Goal: Task Accomplishment & Management: Complete application form

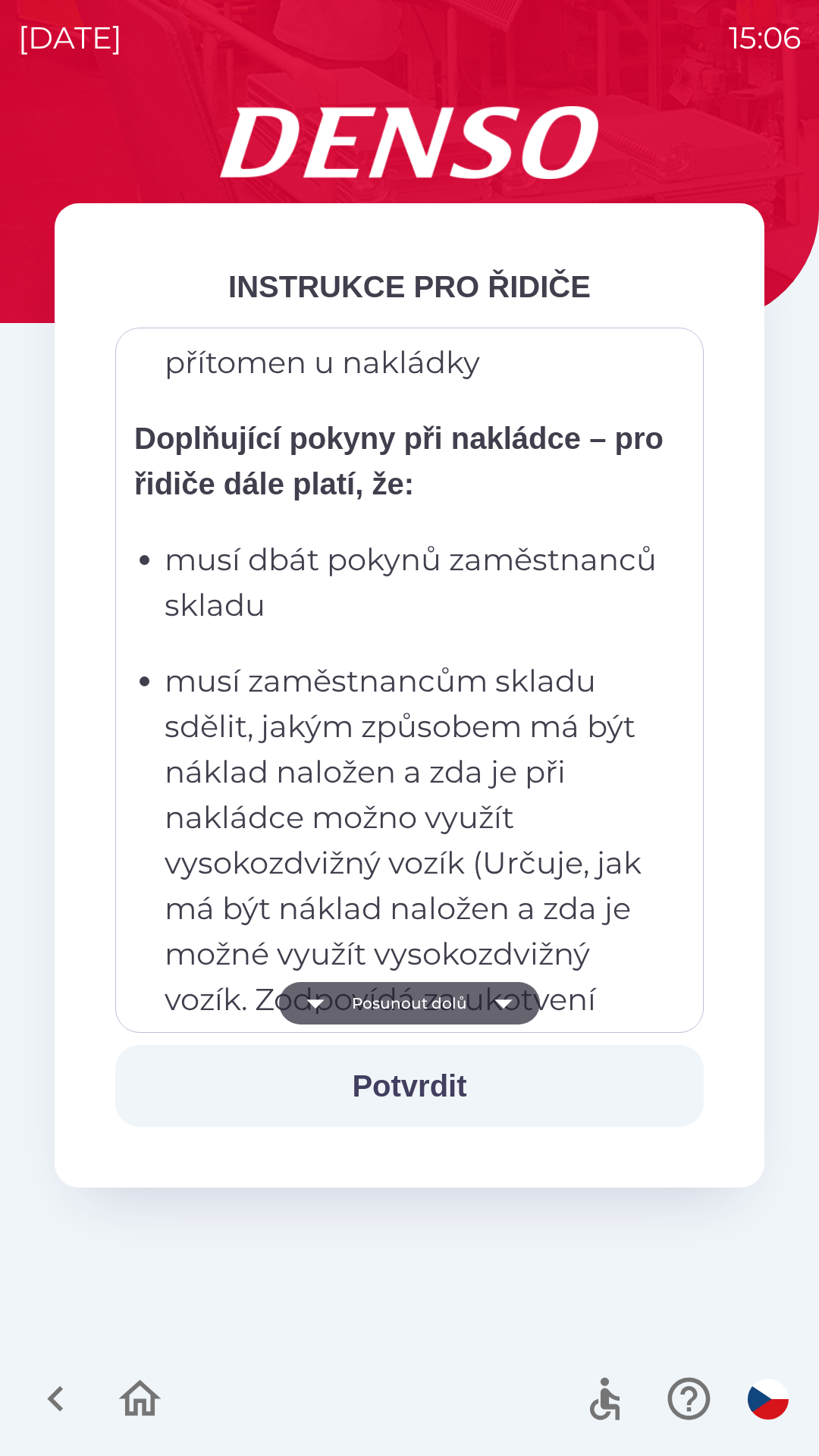
click at [400, 845] on p "musí zaměstnancům skladu sdělit, jakým způsobem má být náklad naložen a zda je …" at bounding box center [414, 863] width 498 height 410
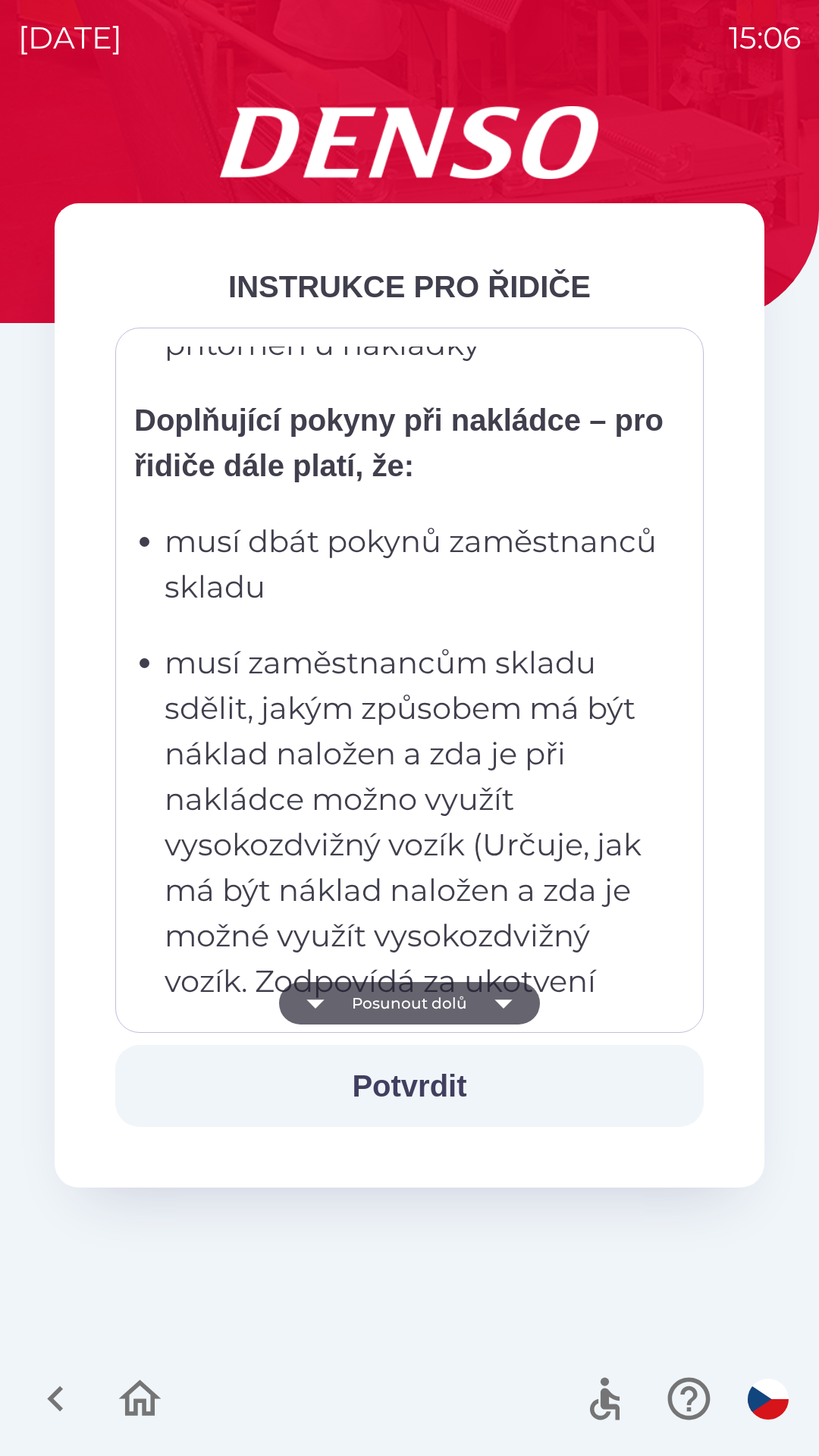
click at [375, 669] on p "musí zaměstnancům skladu sdělit, jakým způsobem má být náklad naložen a zda je …" at bounding box center [414, 845] width 498 height 410
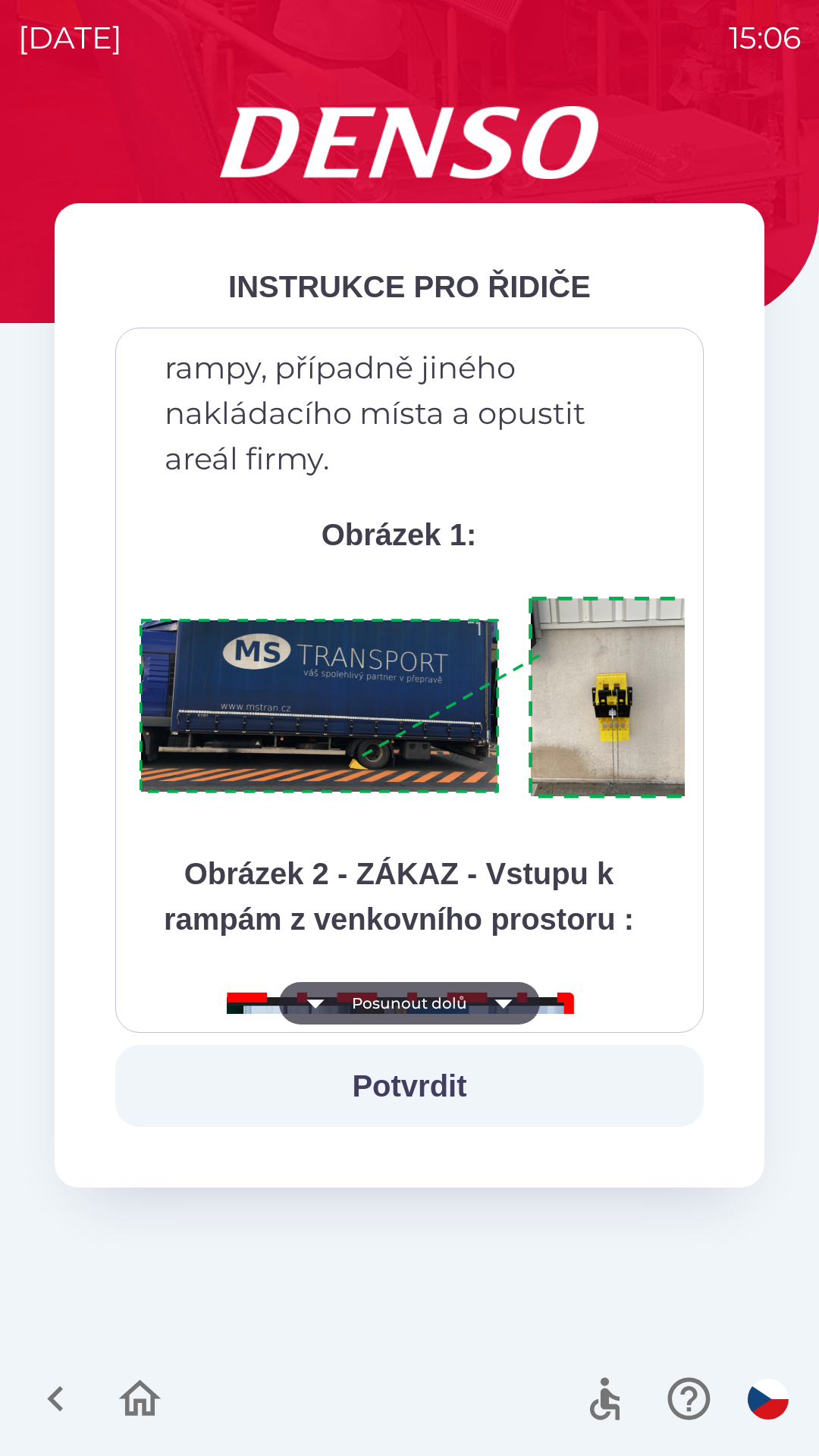
scroll to position [8522, 0]
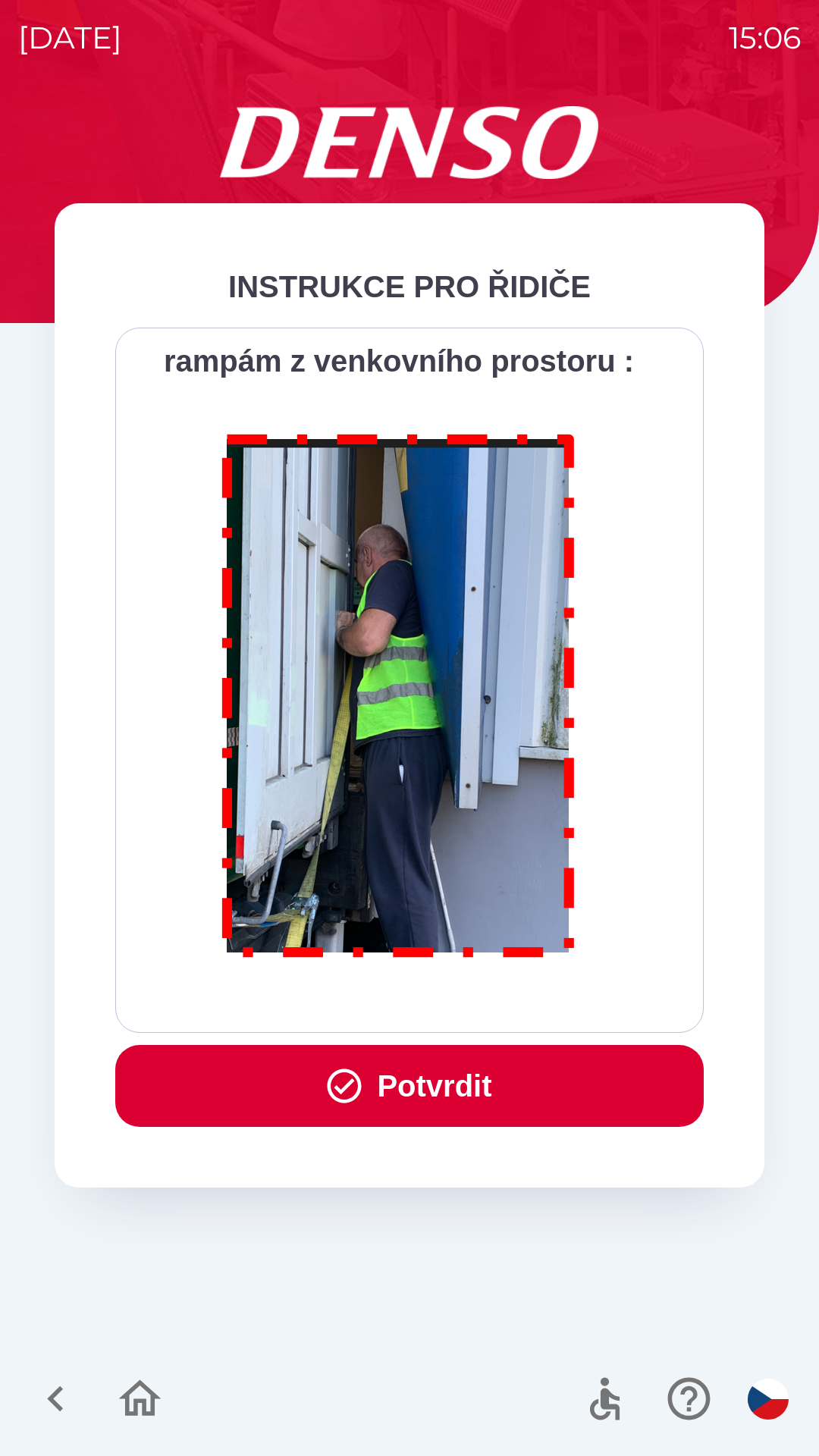
click at [413, 903] on img at bounding box center [399, 693] width 388 height 558
click at [417, 1071] on button "Potvrdit" at bounding box center [409, 1085] width 588 height 82
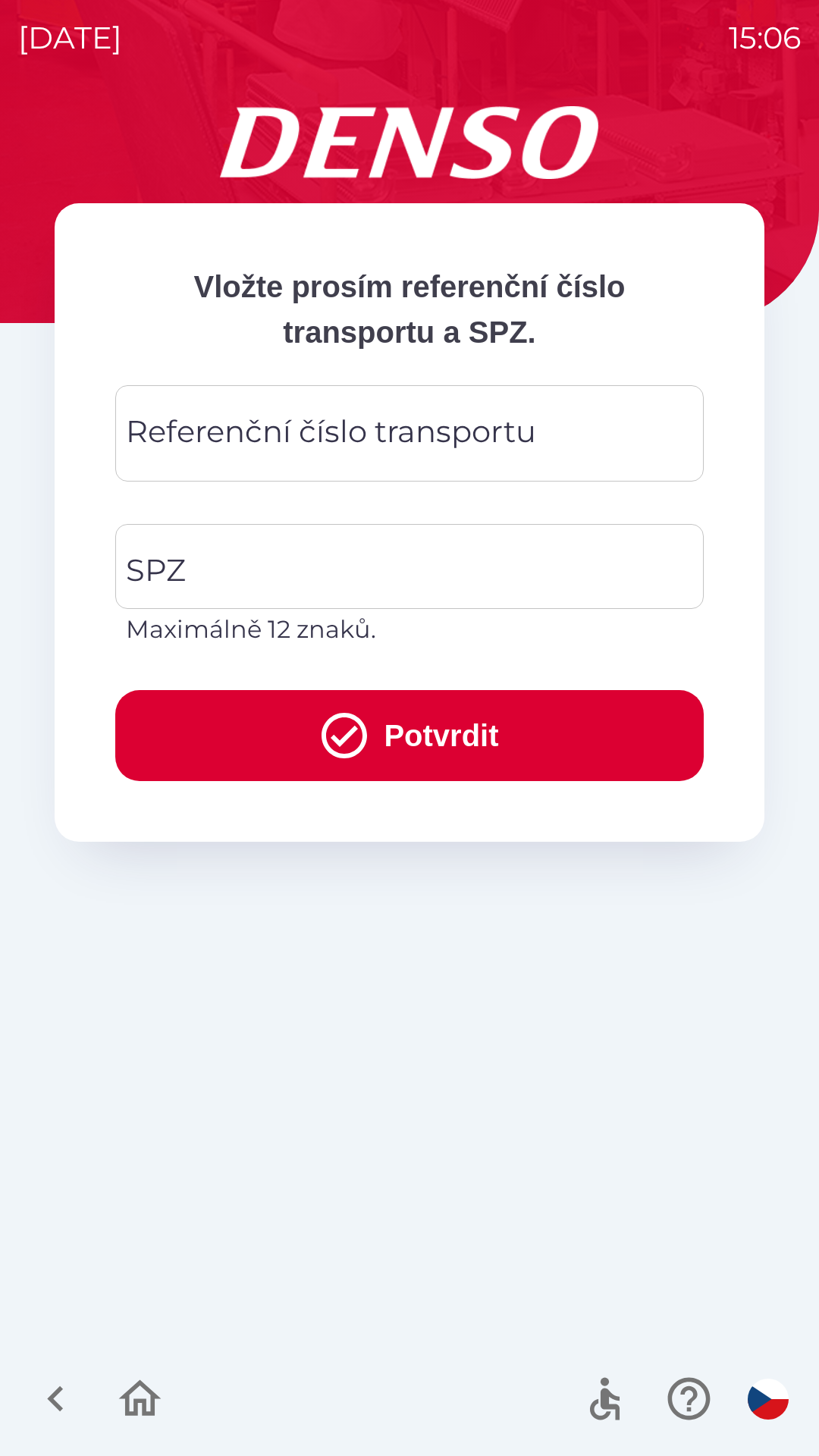
click at [206, 438] on div "Referenční číslo transportu Referenční číslo transportu" at bounding box center [409, 433] width 588 height 97
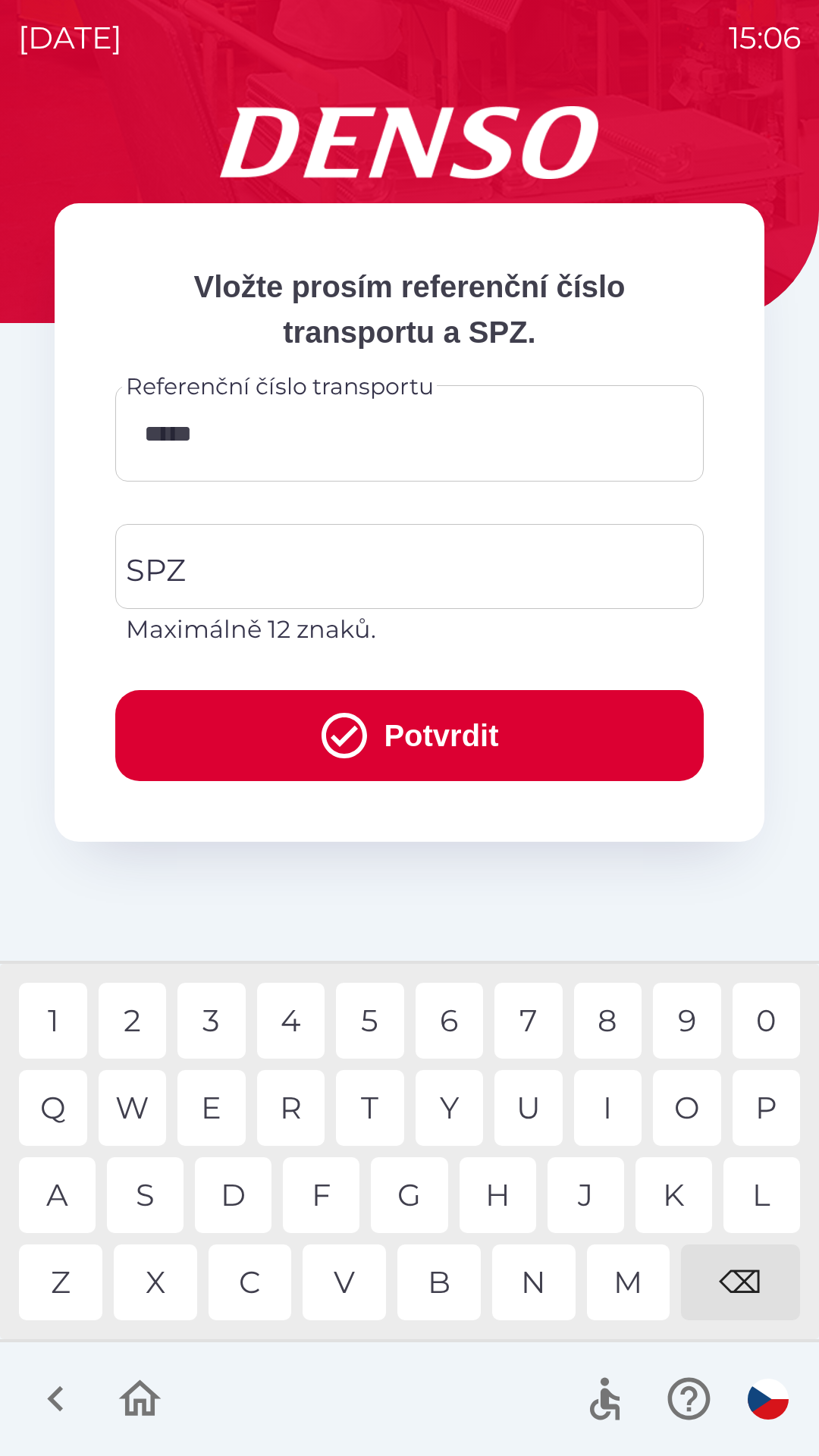
type input "******"
click at [189, 578] on input "SPZ" at bounding box center [398, 566] width 552 height 71
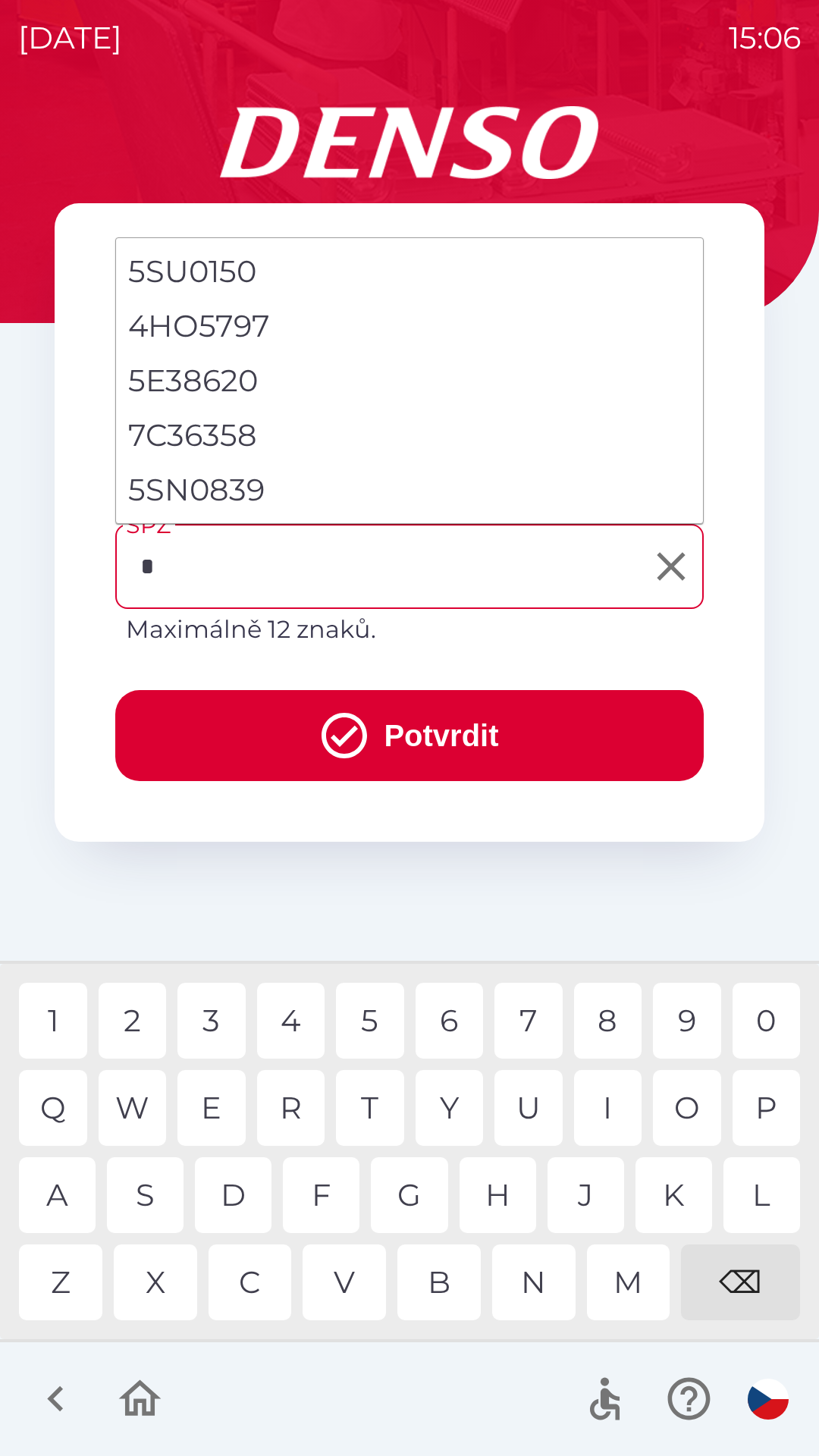
click at [373, 1007] on div "5" at bounding box center [370, 1020] width 68 height 76
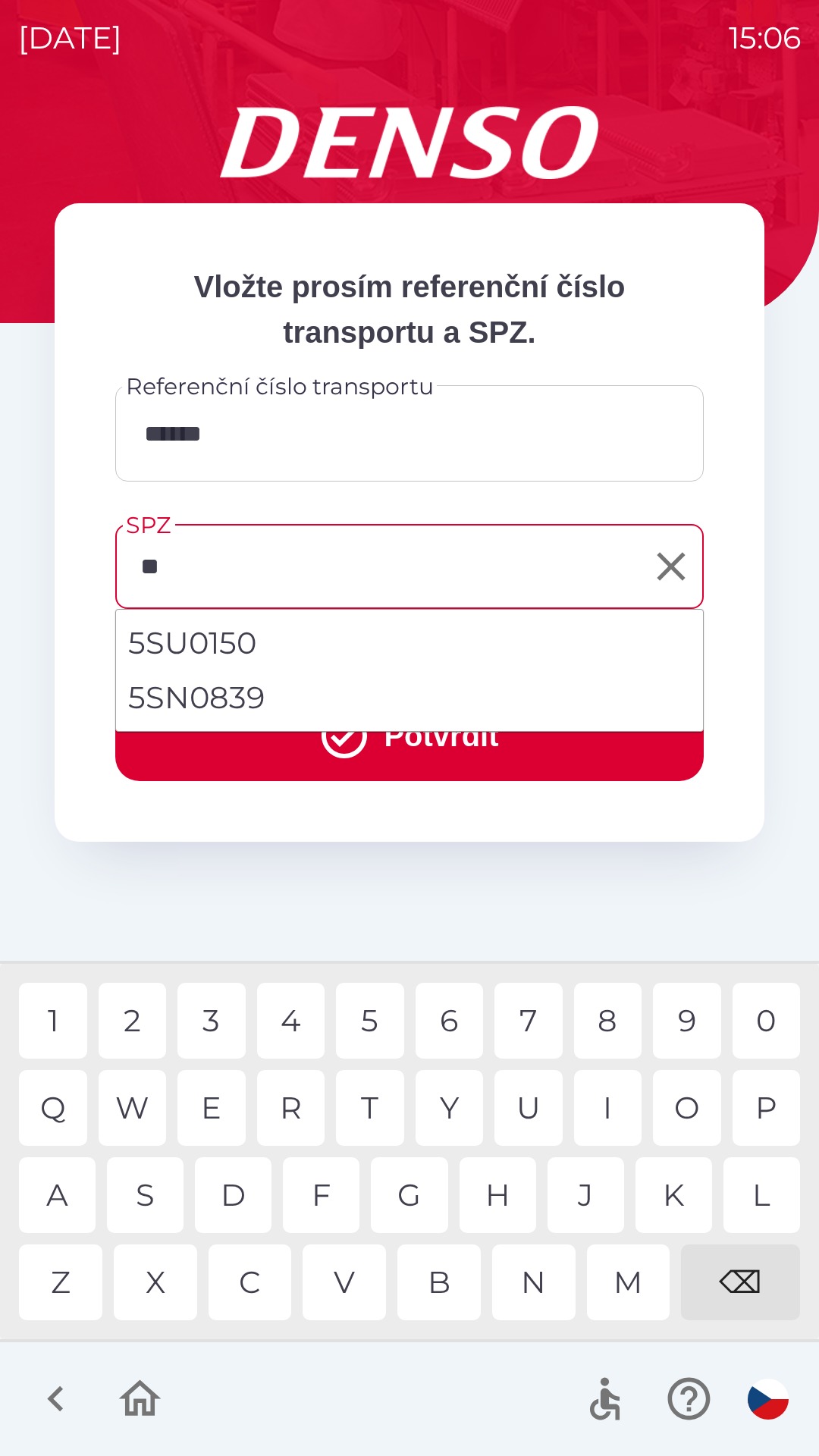
click at [148, 1181] on div "S" at bounding box center [145, 1194] width 77 height 76
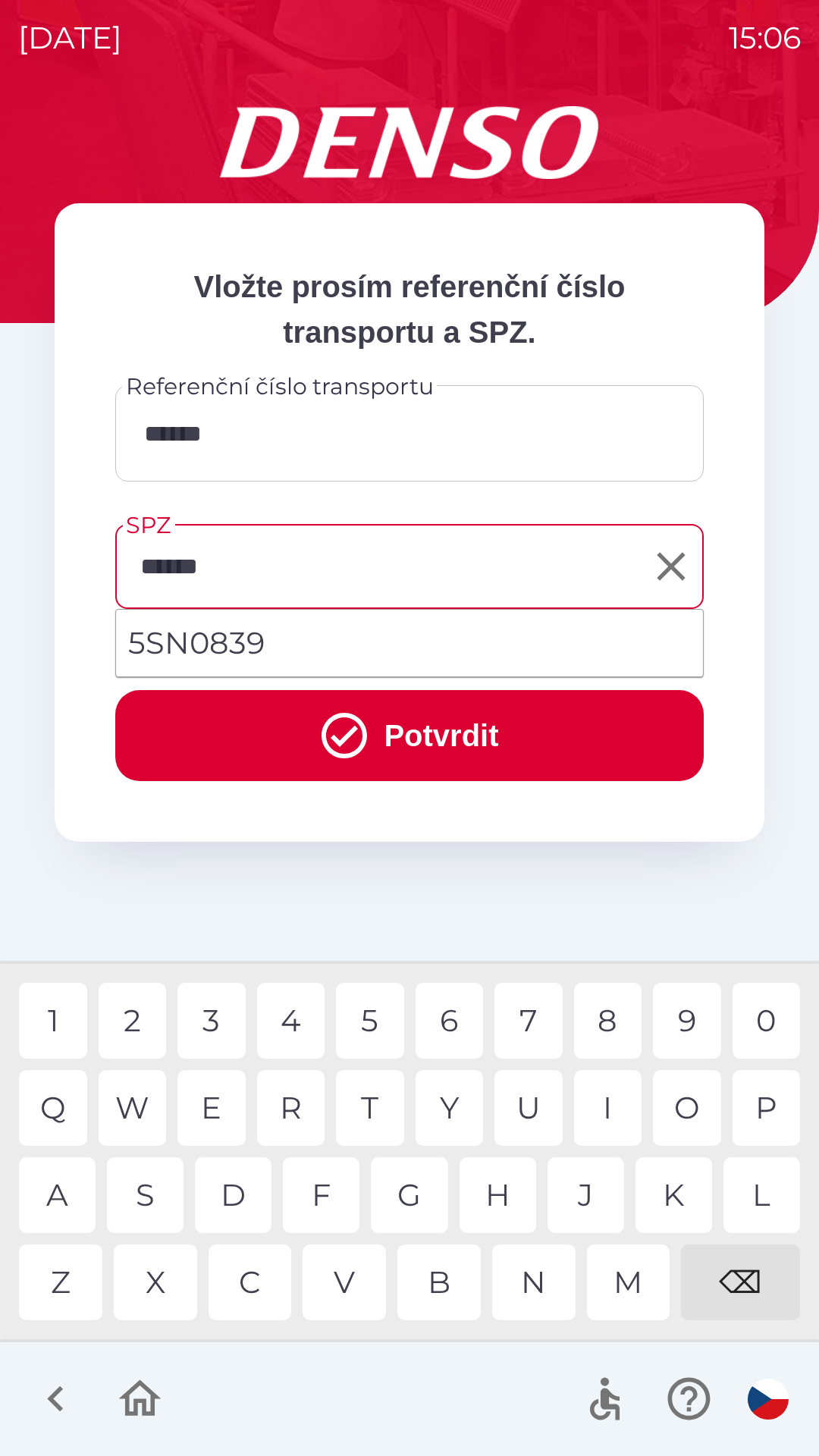
type input "*******"
click at [682, 1024] on div "9" at bounding box center [686, 1020] width 68 height 76
click at [412, 727] on button "Potvrdit" at bounding box center [409, 736] width 588 height 91
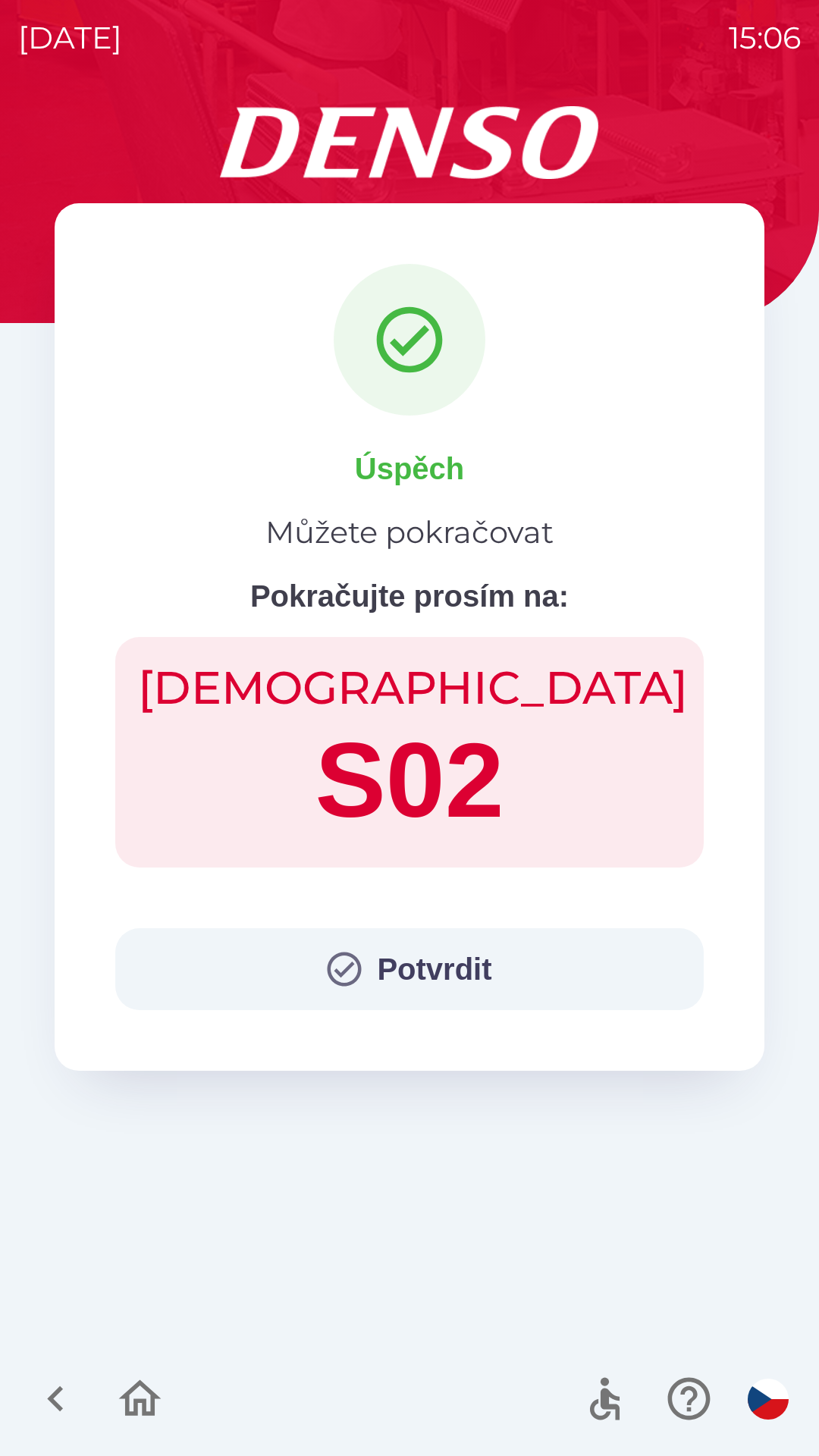
click at [413, 973] on button "Potvrdit" at bounding box center [409, 969] width 588 height 82
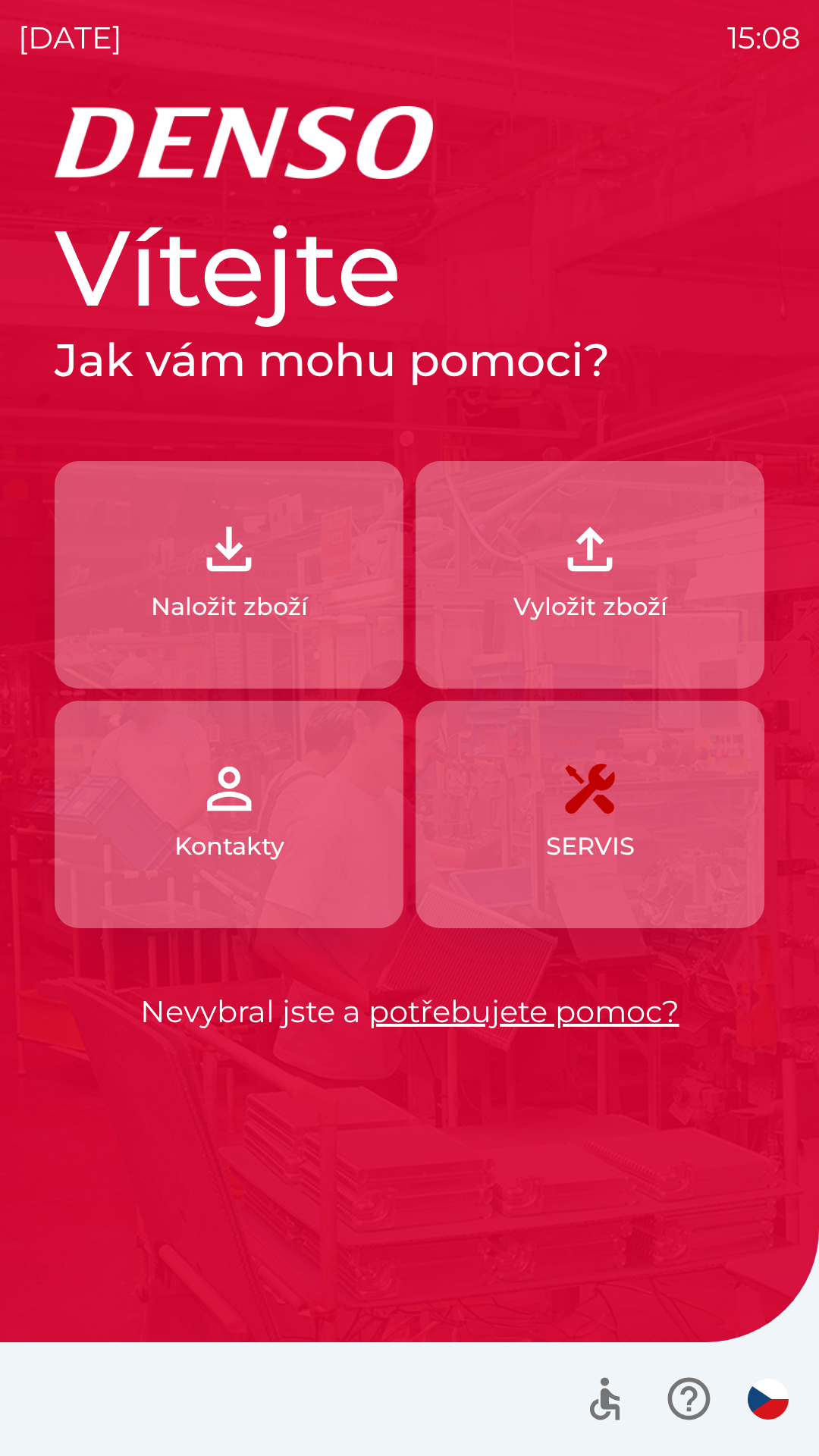
click at [275, 585] on button "Naložit zboží" at bounding box center [229, 575] width 349 height 228
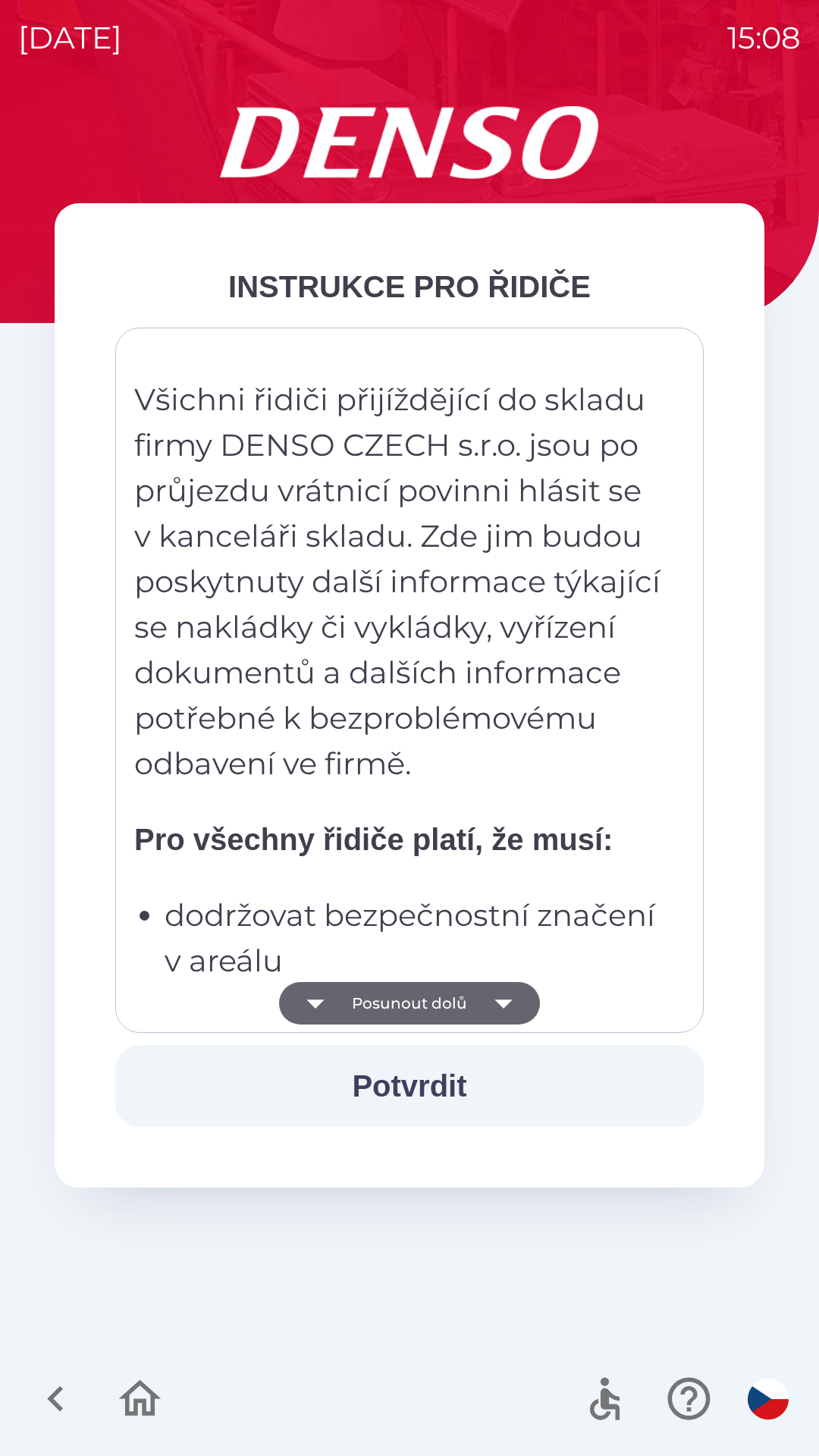
click at [468, 1020] on button "Posunout dolů" at bounding box center [410, 1003] width 261 height 42
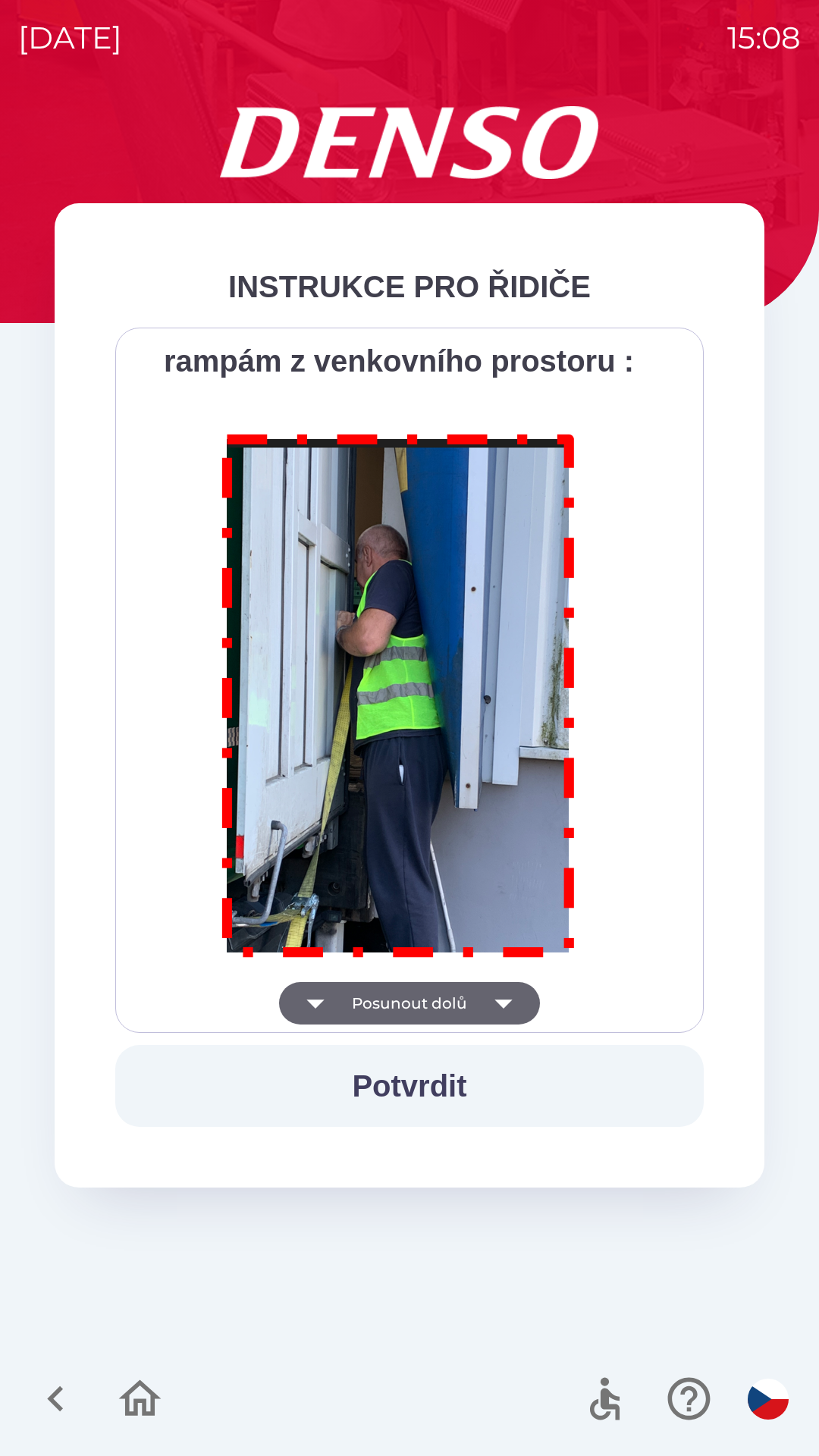
scroll to position [8522, 0]
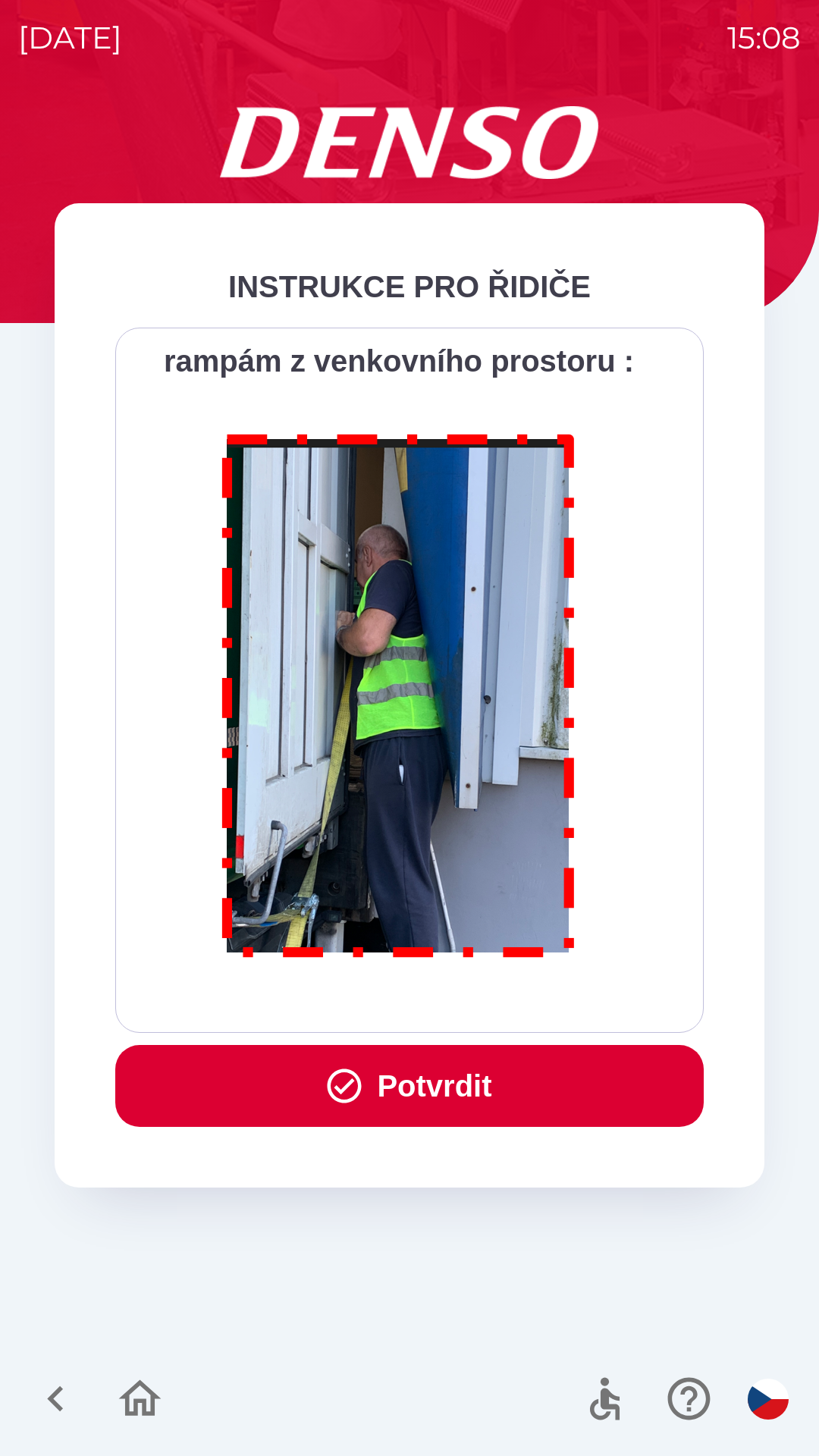
click at [459, 1085] on button "Potvrdit" at bounding box center [409, 1085] width 588 height 82
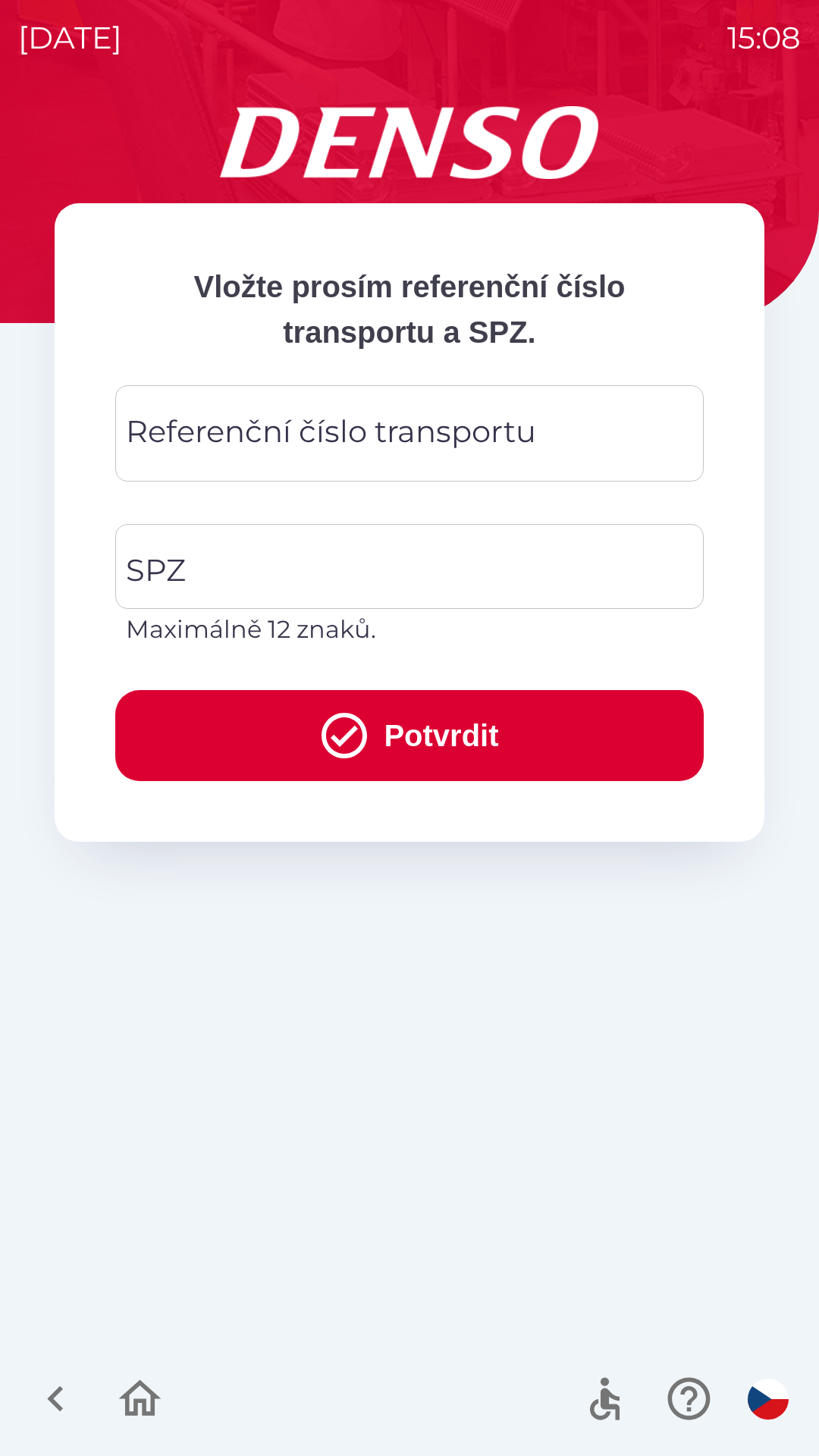
click at [427, 433] on div "Referenční číslo transportu Referenční číslo transportu" at bounding box center [409, 433] width 588 height 97
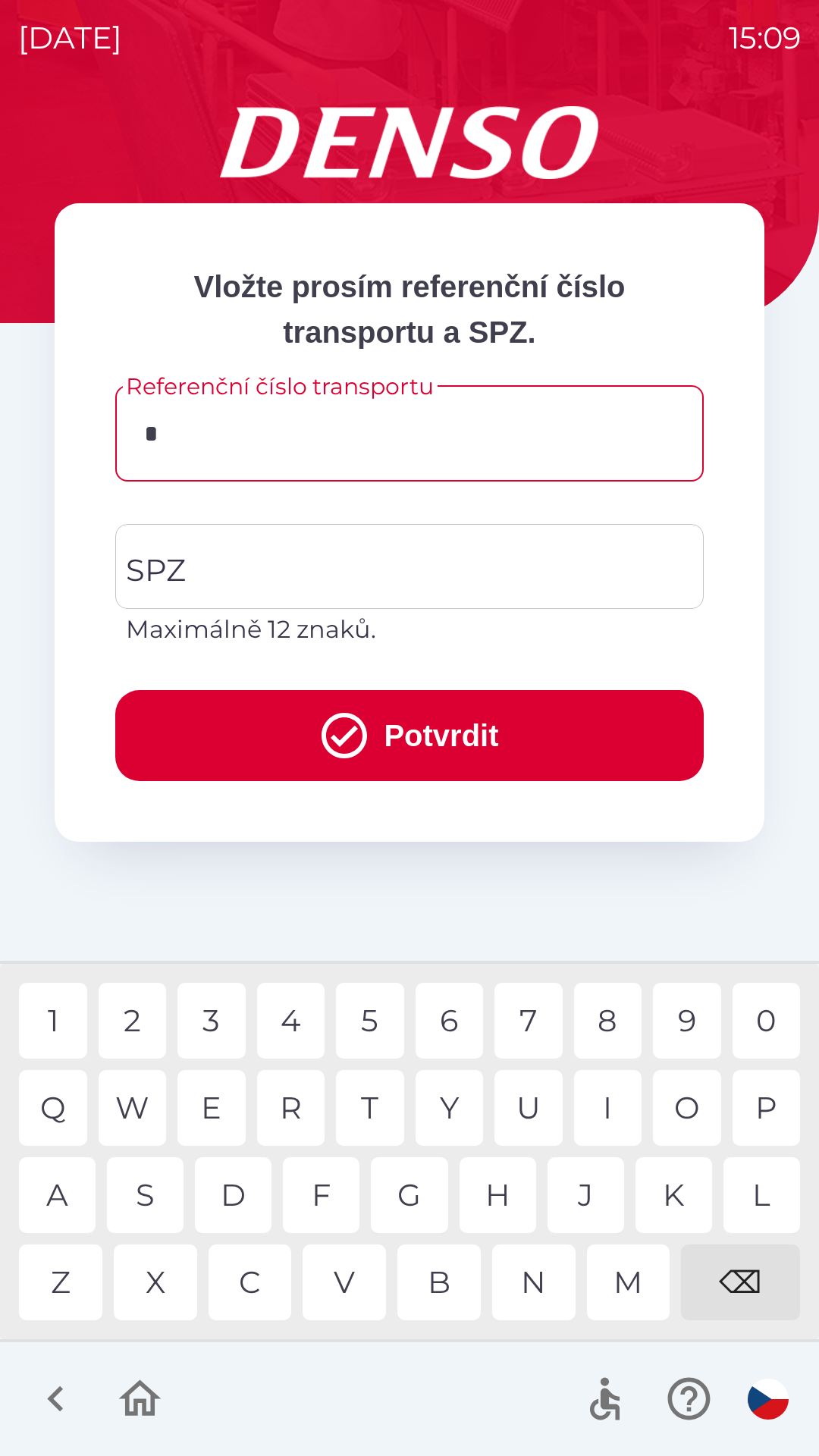
click at [218, 1024] on div "3" at bounding box center [211, 1020] width 68 height 76
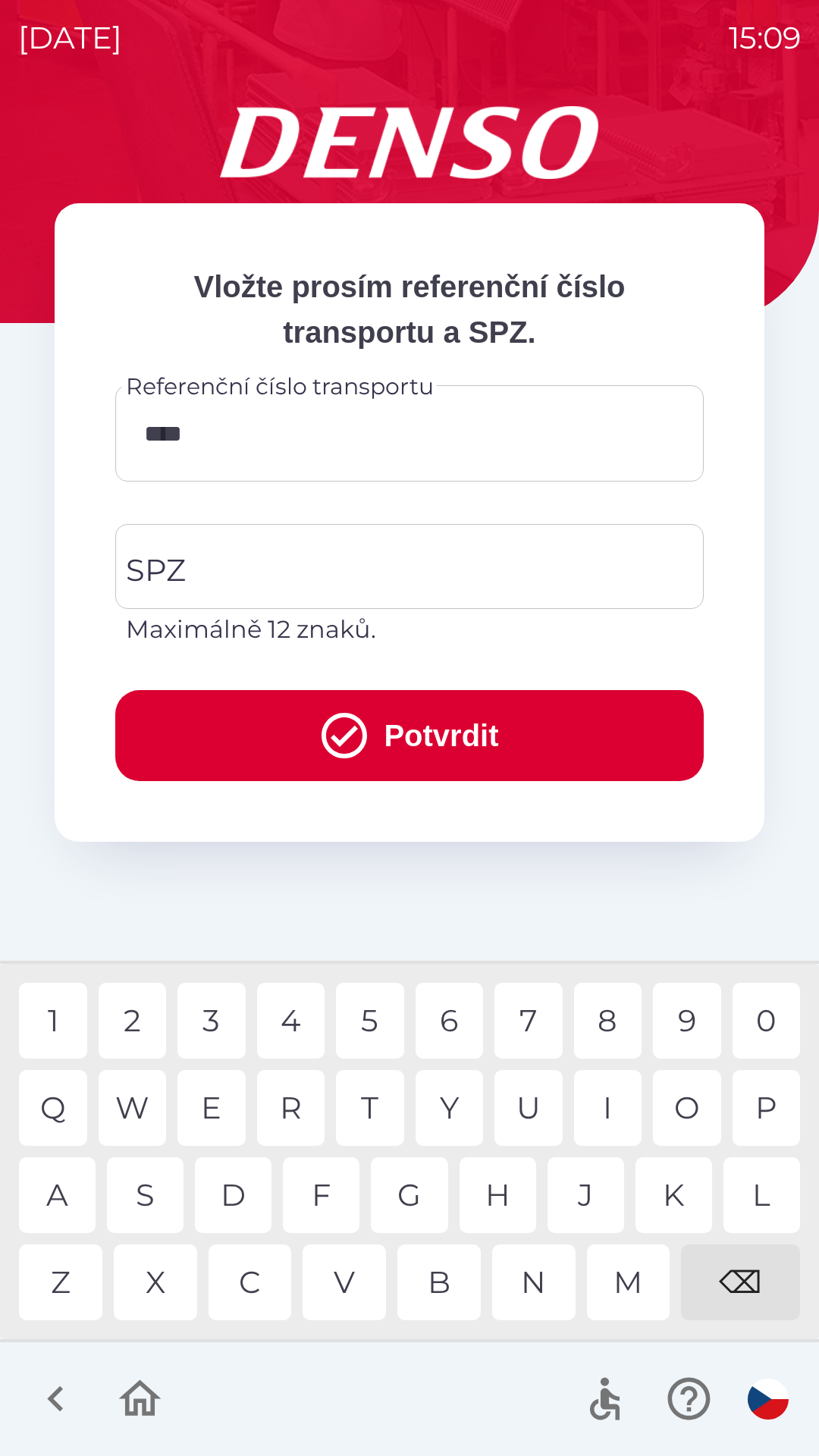
click at [300, 1029] on div "4" at bounding box center [291, 1020] width 68 height 76
click at [377, 1023] on div "5" at bounding box center [370, 1020] width 68 height 76
type input "******"
click at [334, 577] on input "SPZ" at bounding box center [398, 566] width 552 height 71
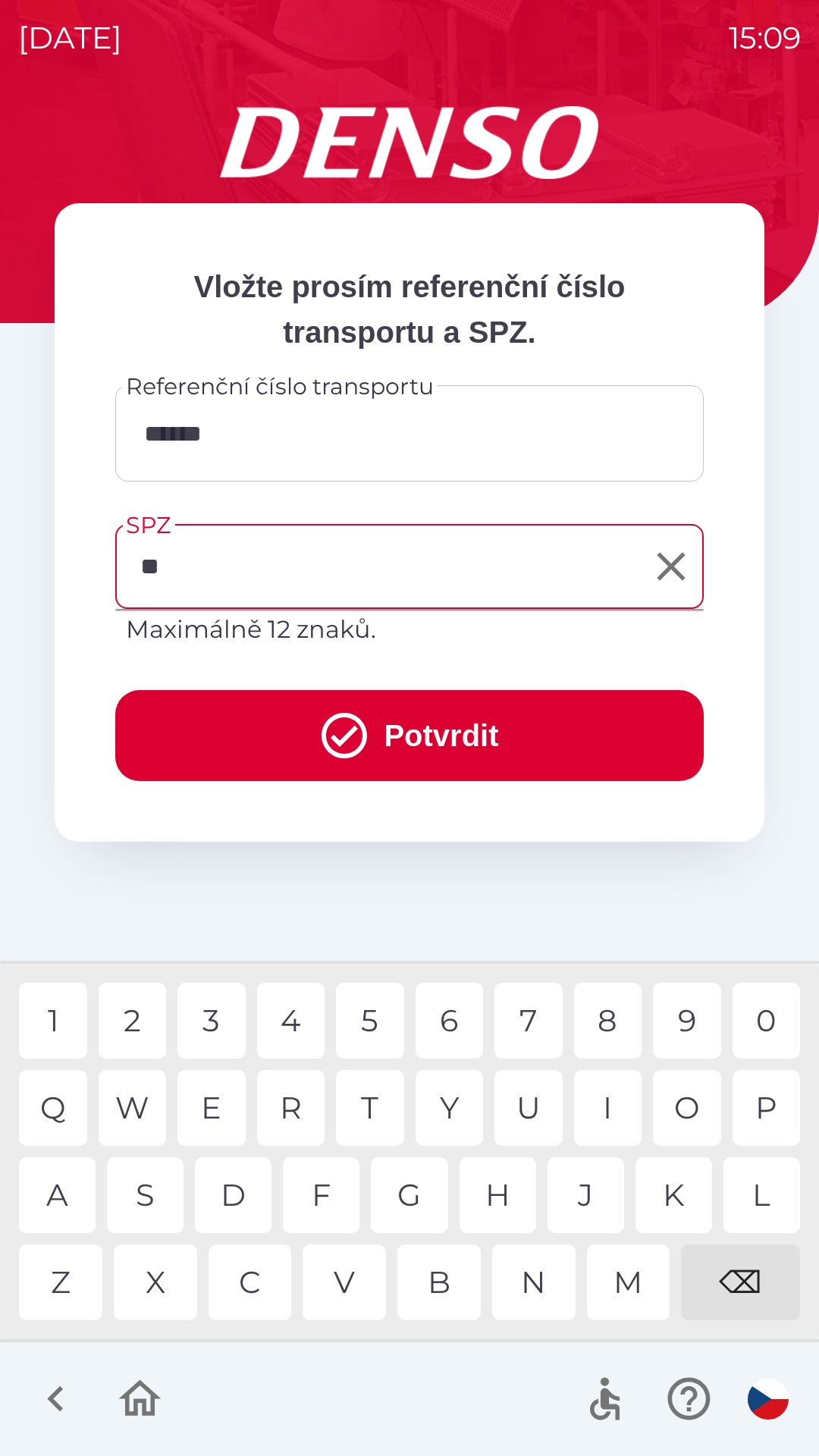
click at [222, 1112] on div "E" at bounding box center [211, 1108] width 68 height 76
type input "*******"
click at [69, 1022] on div "1" at bounding box center [53, 1020] width 68 height 76
click at [443, 739] on button "Potvrdit" at bounding box center [409, 736] width 588 height 91
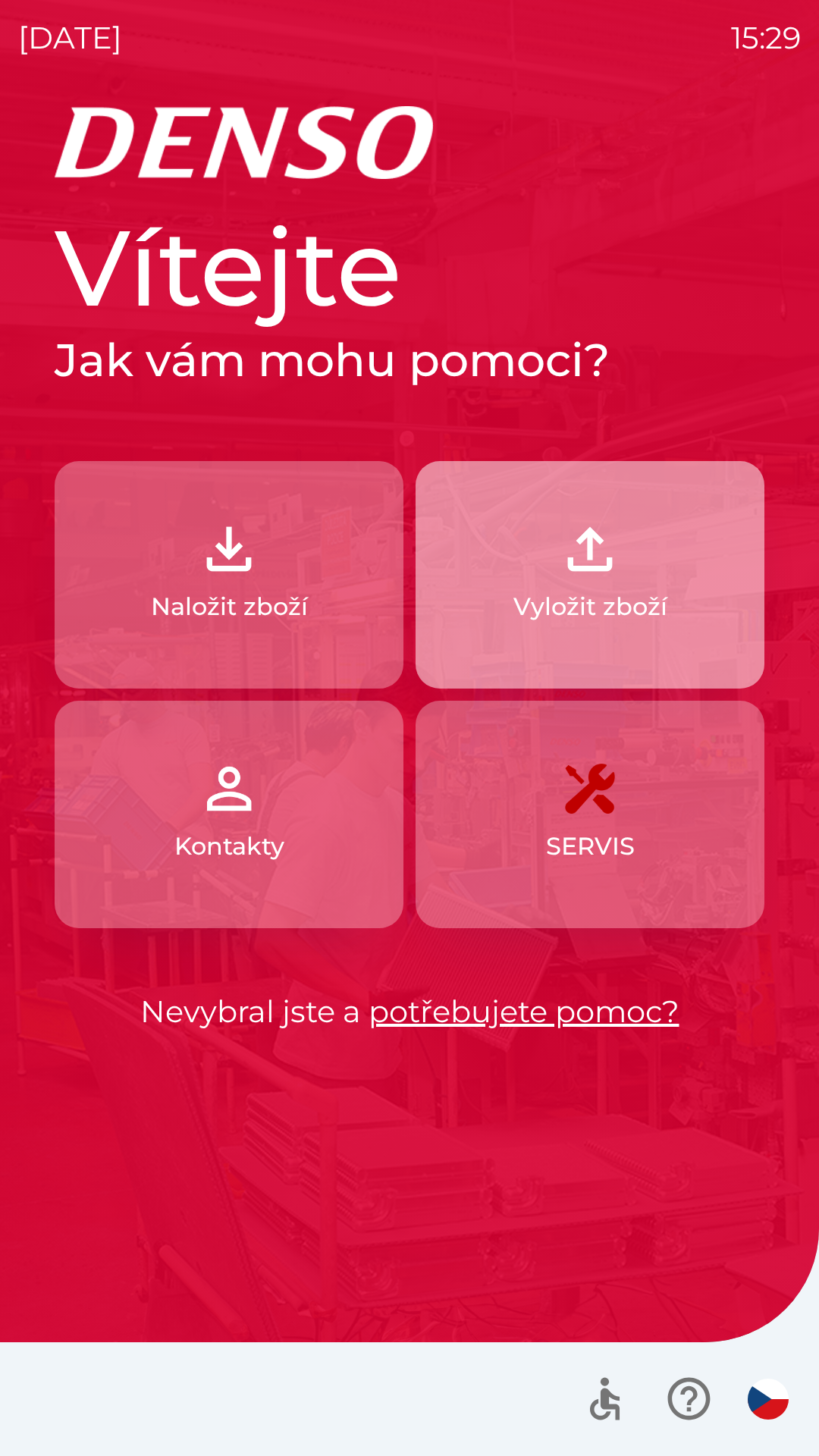
click at [663, 603] on p "Vyložit zboží" at bounding box center [590, 606] width 154 height 36
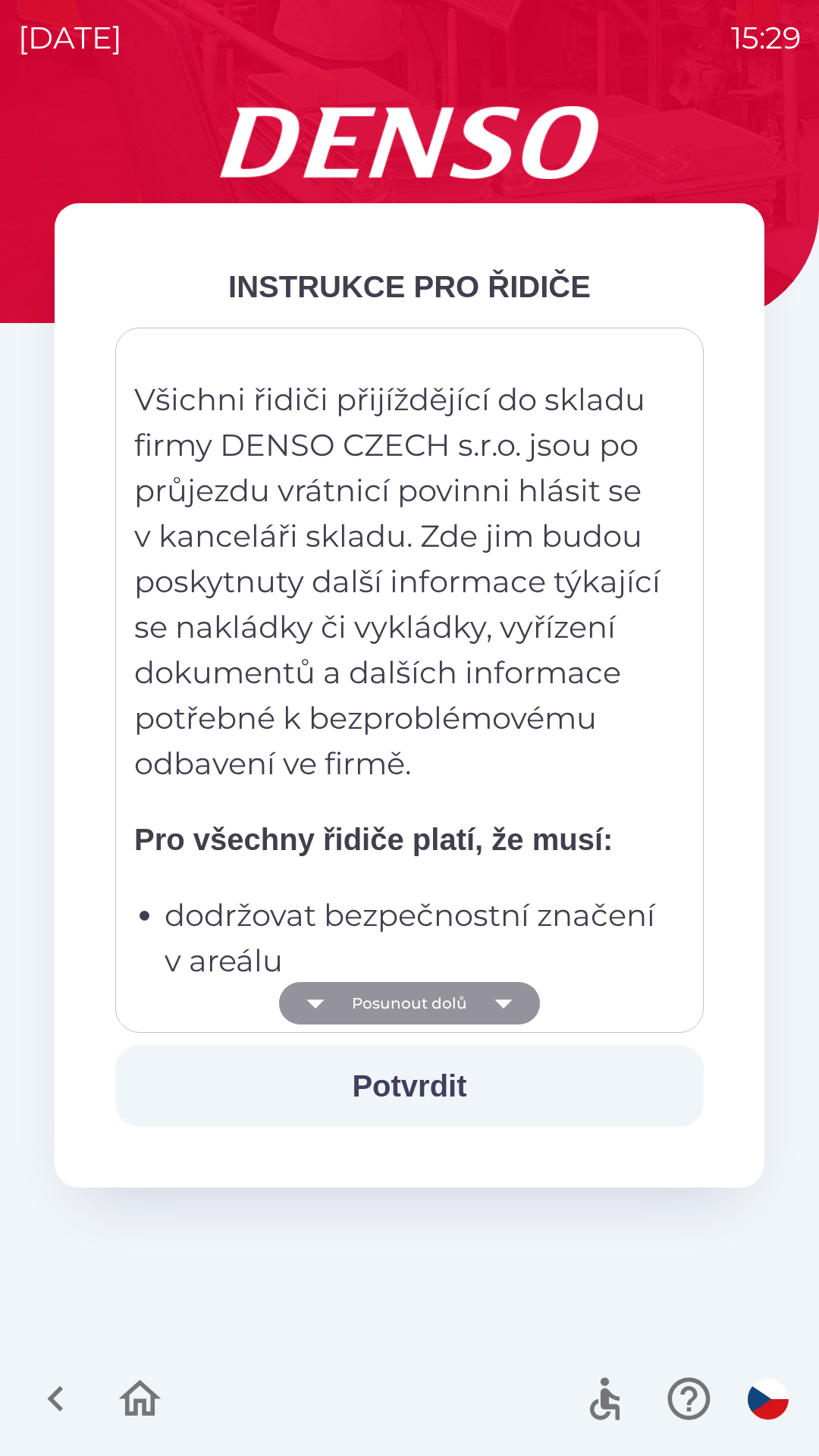
click at [499, 996] on icon "button" at bounding box center [503, 1003] width 42 height 42
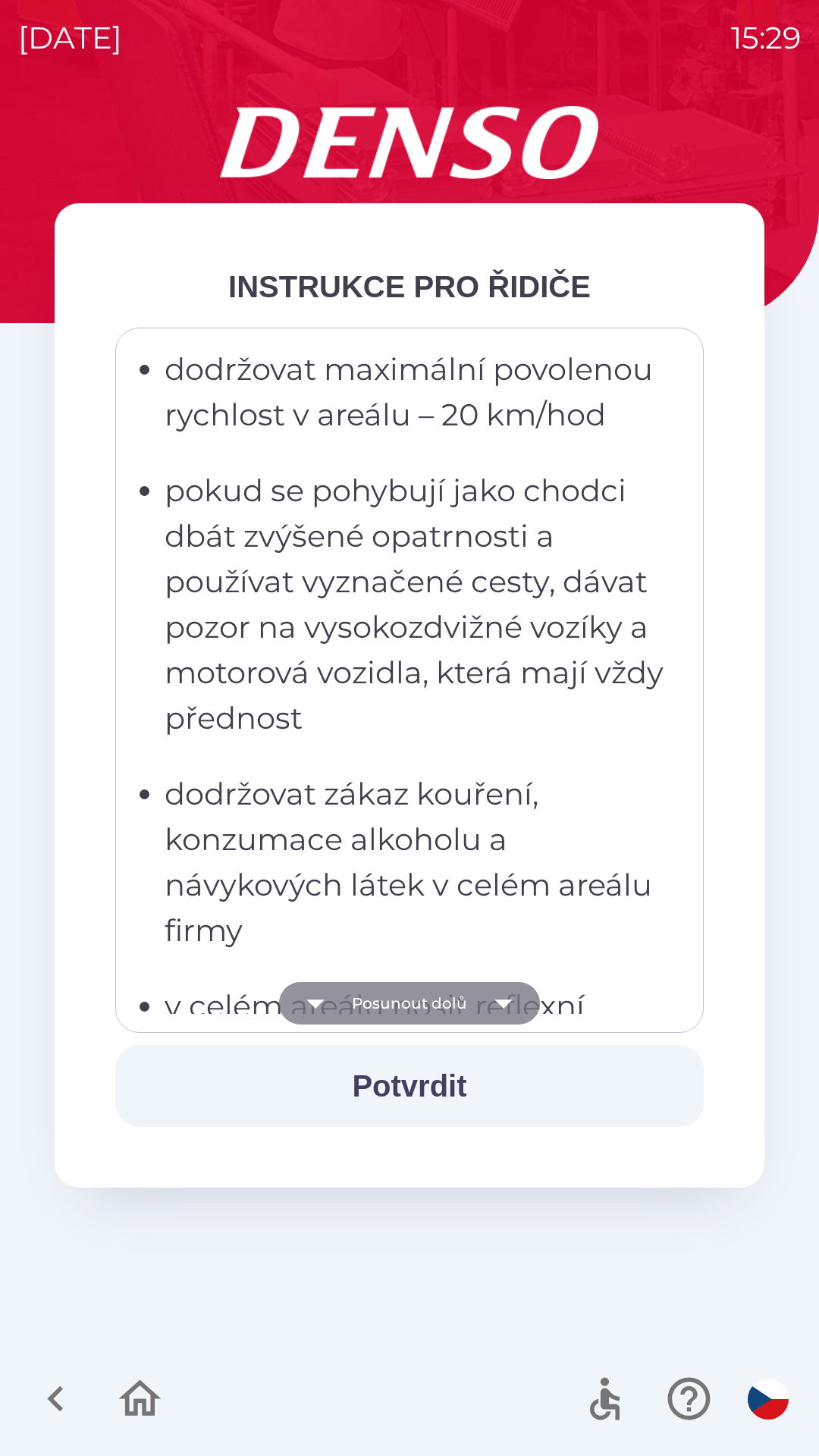
click at [485, 1003] on icon "button" at bounding box center [503, 1003] width 42 height 42
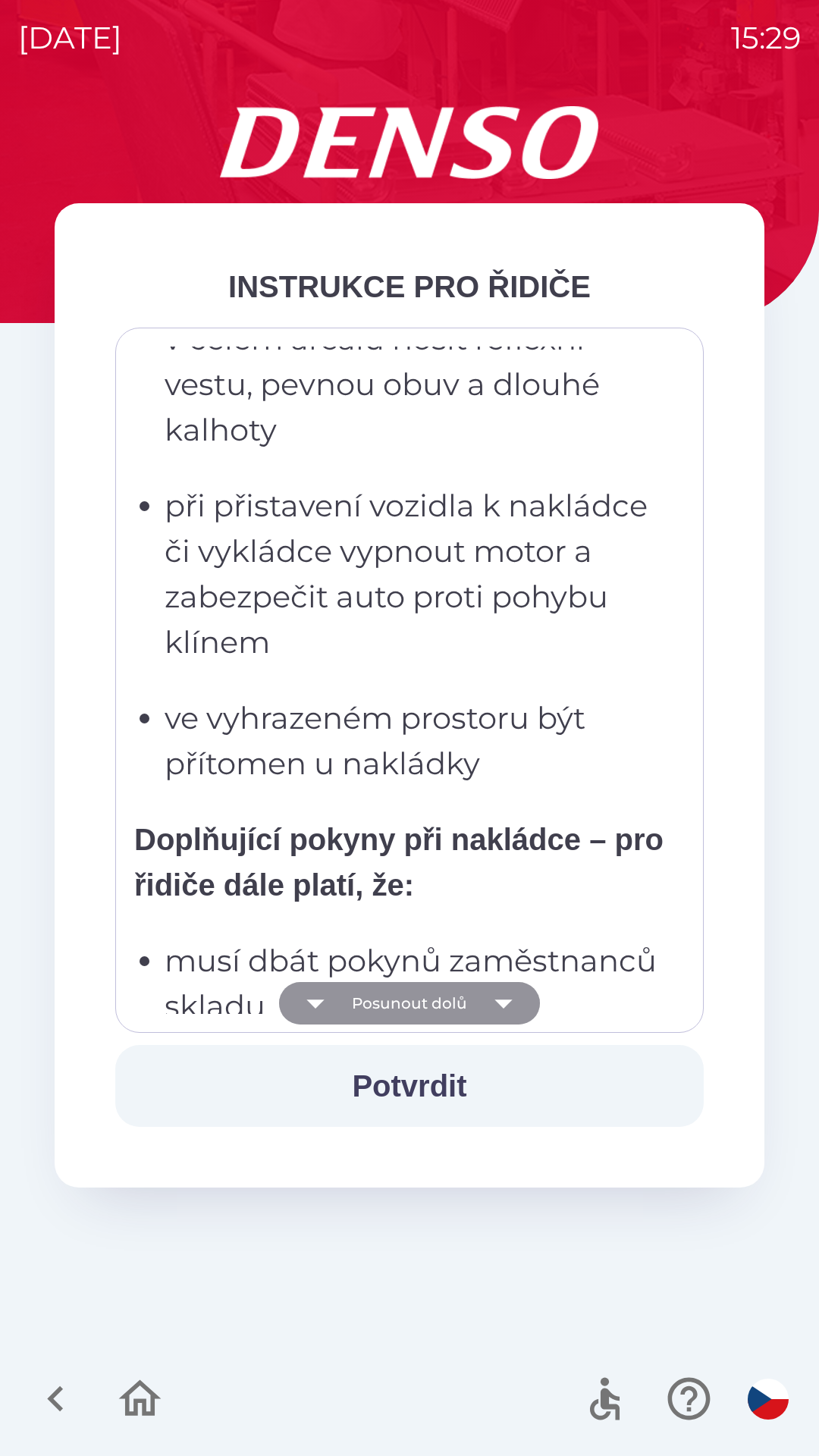
click at [485, 1010] on icon "button" at bounding box center [503, 1003] width 42 height 42
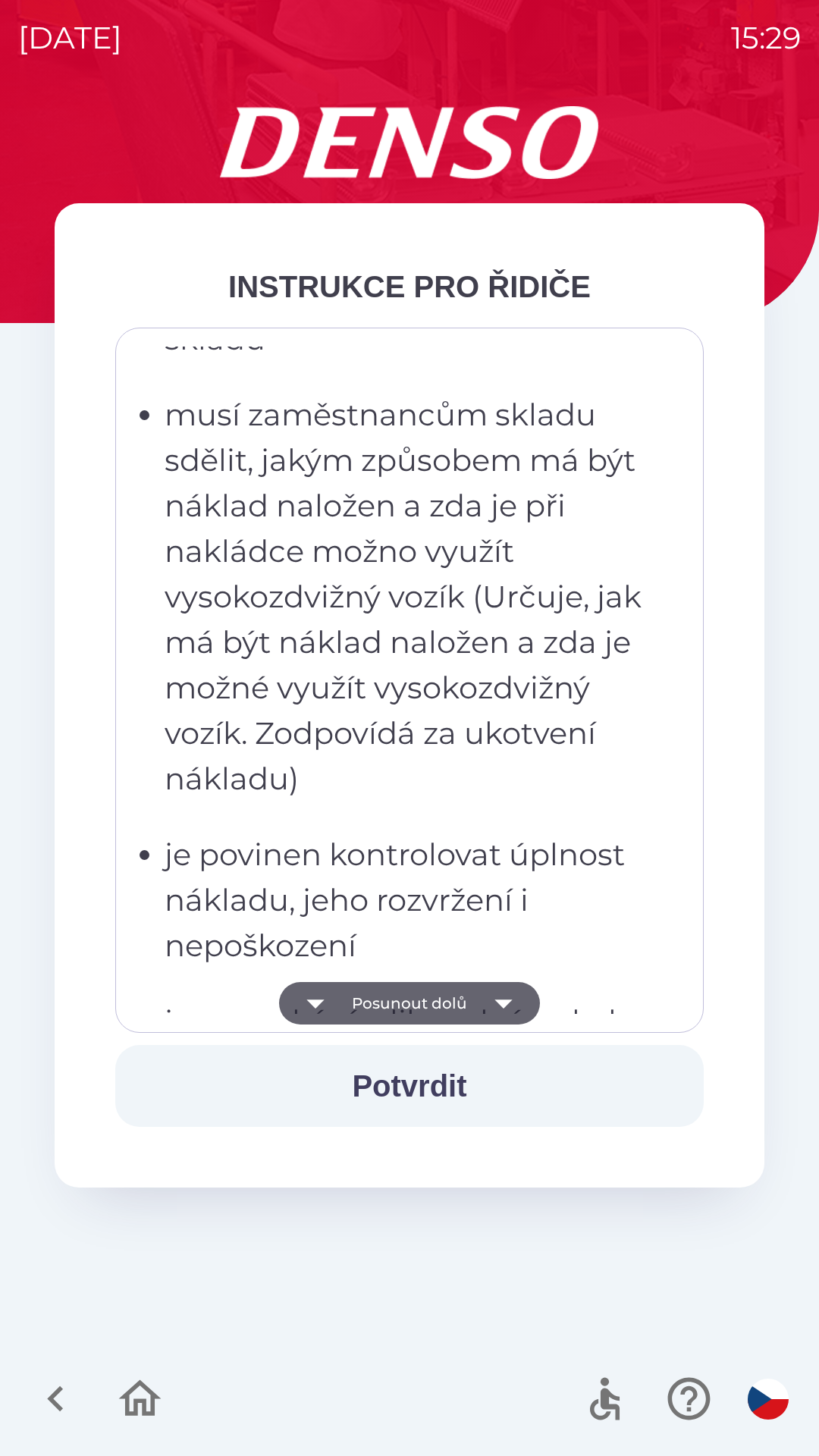
click at [492, 1003] on icon "button" at bounding box center [503, 1003] width 42 height 42
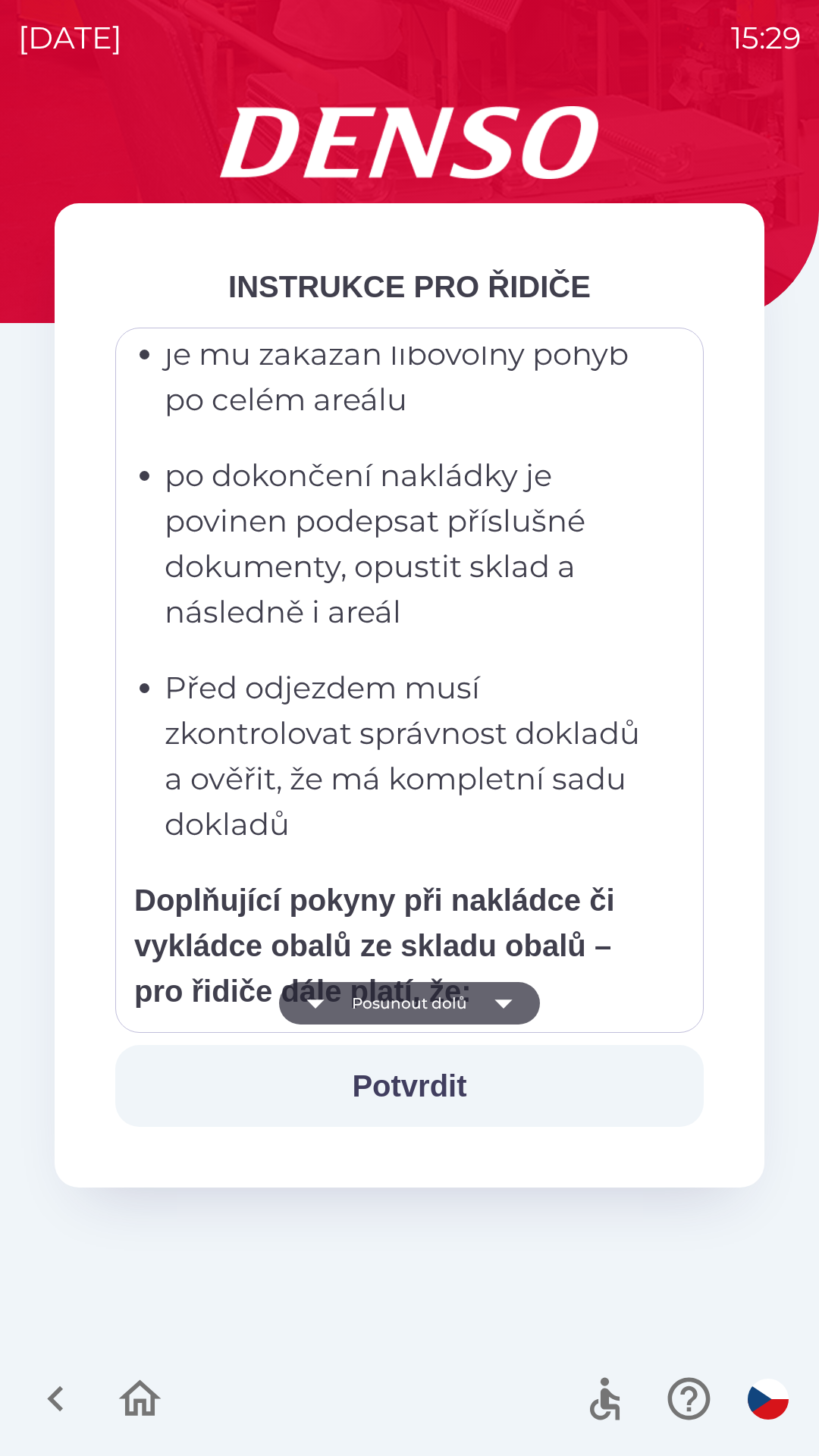
click at [497, 1001] on icon "button" at bounding box center [503, 1004] width 18 height 9
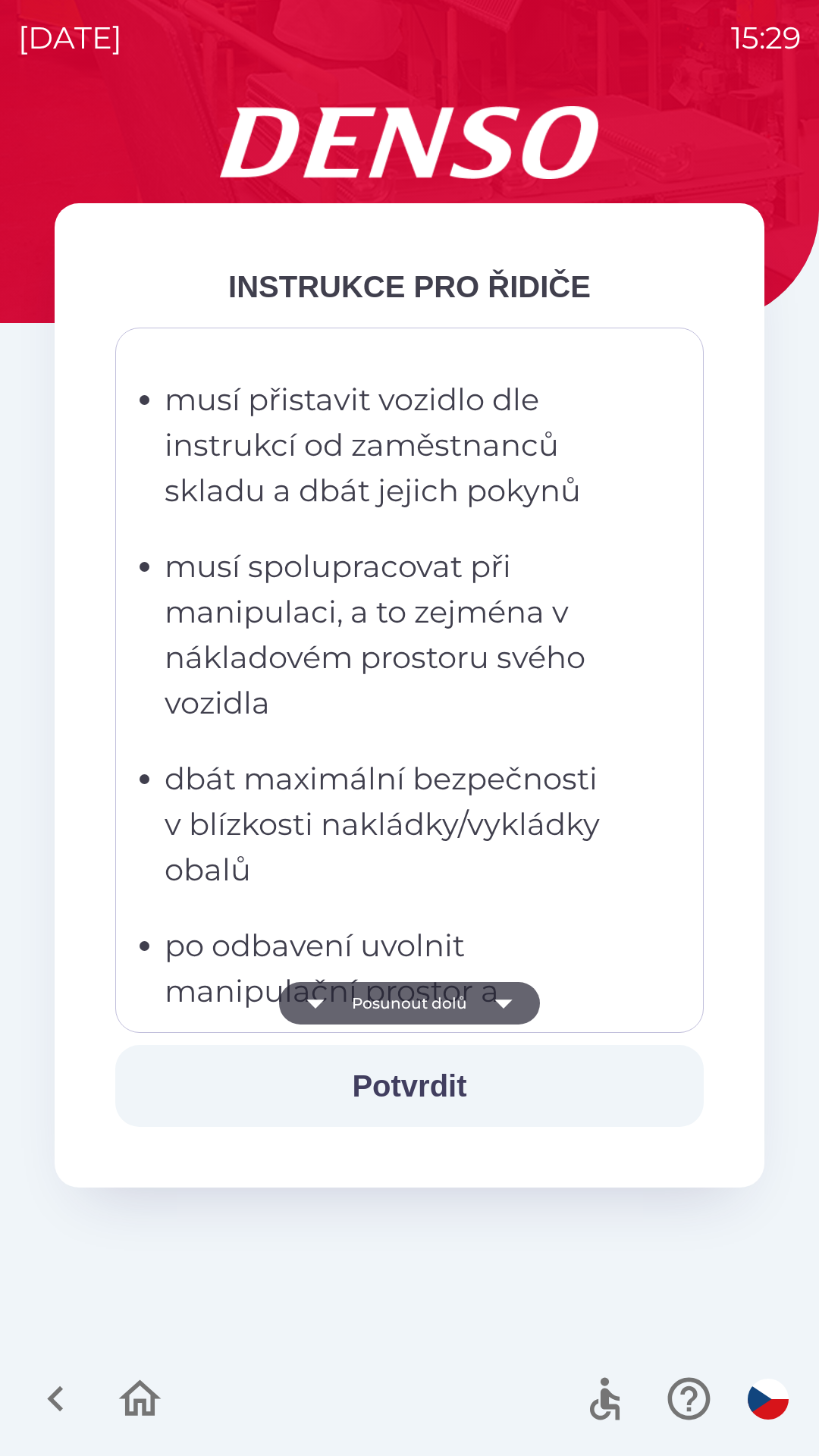
click at [507, 1013] on icon "button" at bounding box center [503, 1003] width 42 height 42
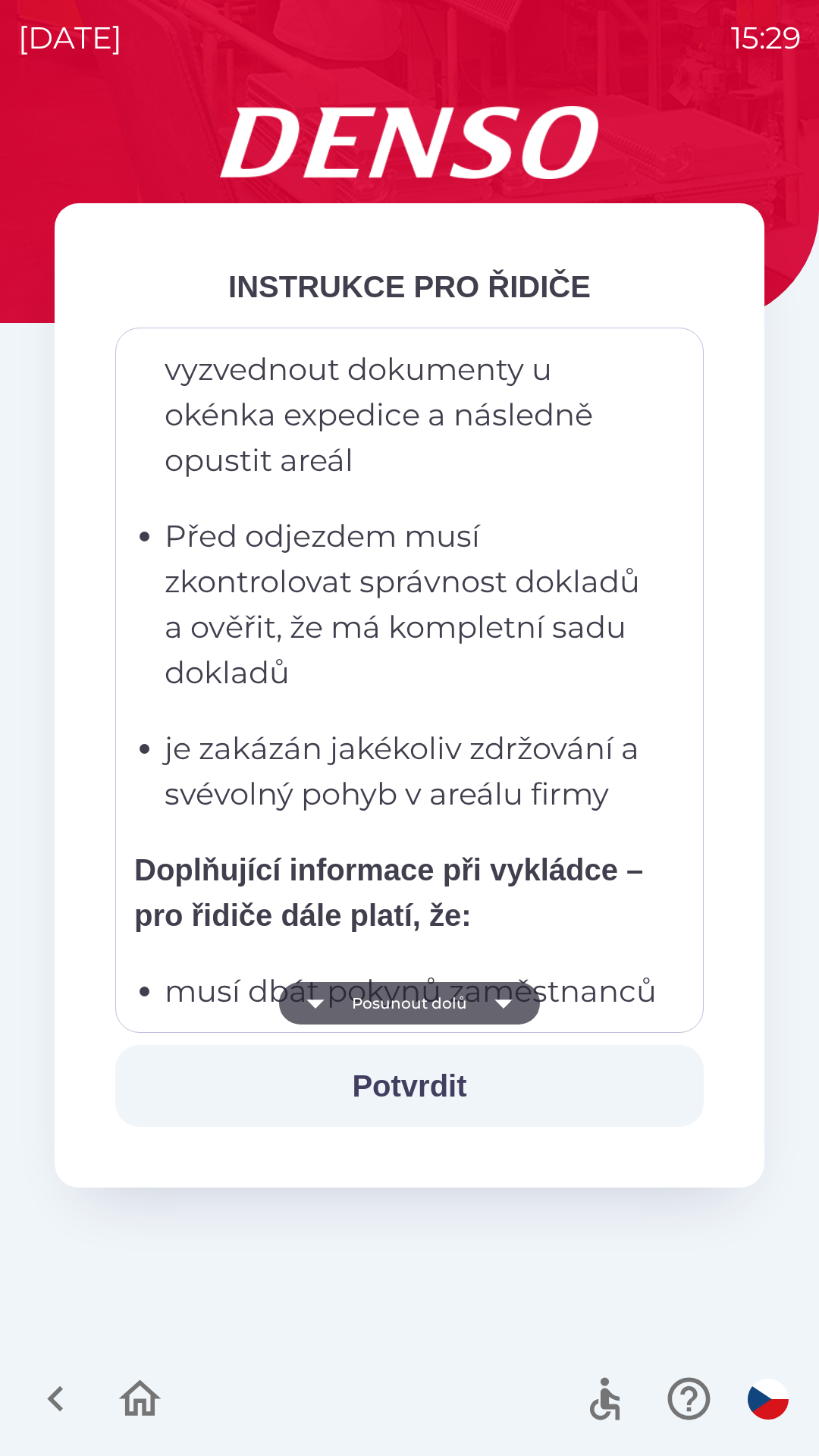
click at [502, 1000] on icon "button" at bounding box center [503, 1003] width 42 height 42
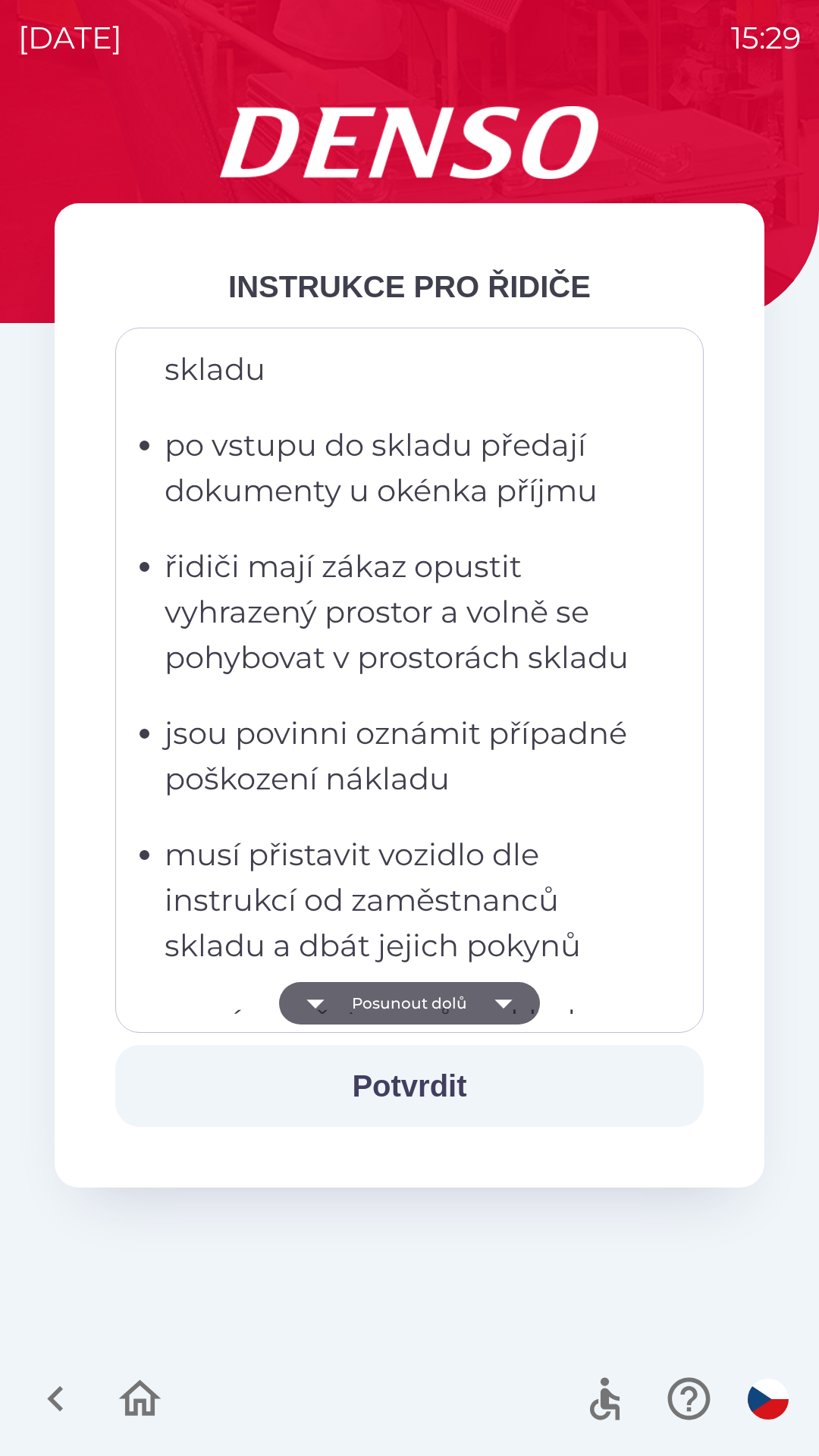
click at [502, 1006] on icon "button" at bounding box center [503, 1004] width 18 height 9
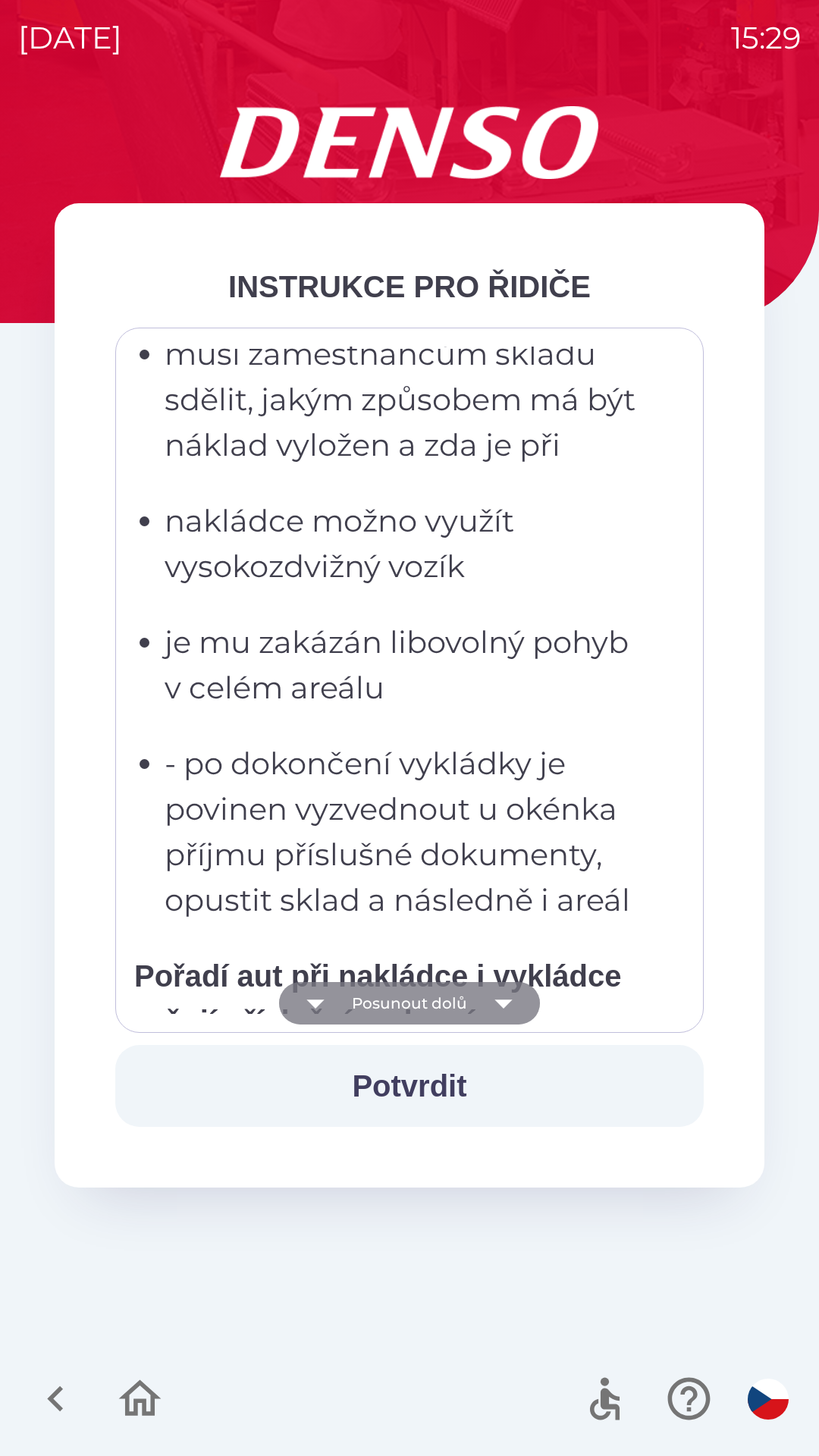
click at [498, 1011] on icon "button" at bounding box center [503, 1003] width 42 height 42
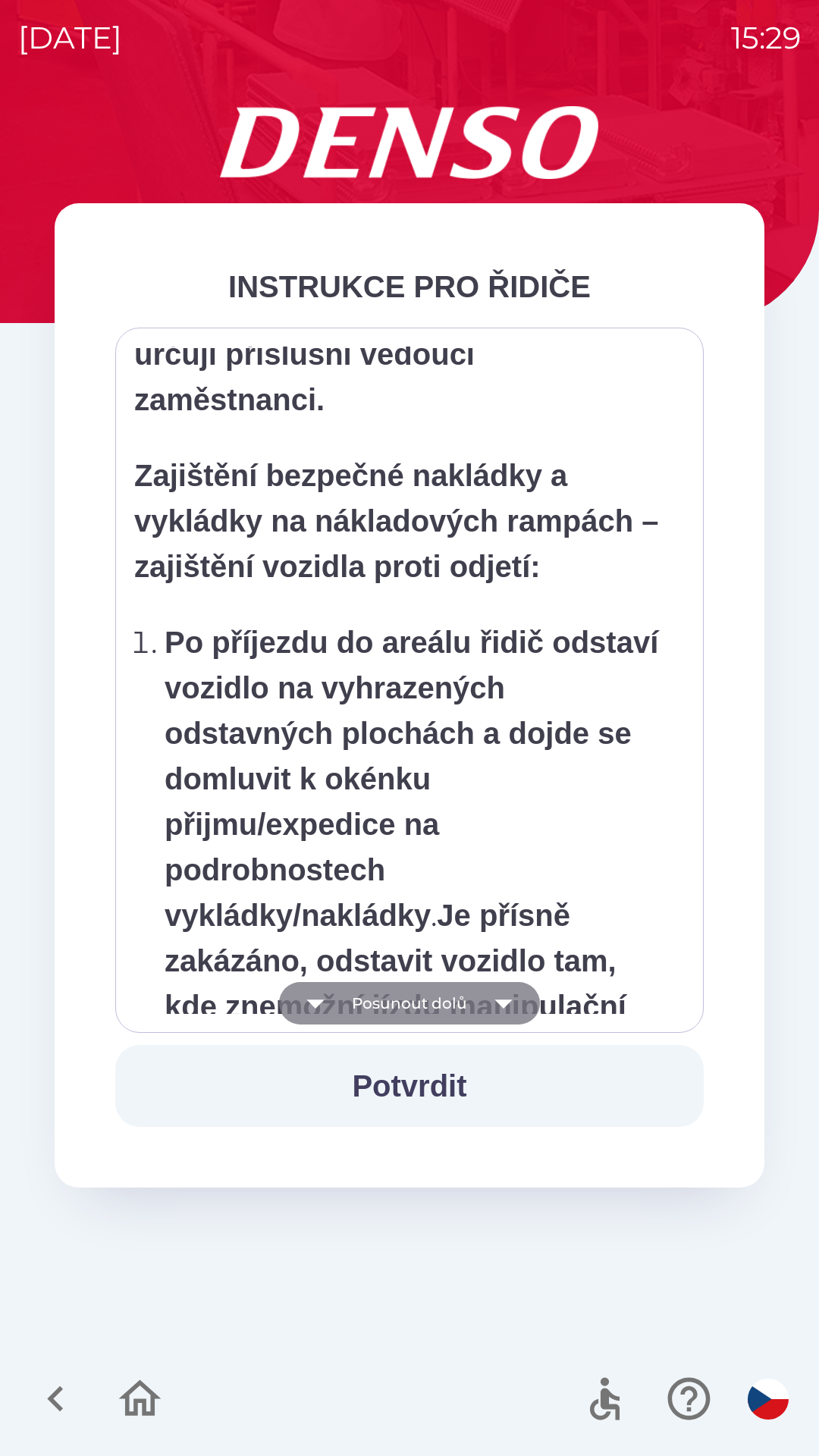
click at [502, 1002] on icon "button" at bounding box center [503, 1004] width 18 height 9
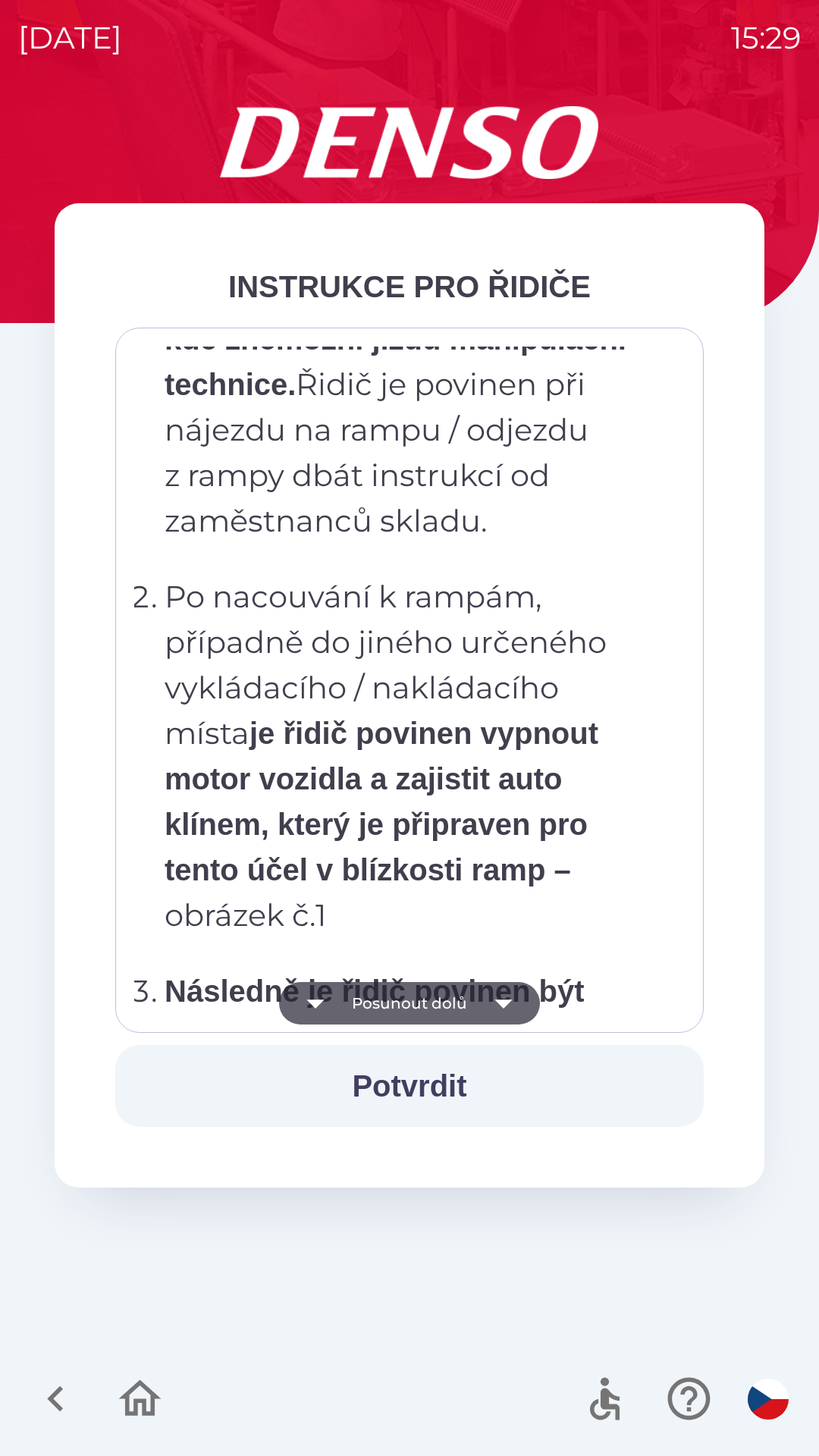
click at [493, 1001] on icon "button" at bounding box center [503, 1003] width 42 height 42
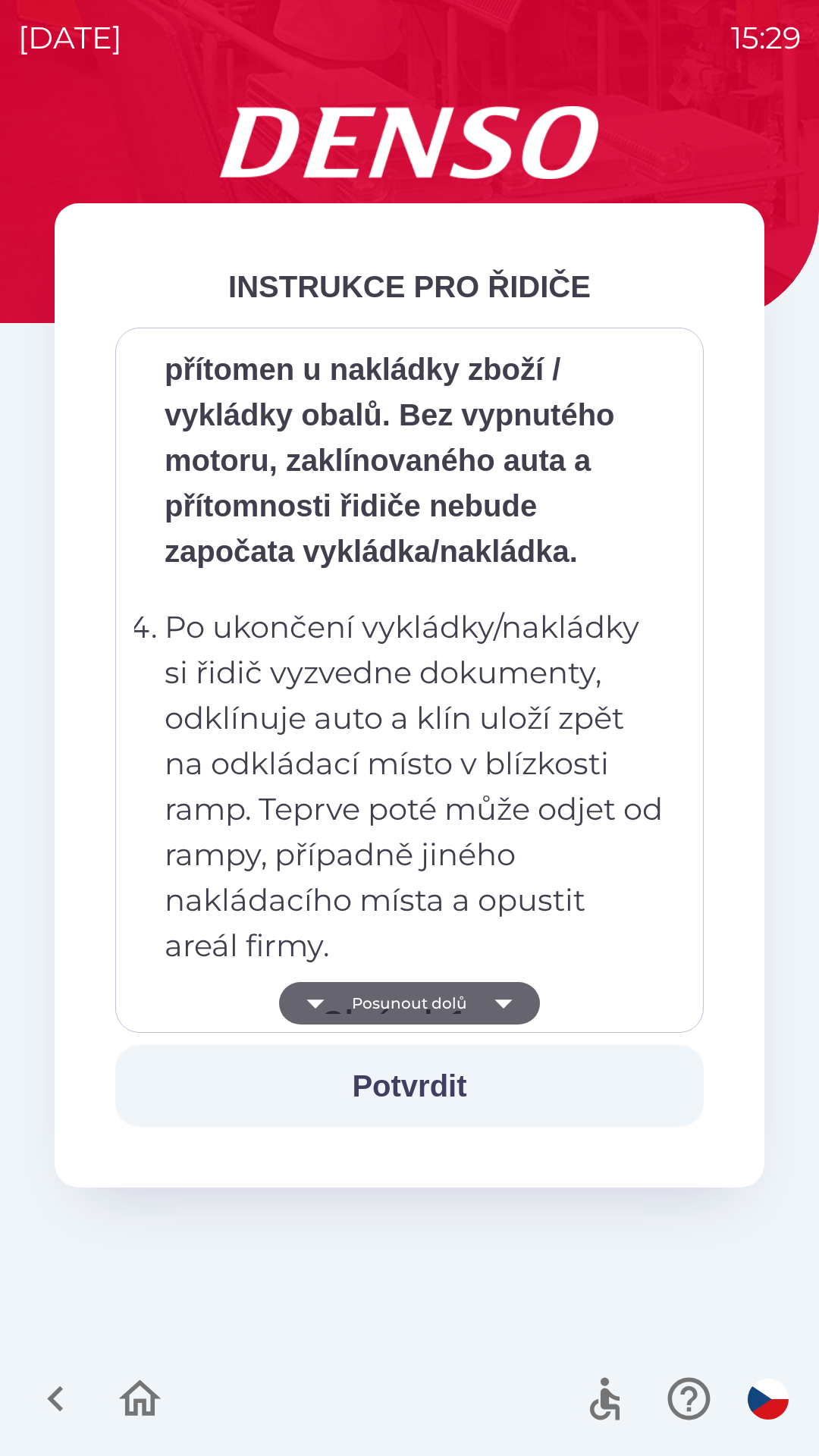
click at [492, 1003] on icon "button" at bounding box center [503, 1003] width 42 height 42
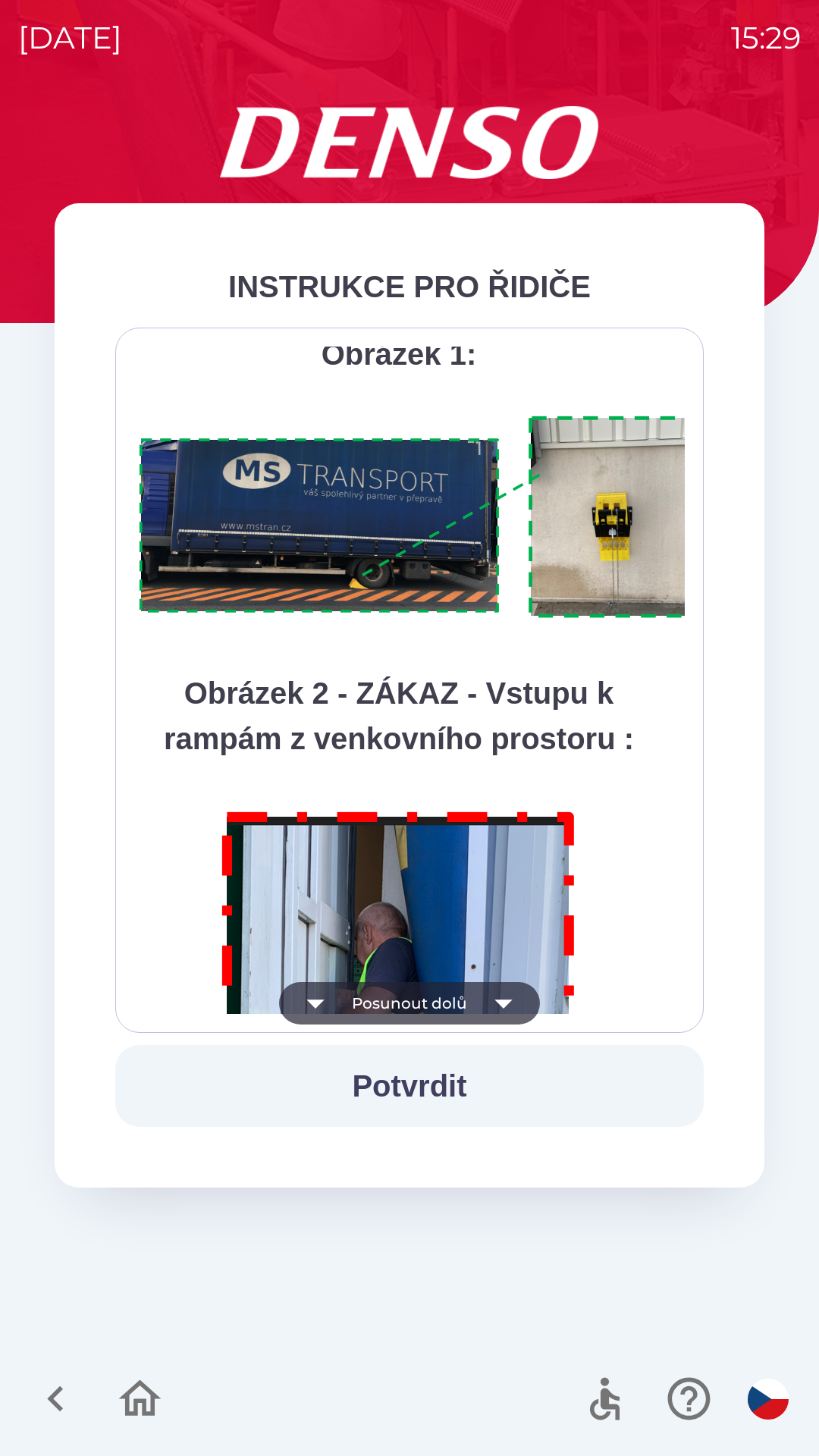
click at [494, 1005] on icon "button" at bounding box center [503, 1003] width 42 height 42
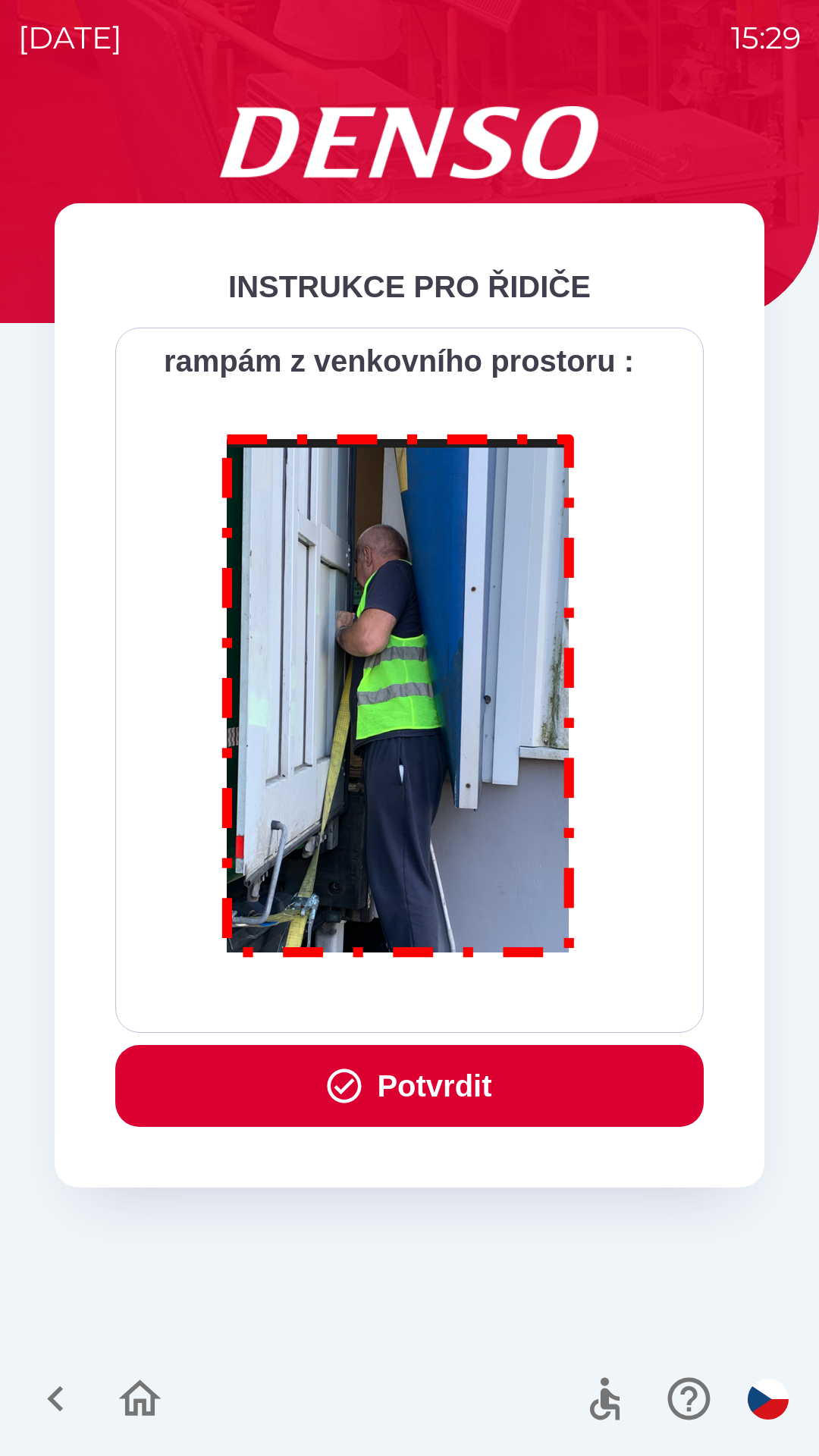
click at [480, 1088] on button "Potvrdit" at bounding box center [409, 1085] width 588 height 82
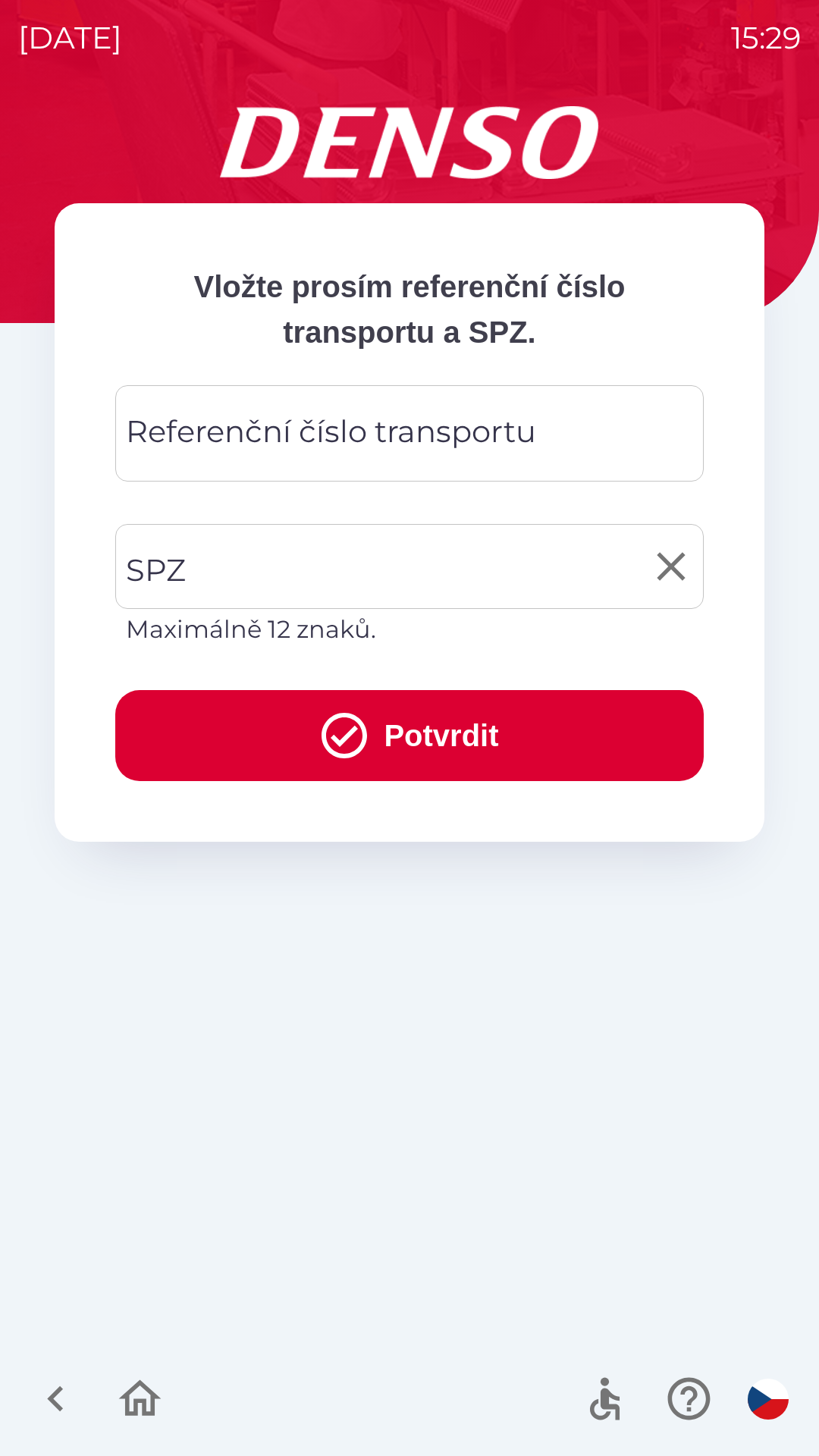
click at [298, 565] on input "SPZ" at bounding box center [398, 566] width 552 height 71
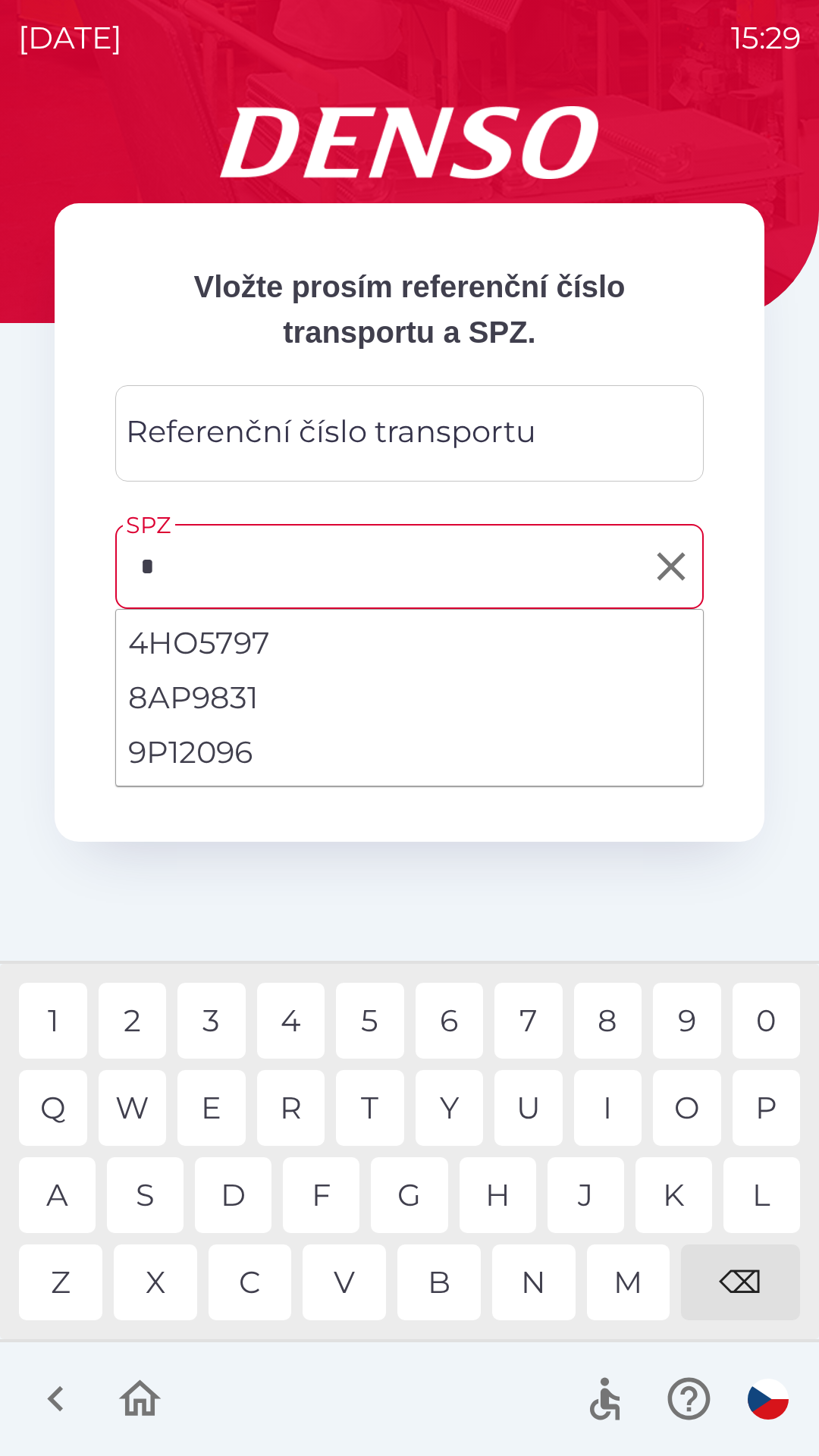
click at [680, 1026] on div "9" at bounding box center [686, 1020] width 68 height 76
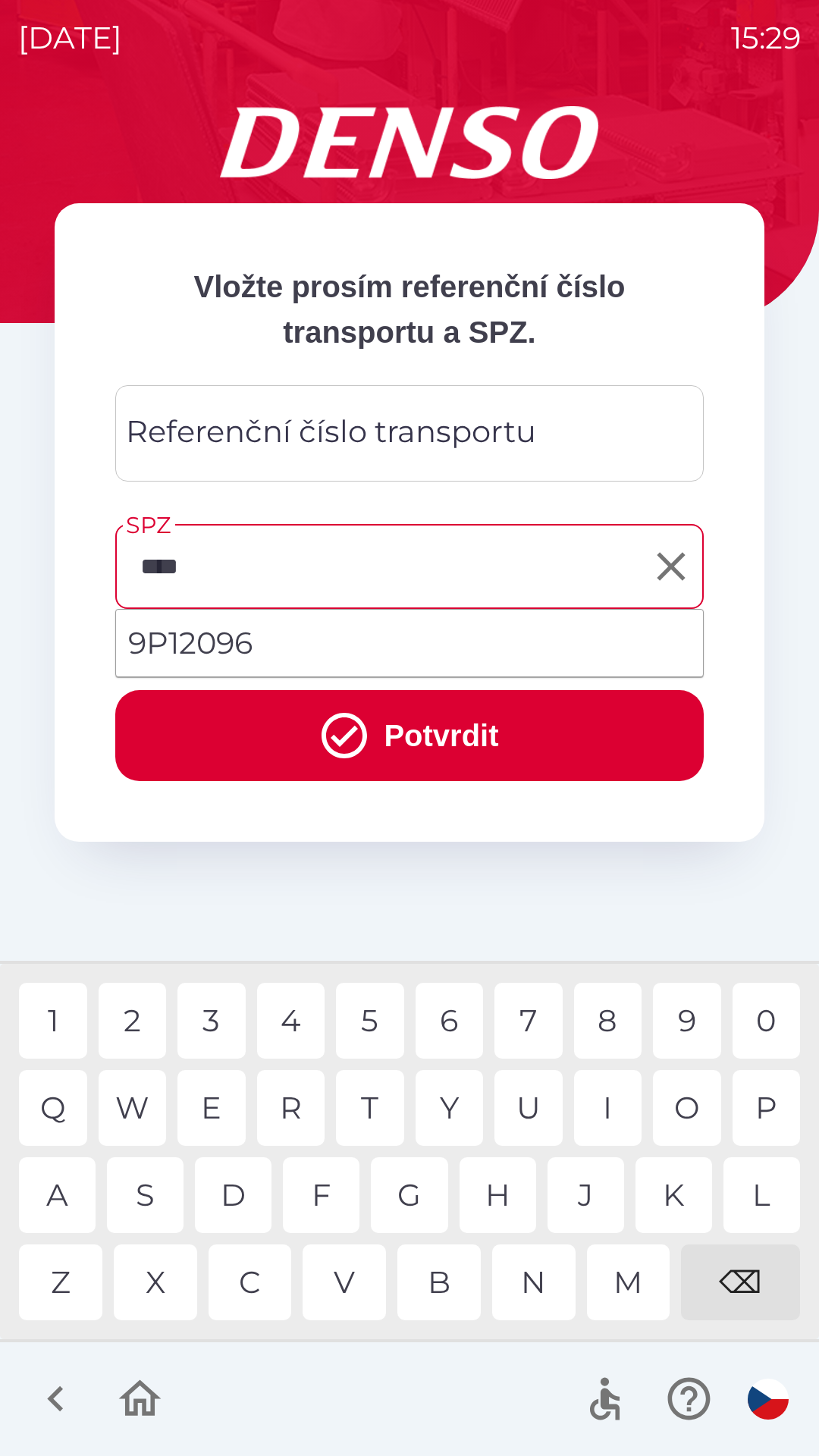
click at [127, 1022] on div "2" at bounding box center [133, 1020] width 68 height 76
type input "*******"
click at [454, 1023] on div "6" at bounding box center [449, 1020] width 68 height 76
click at [304, 438] on div "Referenční číslo transportu Referenční číslo transportu" at bounding box center [409, 433] width 588 height 97
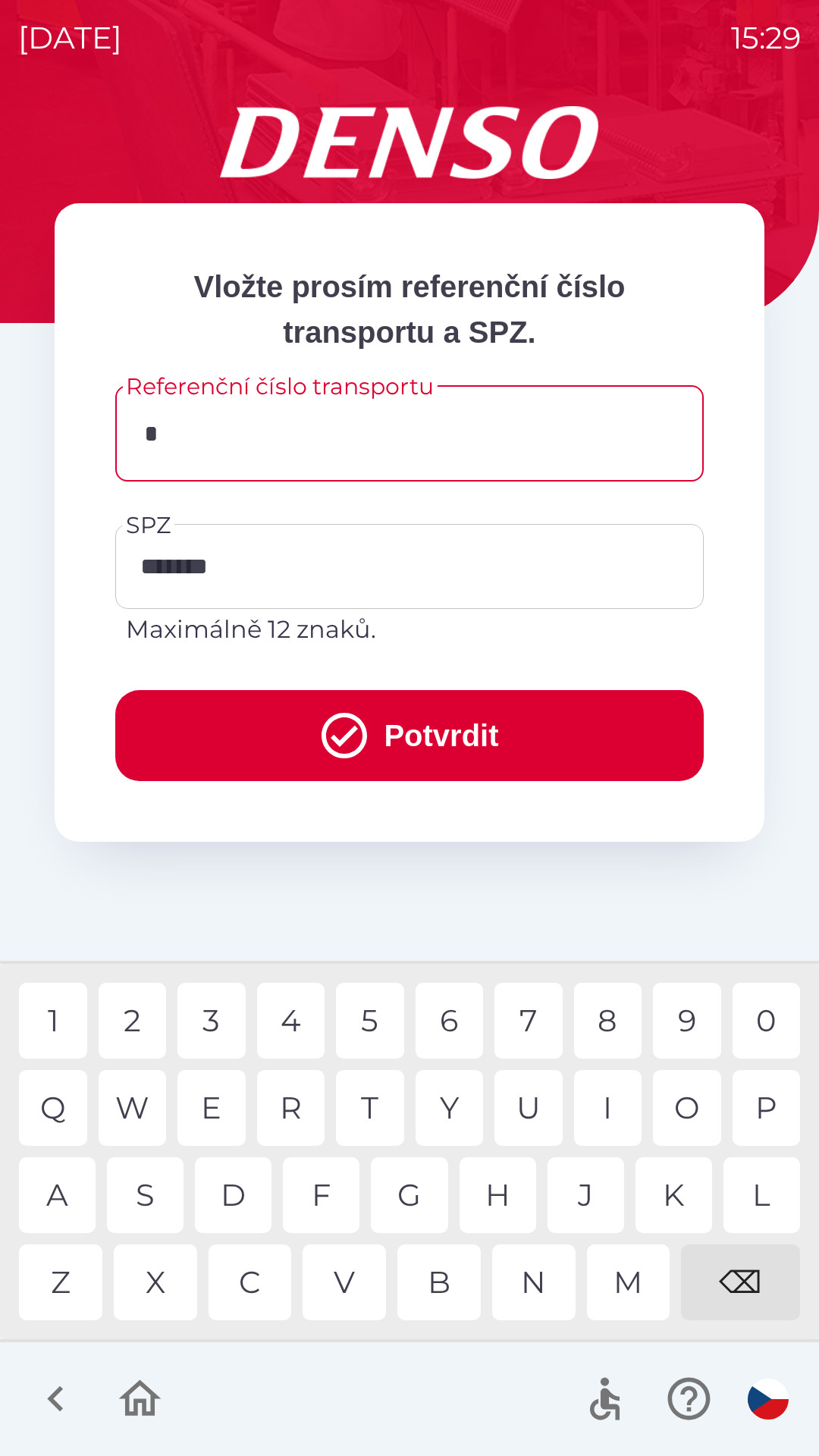
click at [458, 1029] on div "6" at bounding box center [449, 1020] width 68 height 76
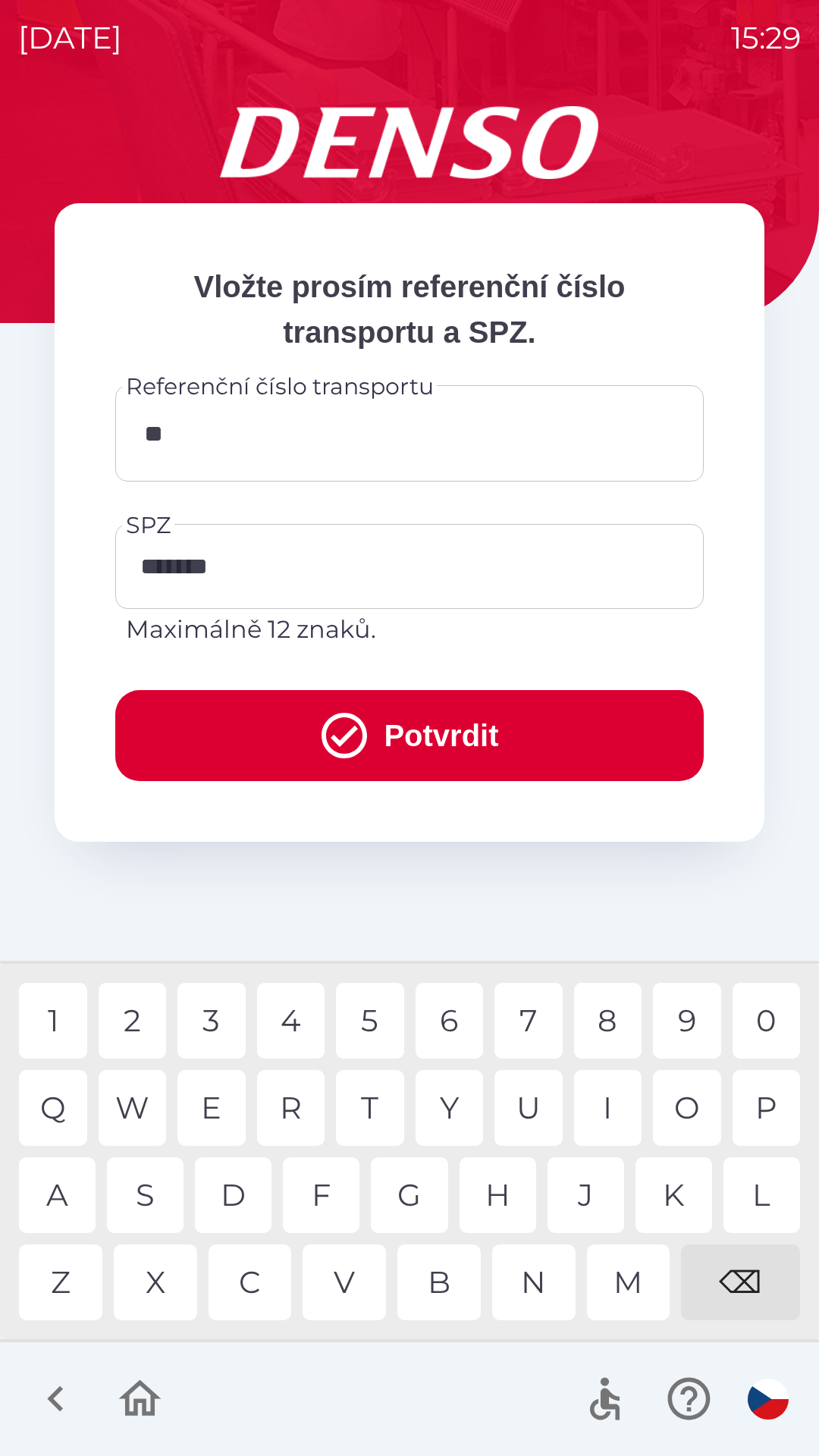
click at [64, 1023] on div "1" at bounding box center [53, 1020] width 68 height 76
click at [305, 1023] on div "4" at bounding box center [291, 1020] width 68 height 76
click at [372, 1025] on div "5" at bounding box center [370, 1020] width 68 height 76
click at [755, 1285] on div "⌫" at bounding box center [740, 1282] width 119 height 76
click at [753, 1285] on div "⌫" at bounding box center [740, 1282] width 119 height 76
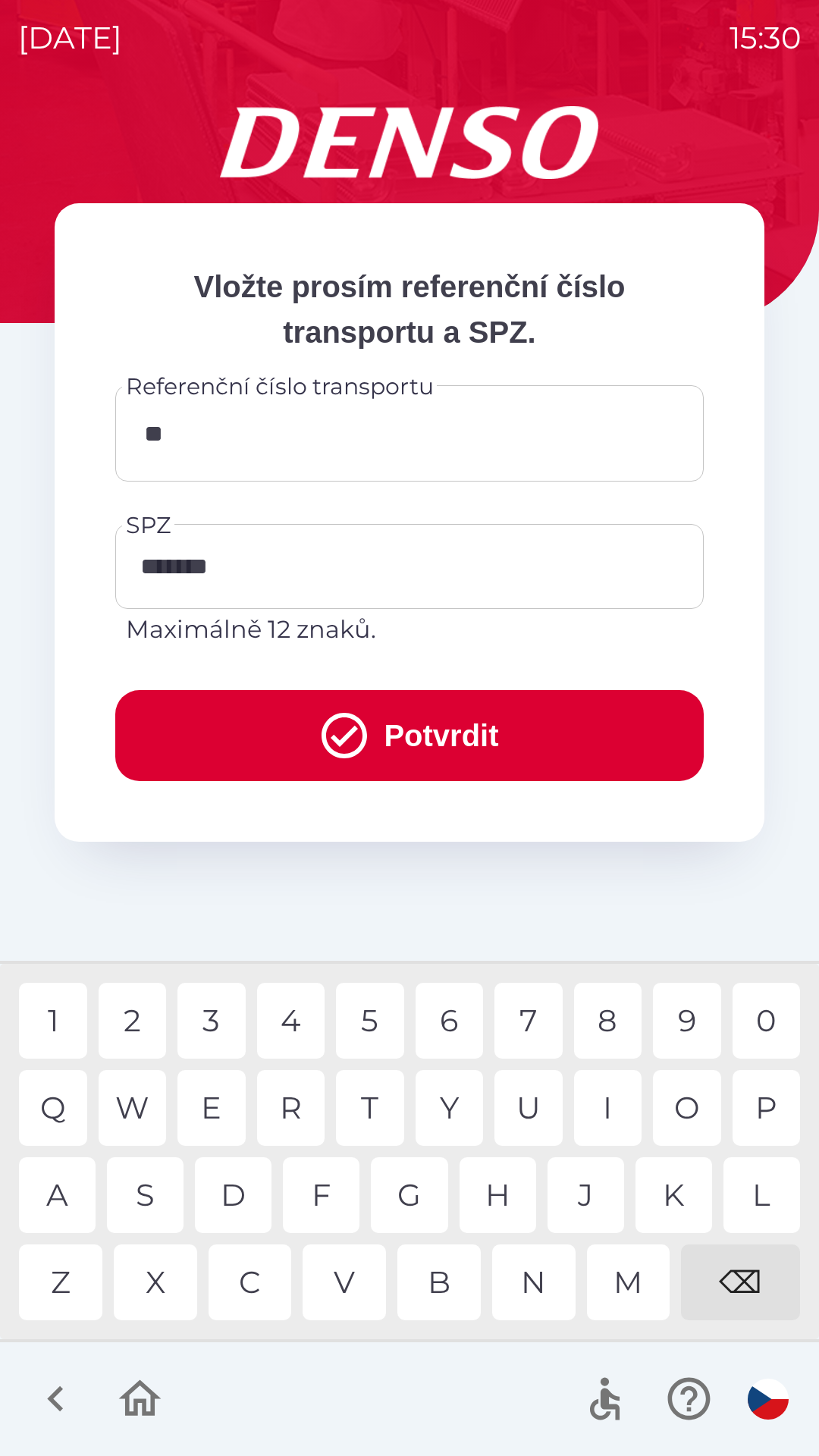
type input "*"
click at [758, 1287] on div "⌫" at bounding box center [740, 1282] width 119 height 76
click at [60, 1022] on div "1" at bounding box center [53, 1020] width 68 height 76
click at [768, 1034] on div "0" at bounding box center [766, 1020] width 68 height 76
click at [294, 1018] on div "4" at bounding box center [291, 1020] width 68 height 76
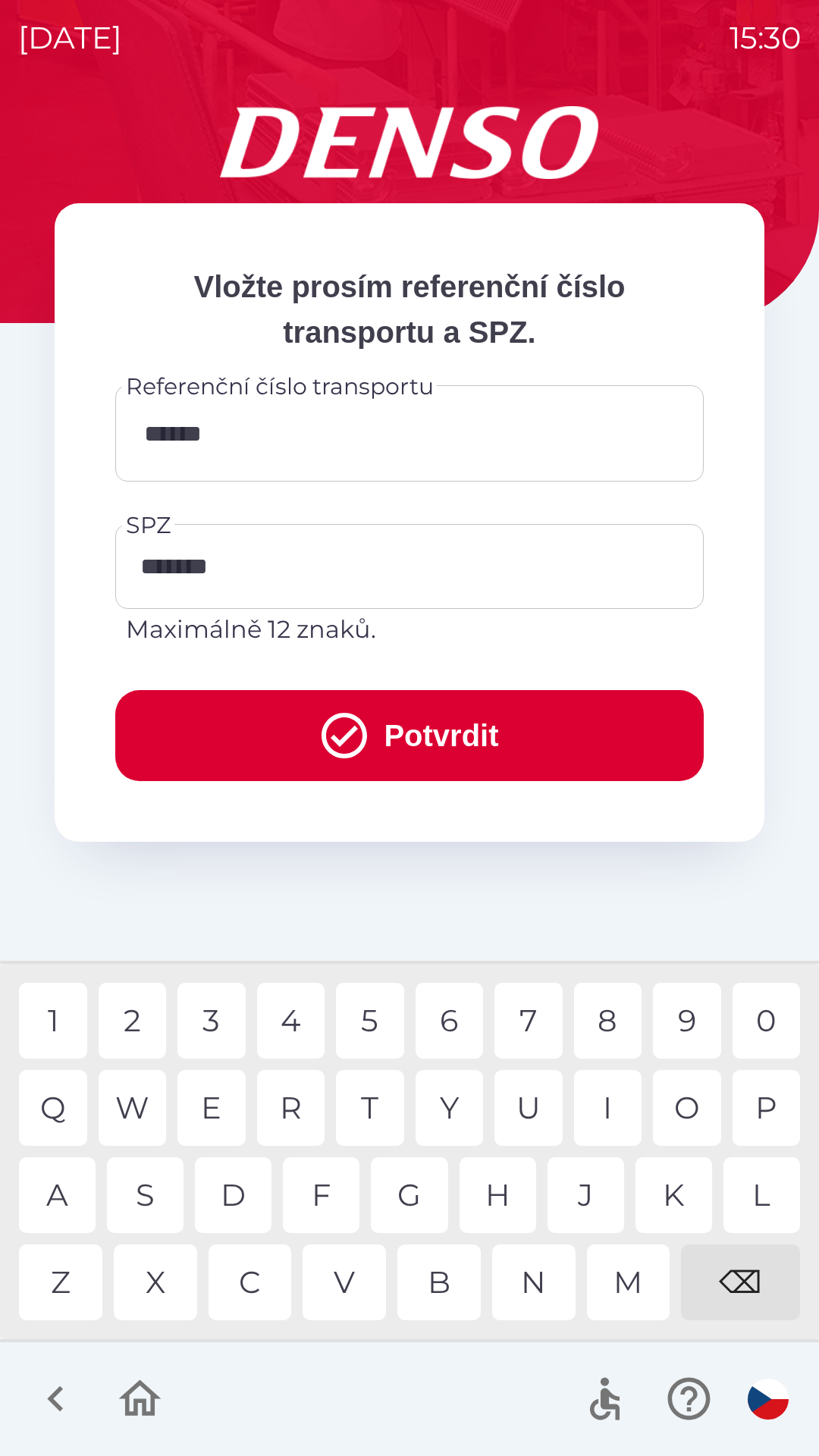
click at [758, 1019] on div "0" at bounding box center [766, 1020] width 68 height 76
click at [217, 1026] on div "3" at bounding box center [211, 1020] width 68 height 76
type input "********"
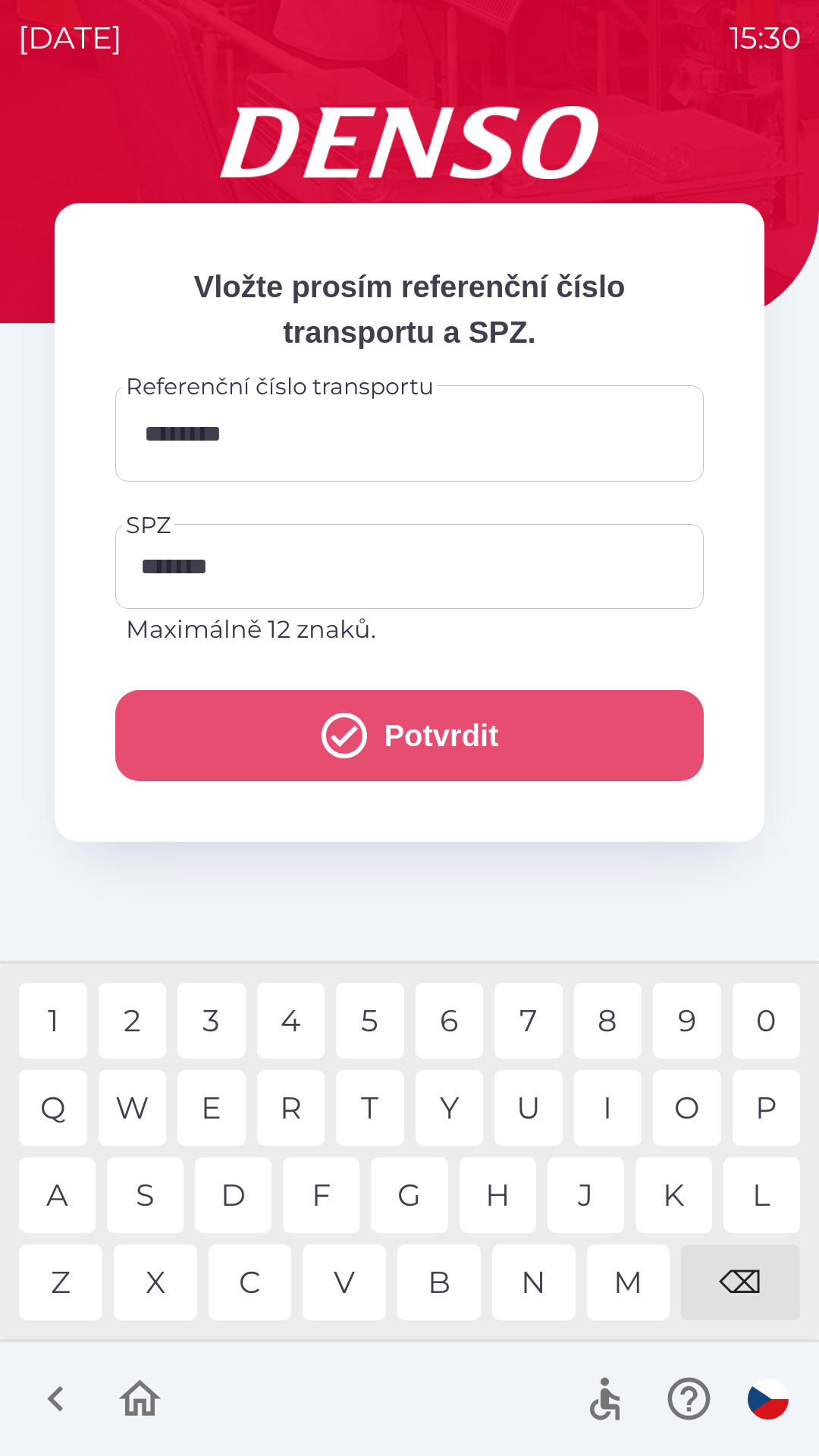
click at [461, 746] on button "Potvrdit" at bounding box center [409, 736] width 588 height 91
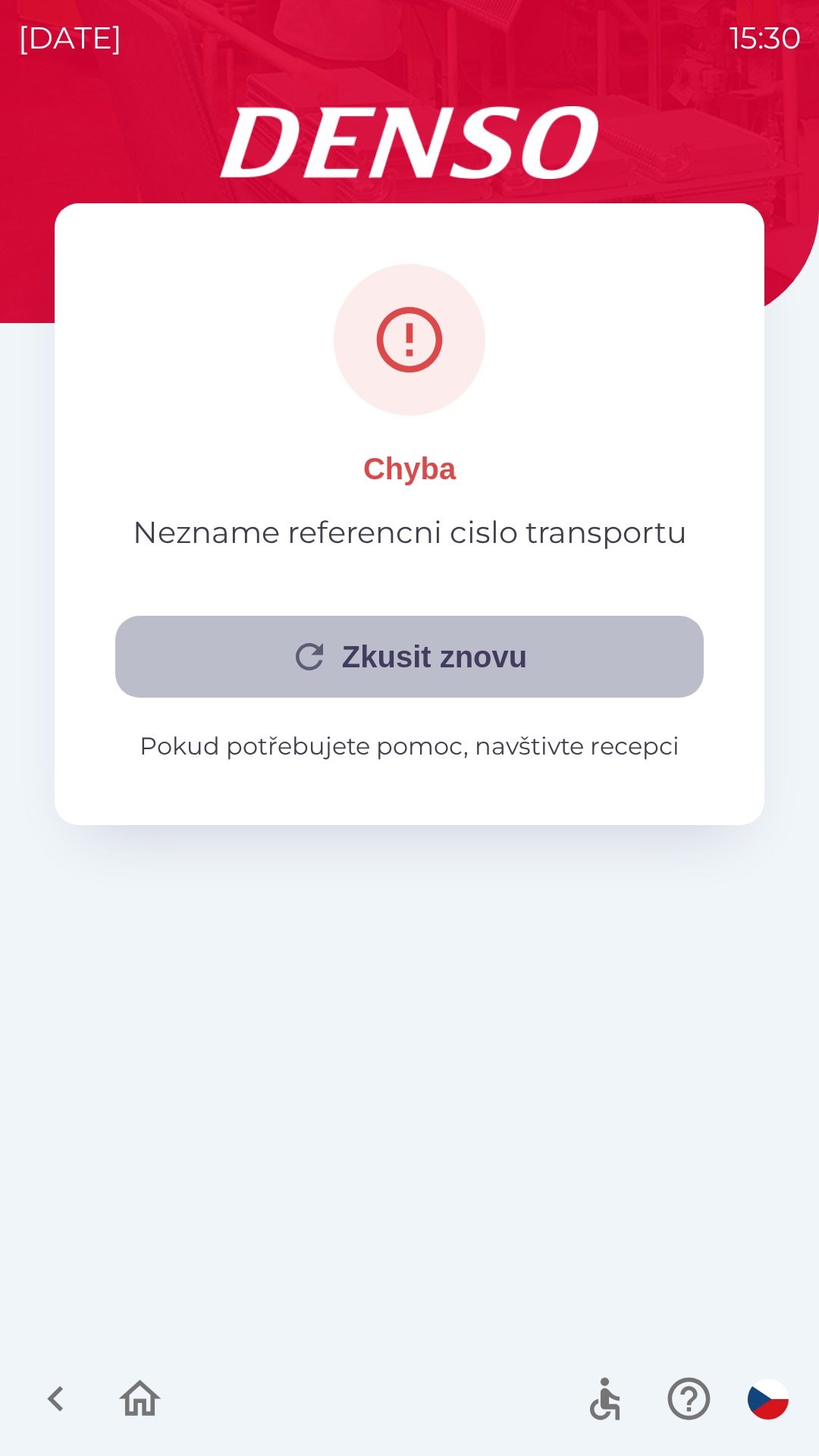
click at [411, 656] on button "Zkusit znovu" at bounding box center [409, 657] width 588 height 82
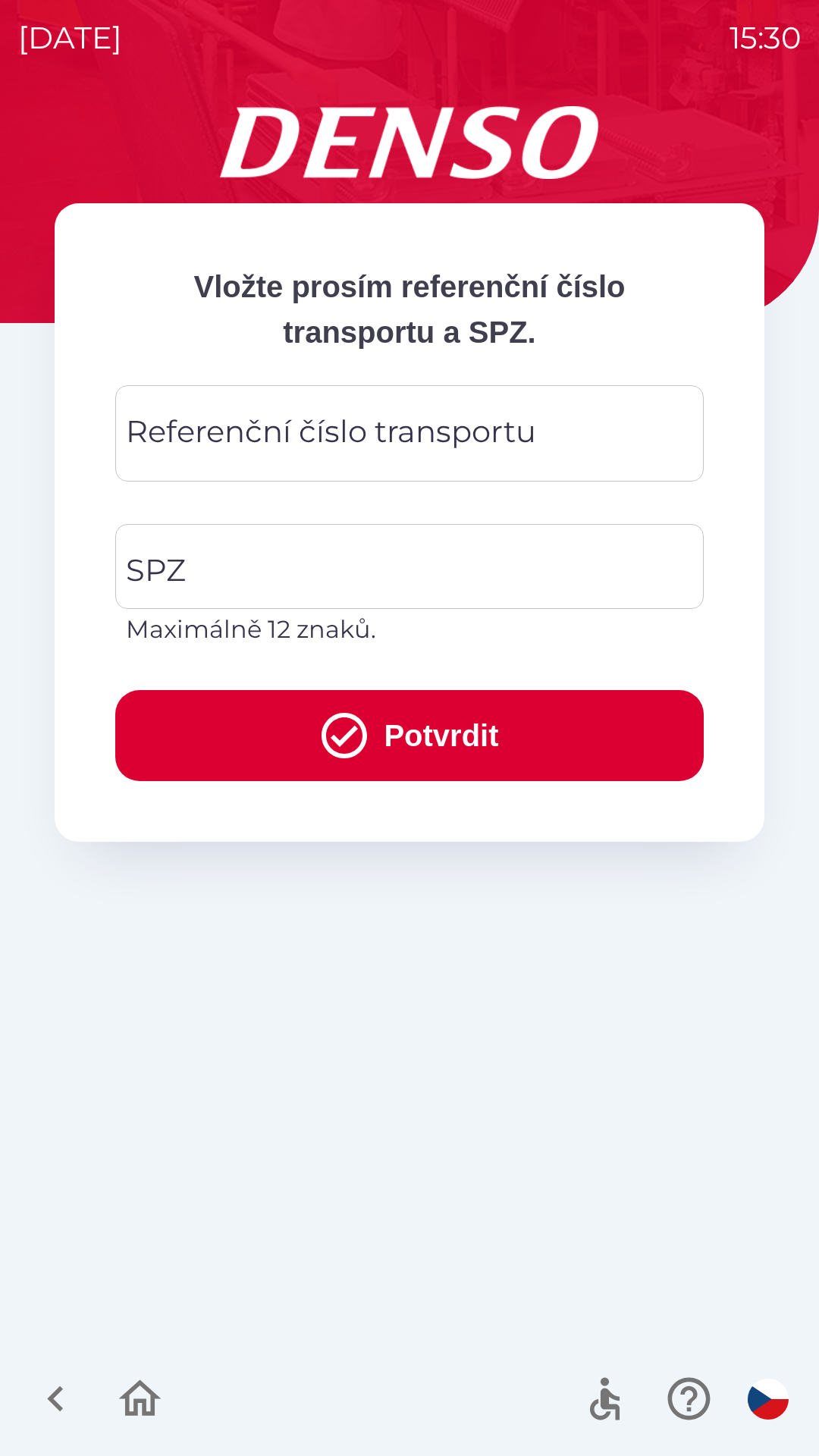
click at [357, 427] on div "Referenční číslo transportu Referenční číslo transportu" at bounding box center [409, 433] width 588 height 97
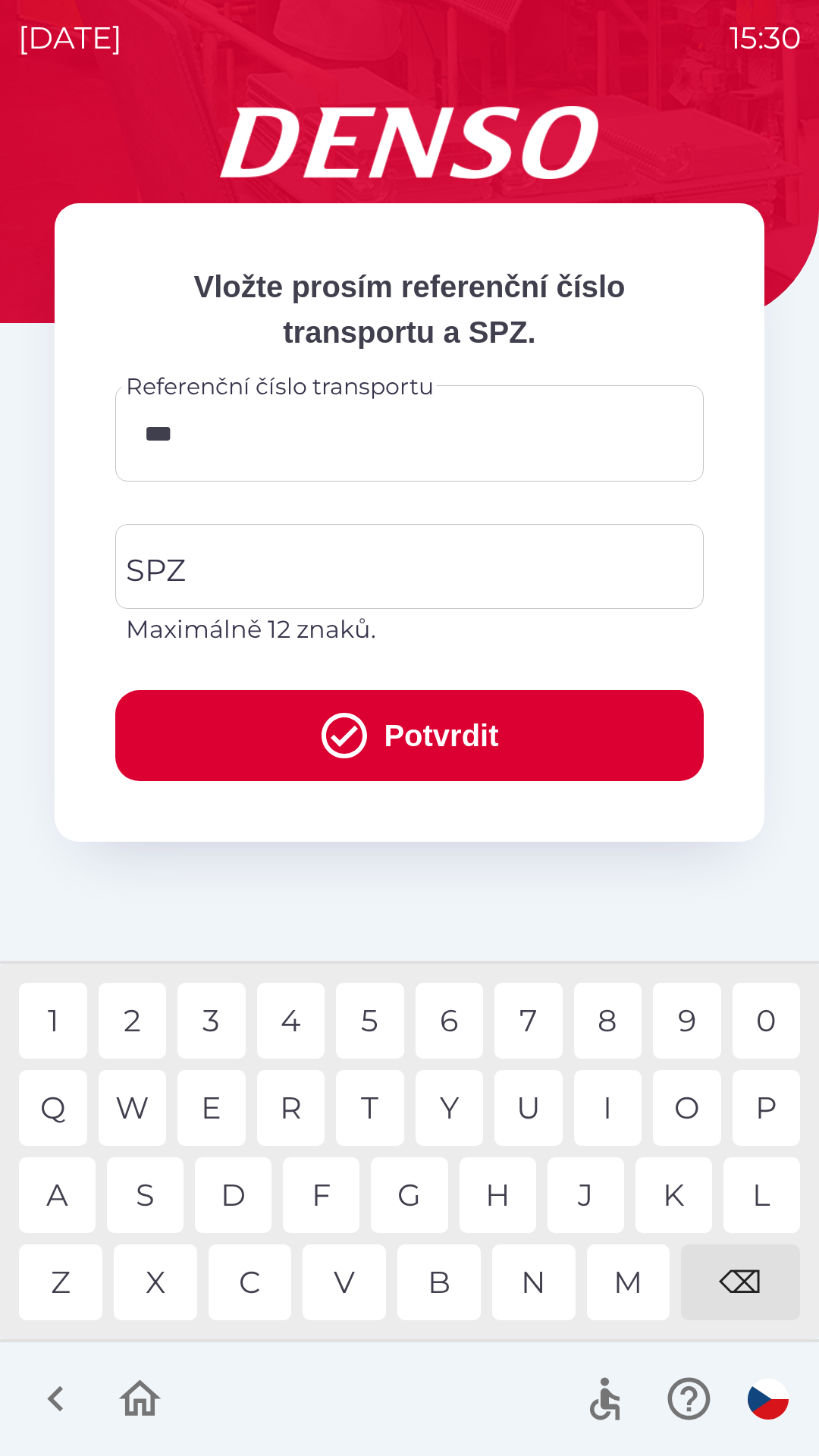
click at [455, 1020] on div "6" at bounding box center [449, 1020] width 68 height 76
click at [758, 1023] on div "0" at bounding box center [766, 1020] width 68 height 76
type input "**********"
click at [150, 1022] on div "2" at bounding box center [133, 1020] width 68 height 76
click at [439, 749] on button "Potvrdit" at bounding box center [409, 736] width 588 height 91
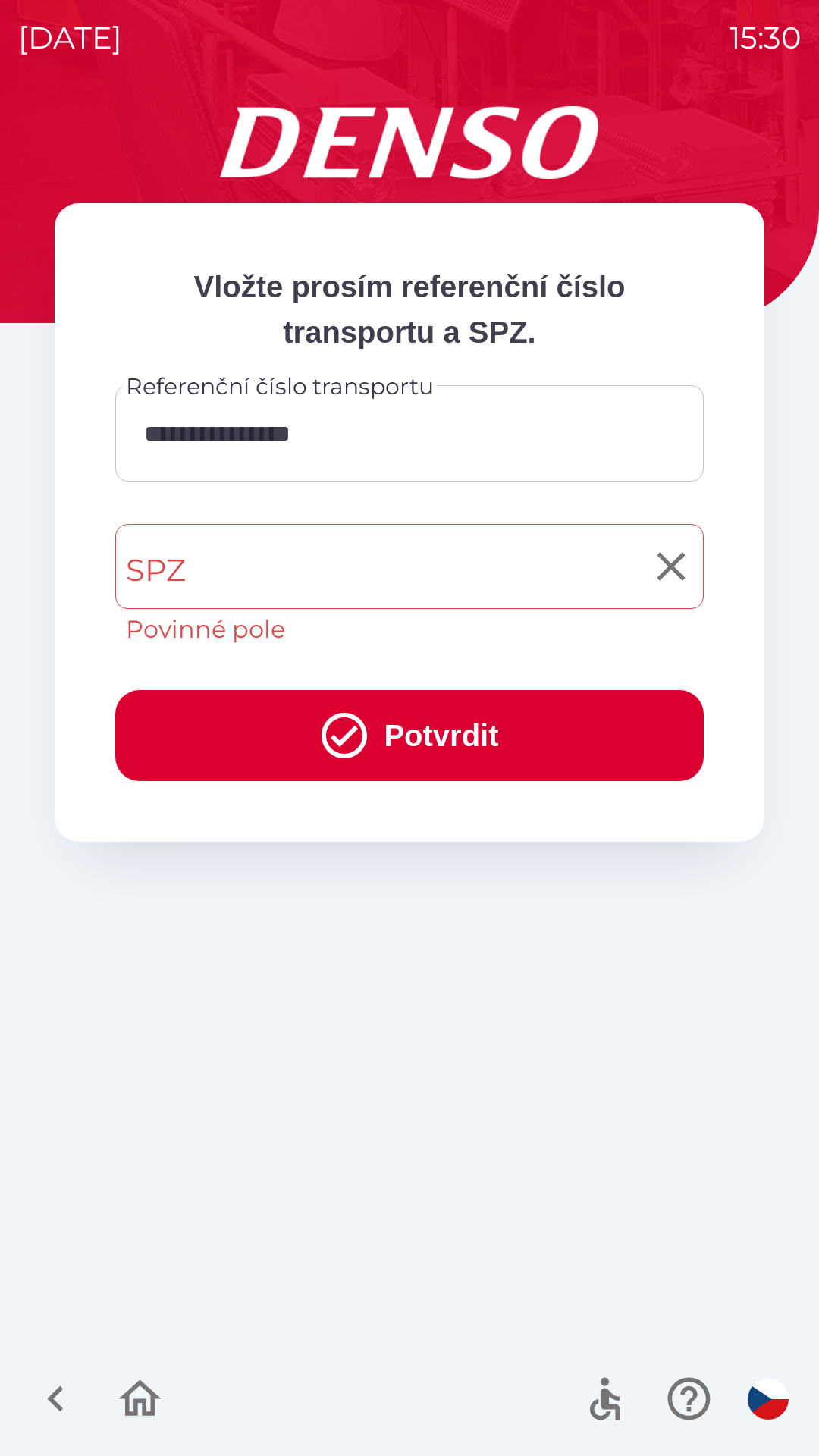
click at [261, 584] on input "SPZ" at bounding box center [398, 566] width 552 height 71
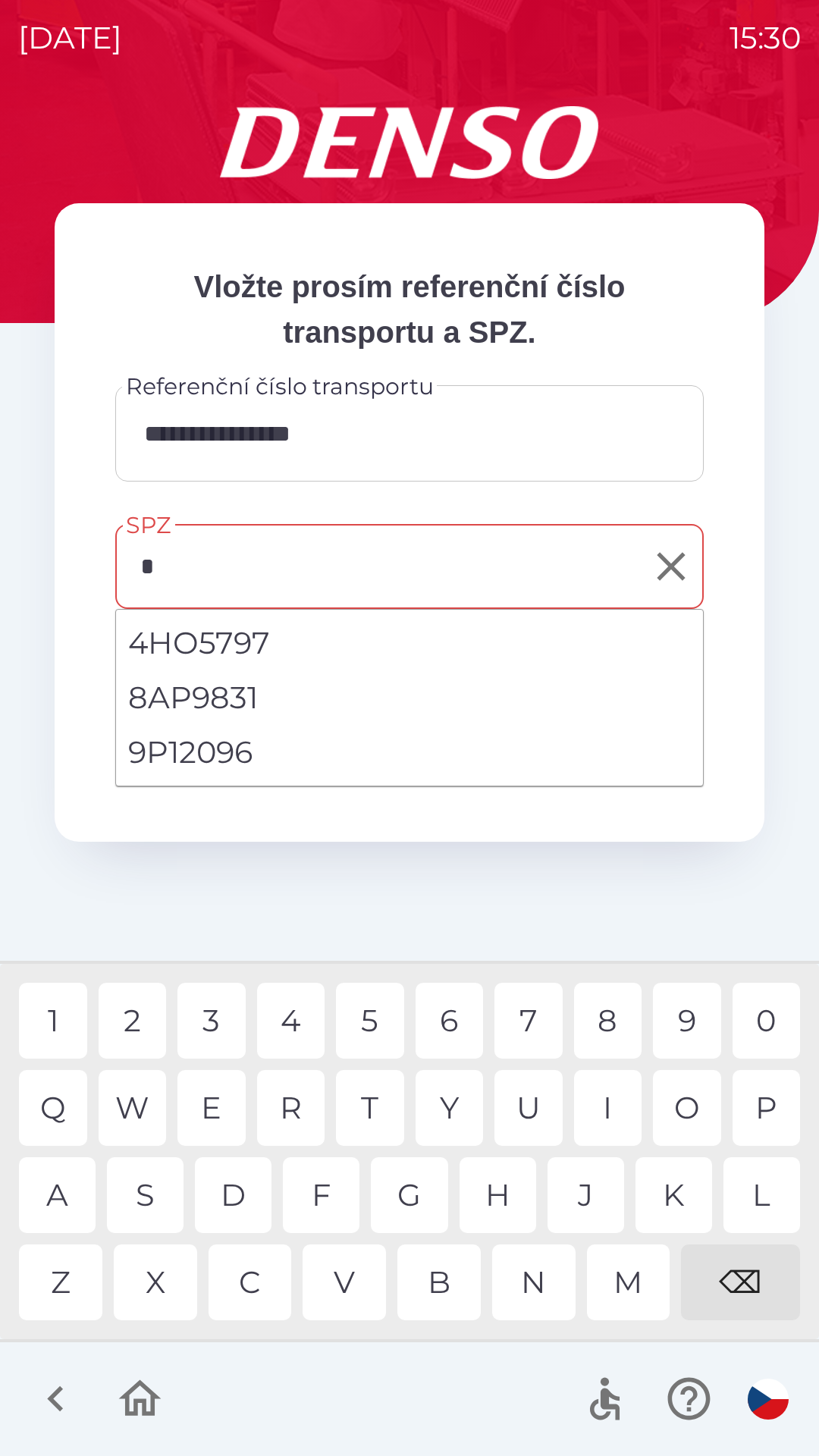
click at [687, 1023] on div "9" at bounding box center [686, 1020] width 68 height 76
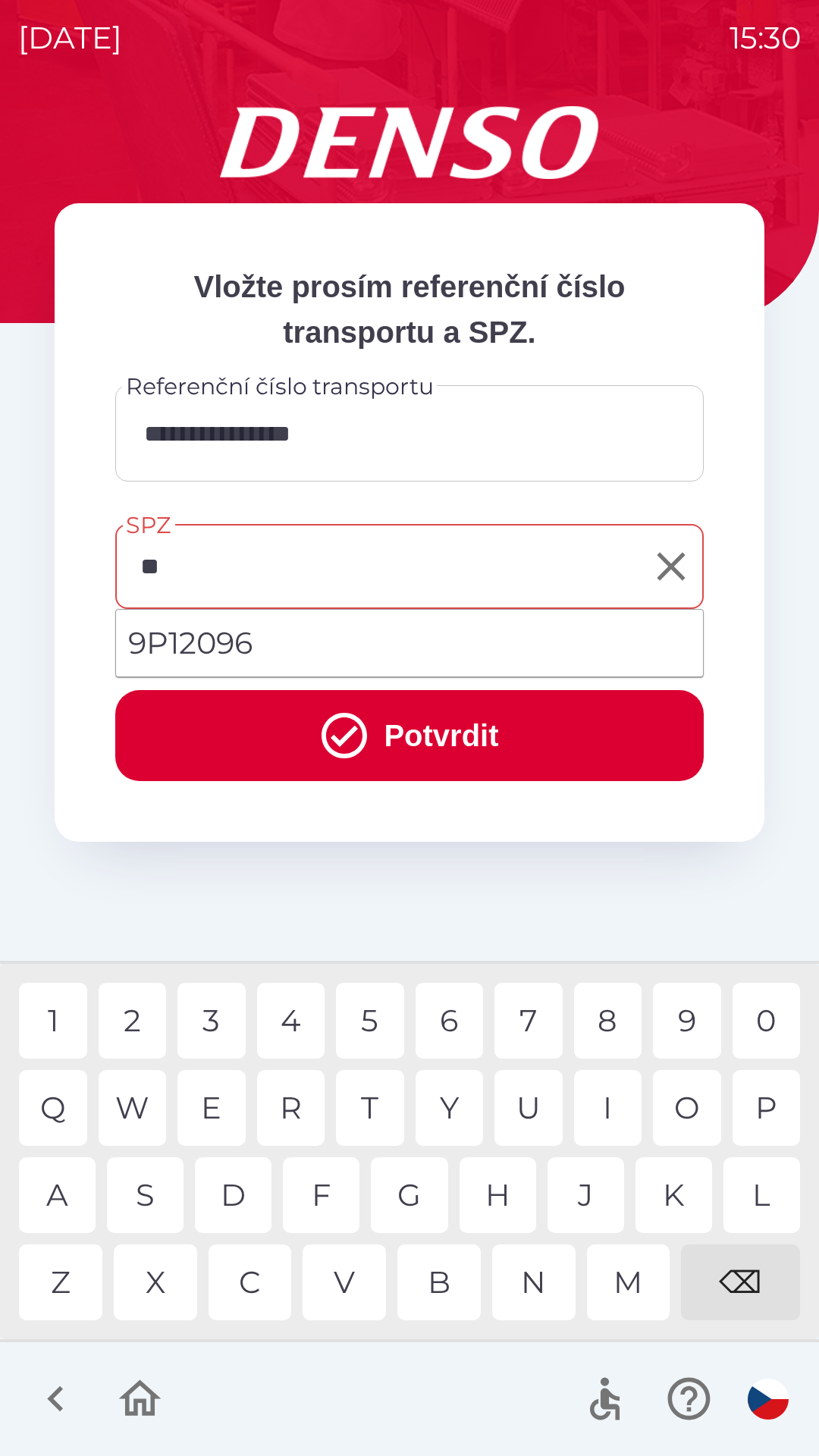
click at [758, 1095] on div "P" at bounding box center [766, 1108] width 68 height 76
click at [759, 1027] on div "0" at bounding box center [766, 1020] width 68 height 76
click at [674, 1029] on div "9" at bounding box center [686, 1020] width 68 height 76
type input "*******"
click at [423, 737] on button "Potvrdit" at bounding box center [409, 736] width 588 height 91
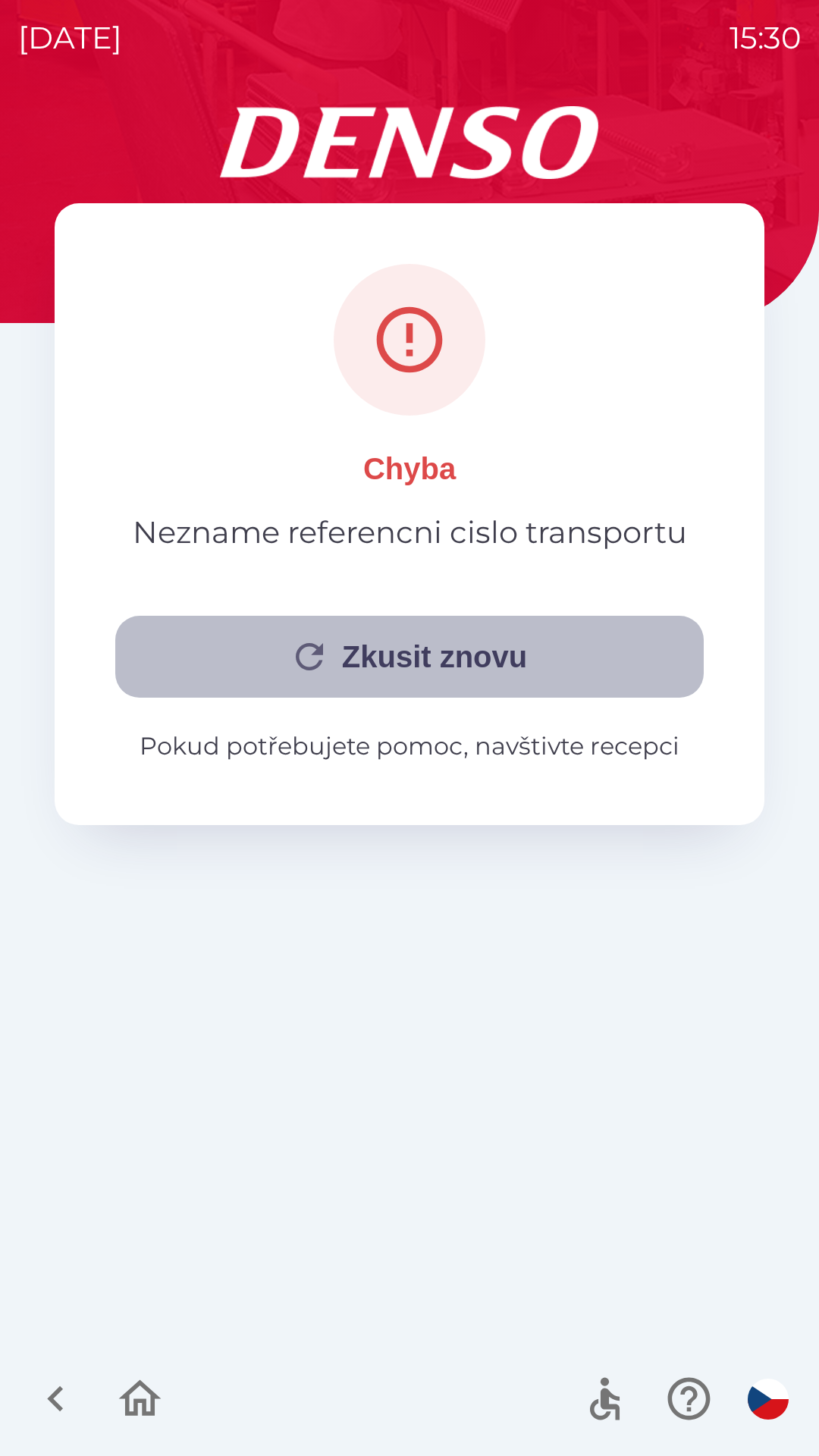
click at [386, 659] on button "Zkusit znovu" at bounding box center [409, 657] width 588 height 82
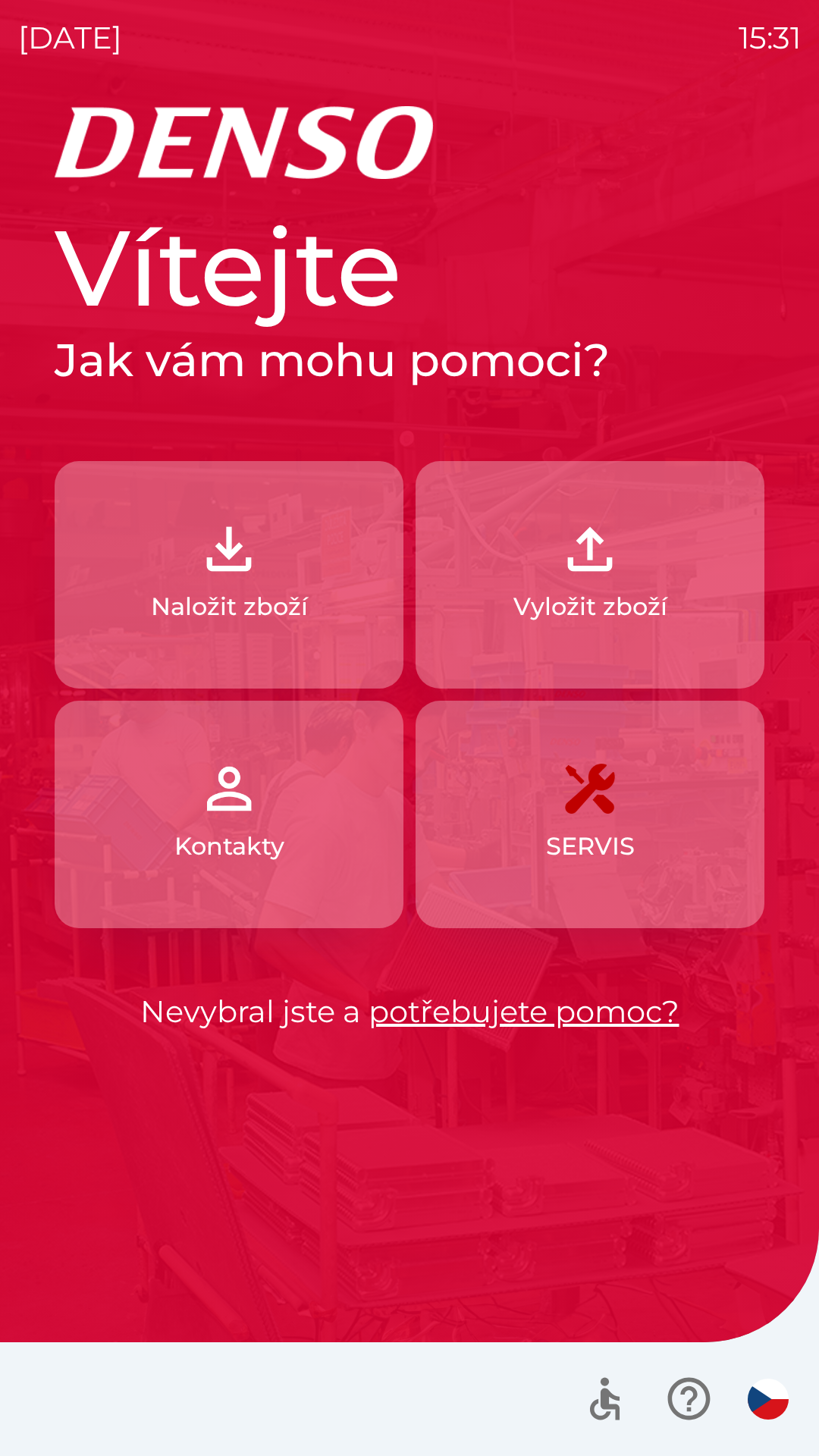
click at [625, 598] on p "Vyložit zboží" at bounding box center [590, 606] width 154 height 36
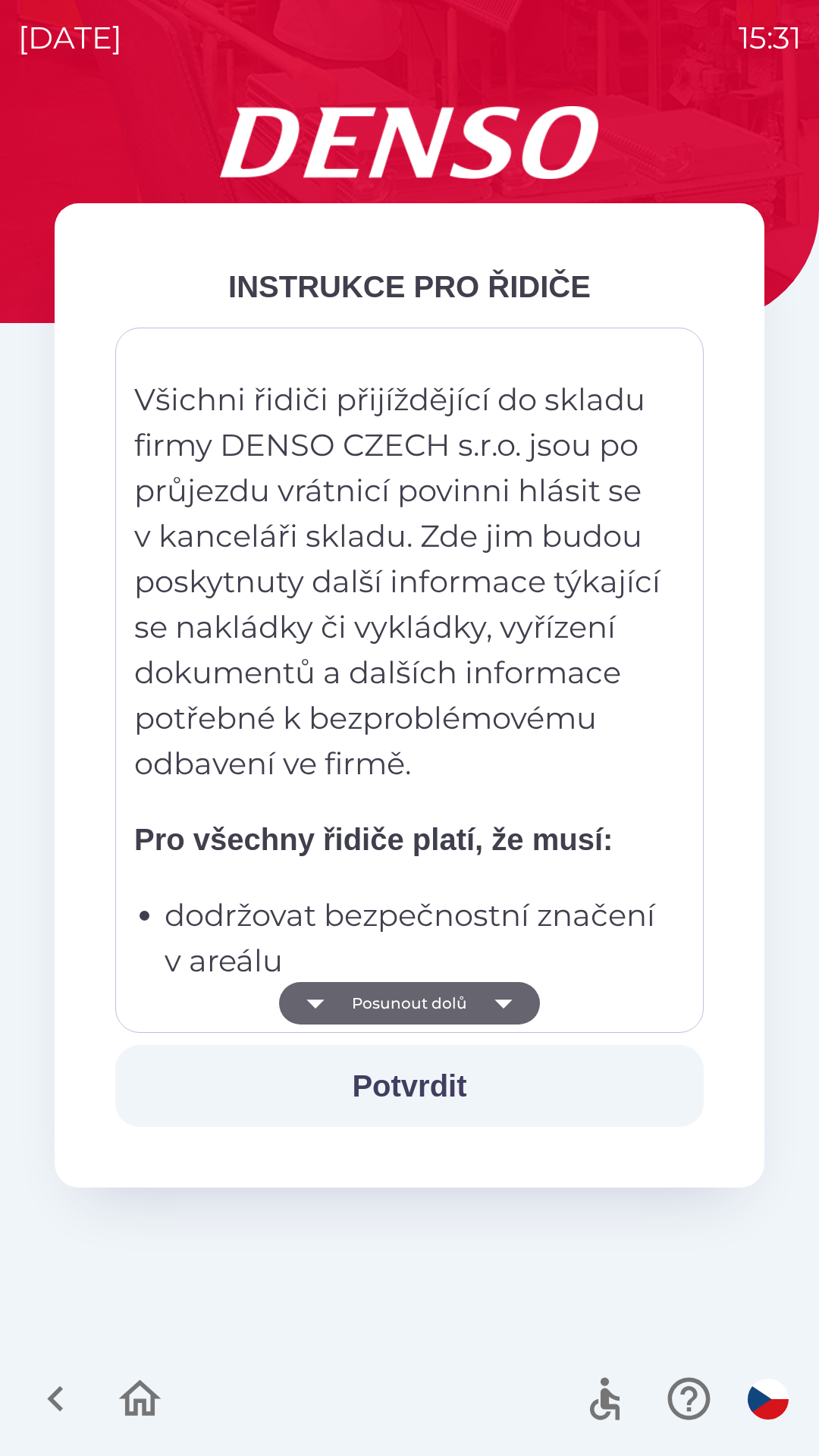
click at [495, 1013] on icon "button" at bounding box center [503, 1003] width 42 height 42
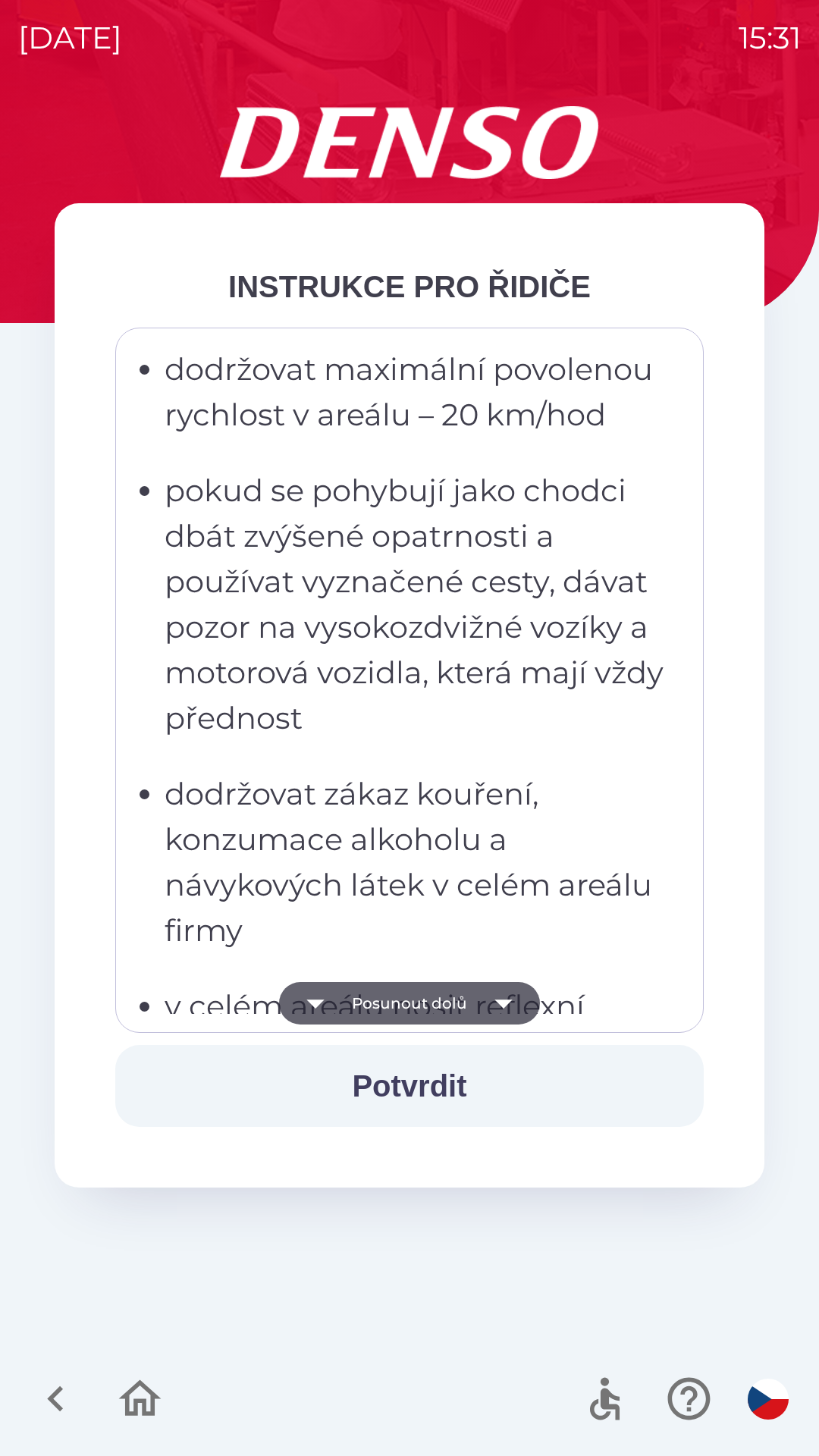
click at [505, 998] on icon "button" at bounding box center [503, 1003] width 42 height 42
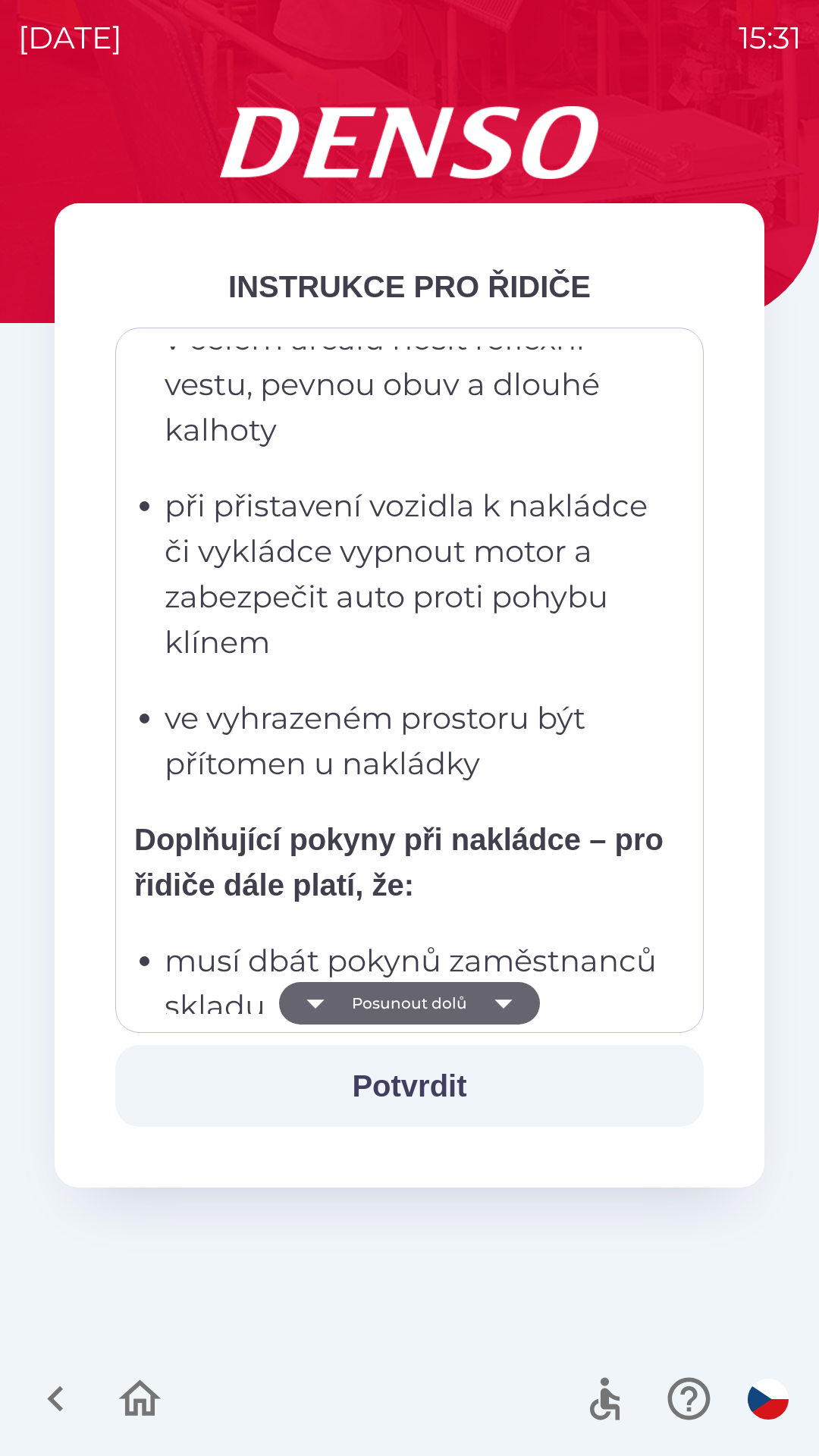
click at [505, 1002] on icon "button" at bounding box center [503, 1004] width 18 height 9
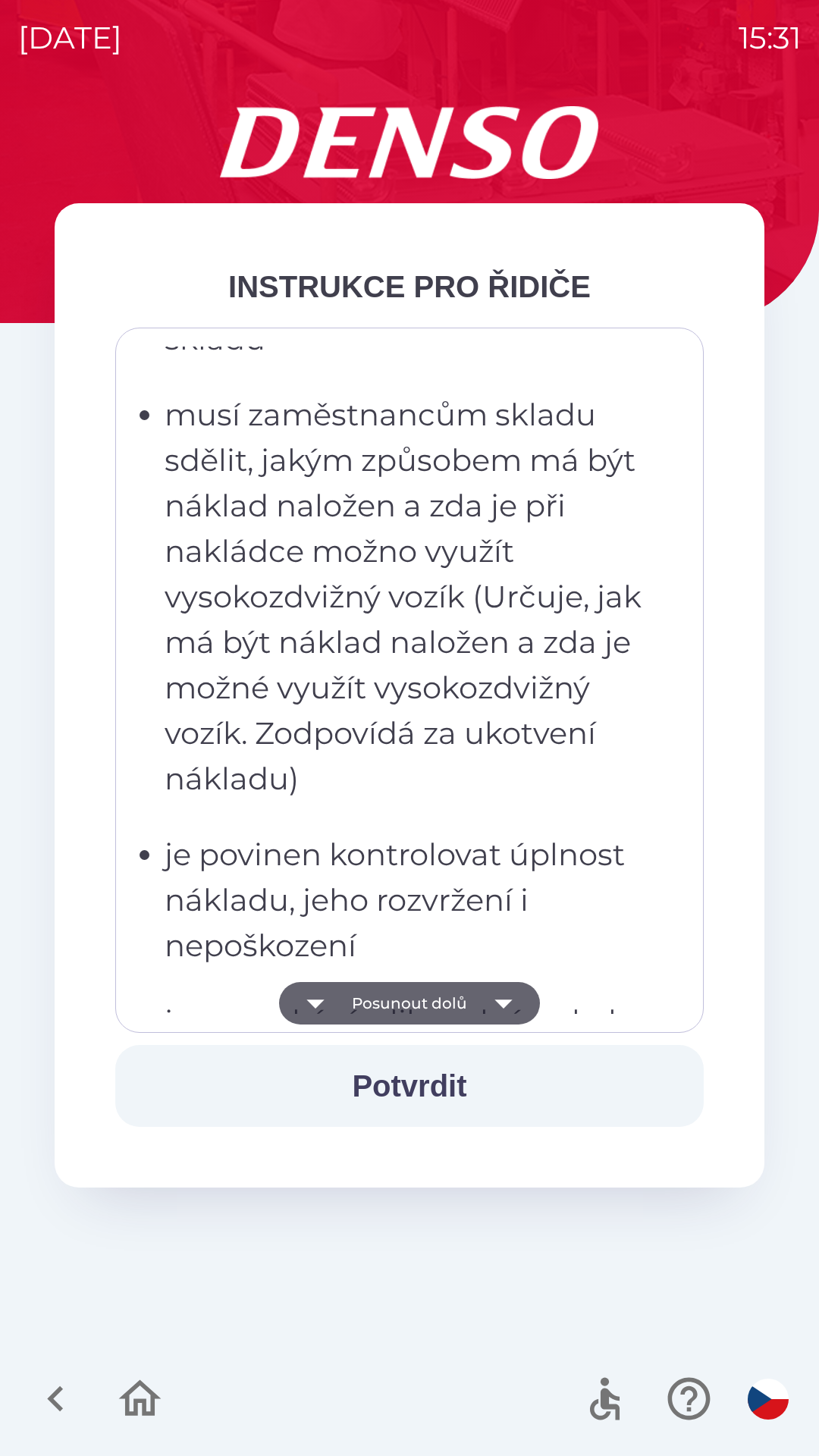
click at [502, 1011] on icon "button" at bounding box center [503, 1003] width 42 height 42
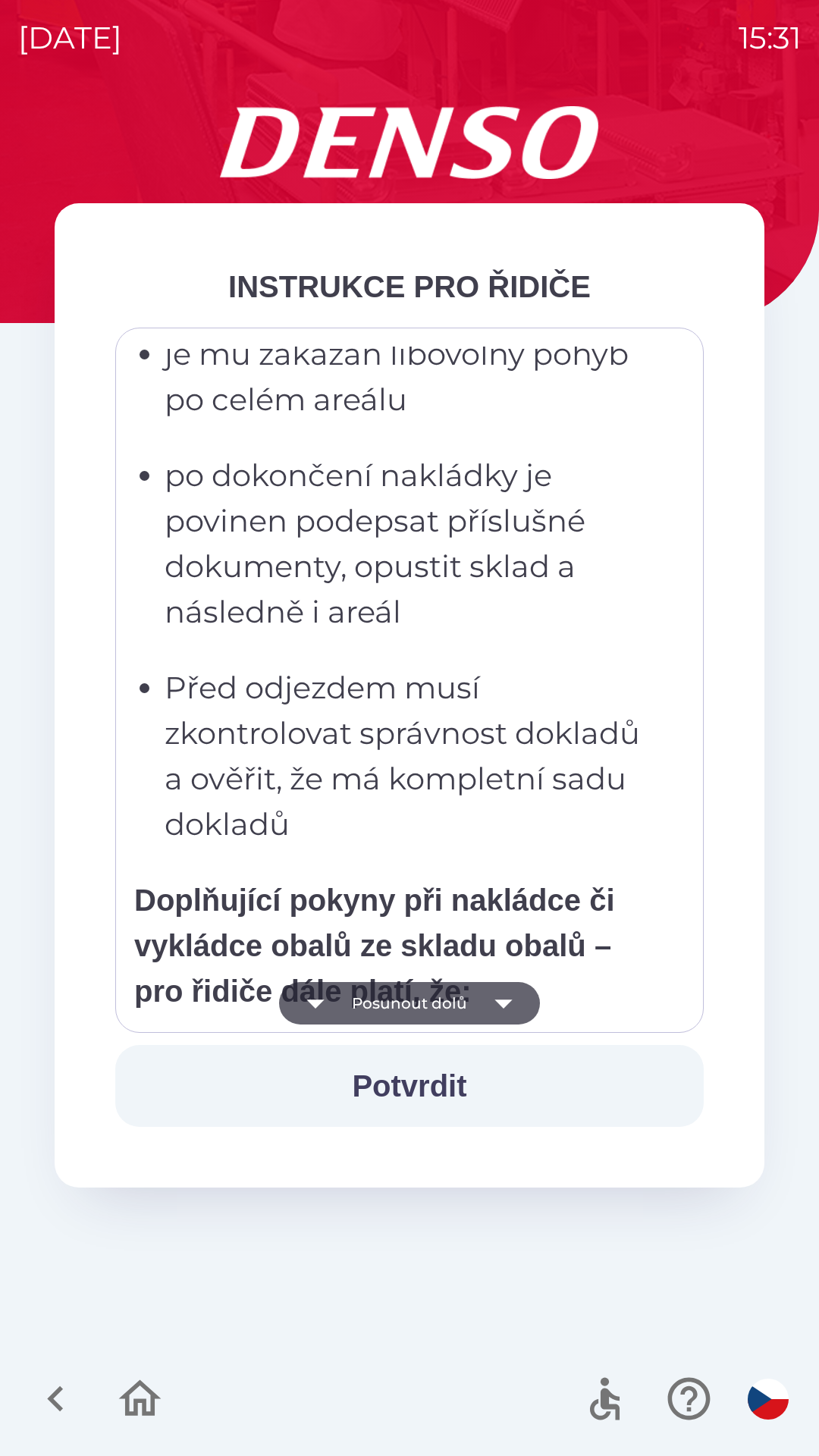
click at [500, 1013] on icon "button" at bounding box center [503, 1003] width 42 height 42
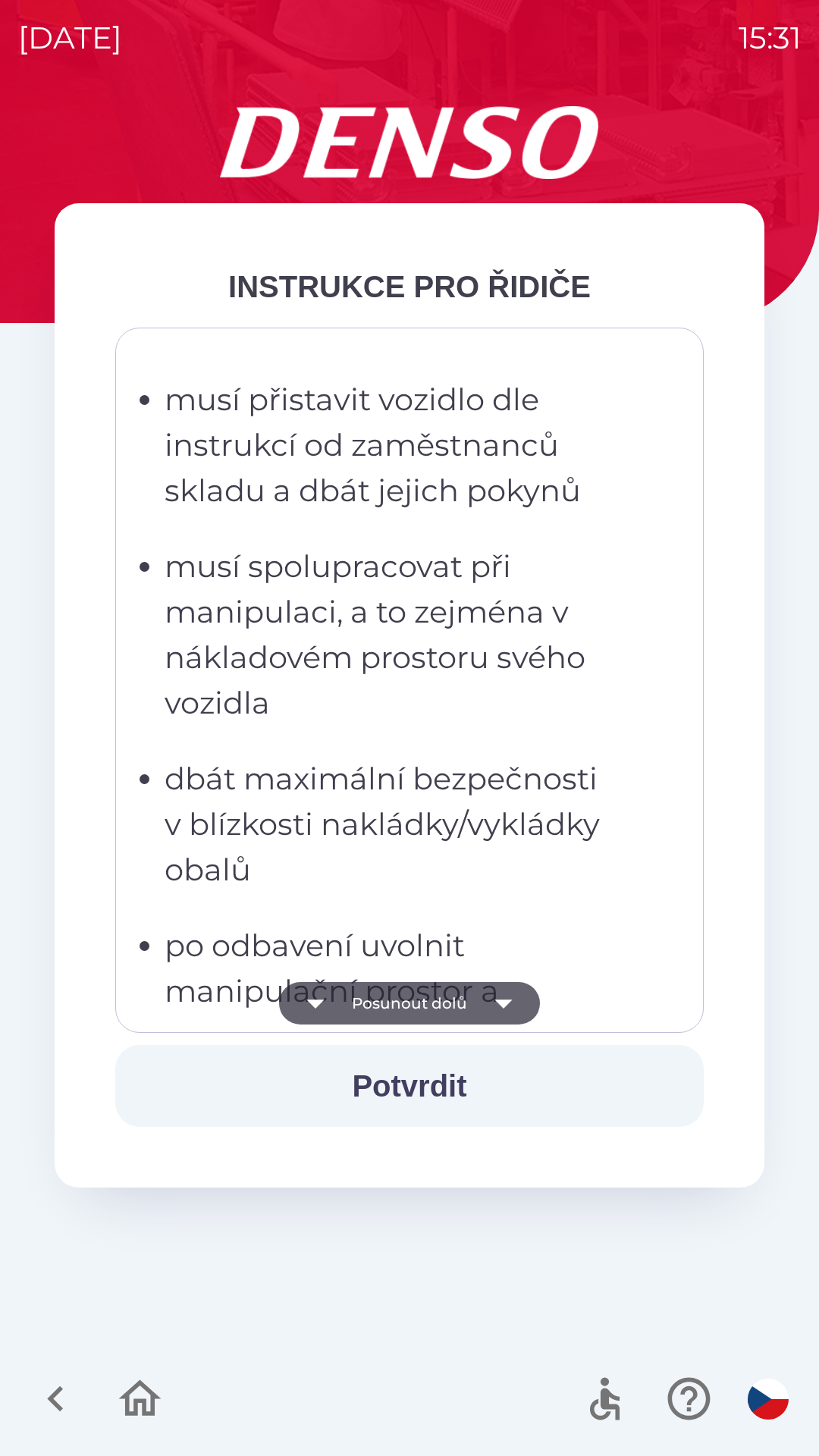
click at [505, 1000] on icon "button" at bounding box center [503, 1003] width 42 height 42
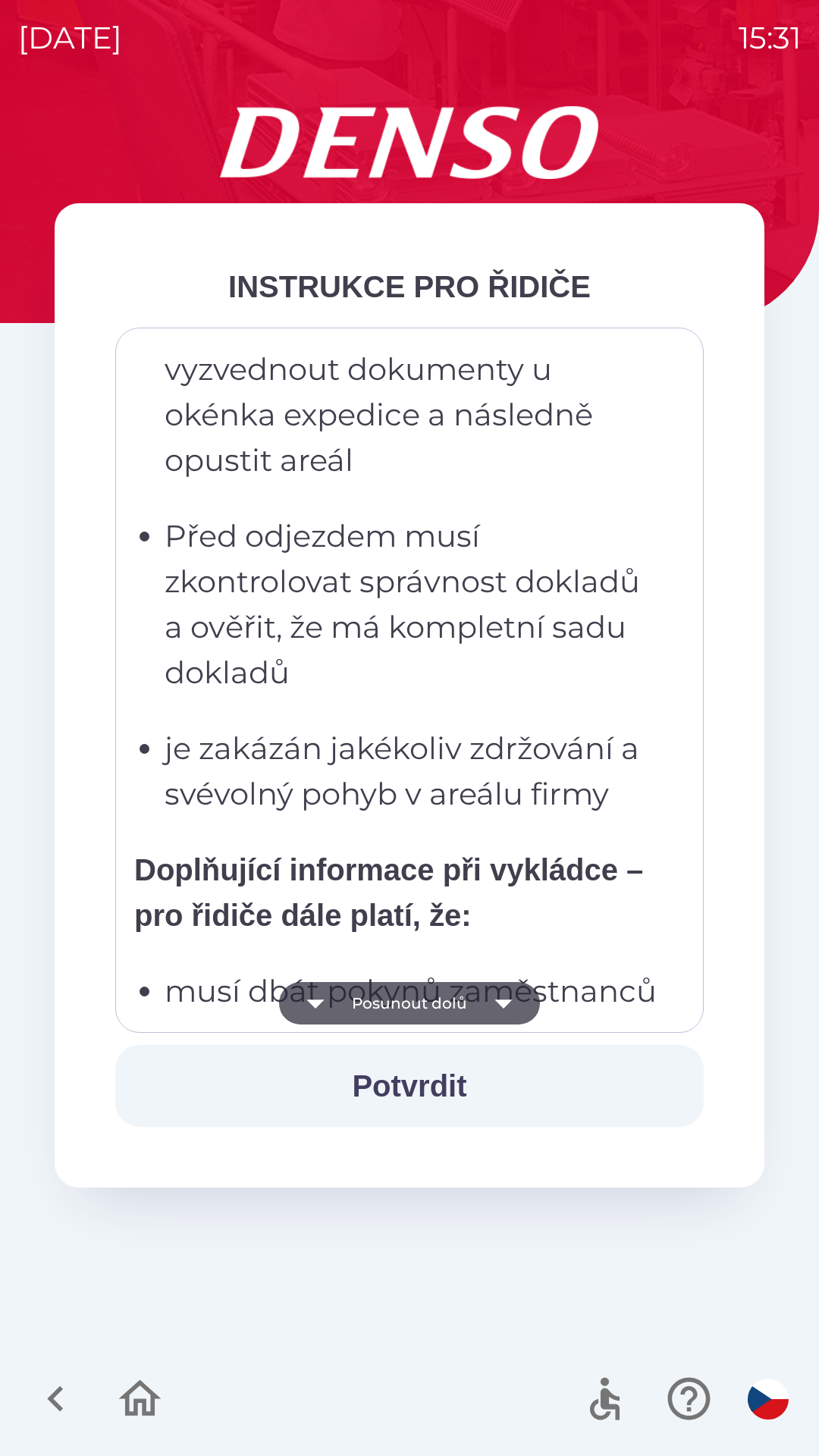
click at [501, 1004] on icon "button" at bounding box center [503, 1004] width 18 height 9
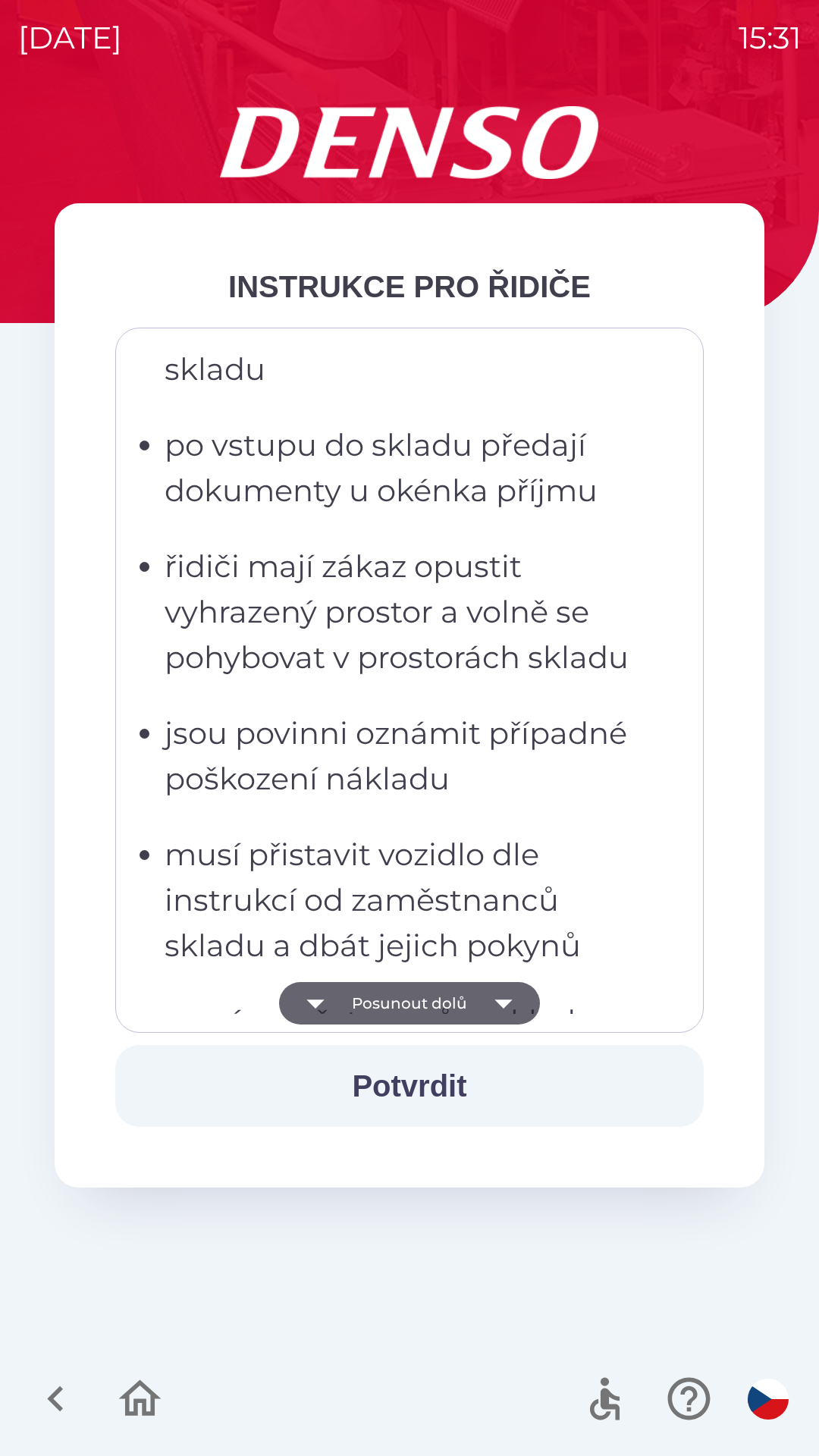
click at [502, 1003] on icon "button" at bounding box center [503, 1004] width 18 height 9
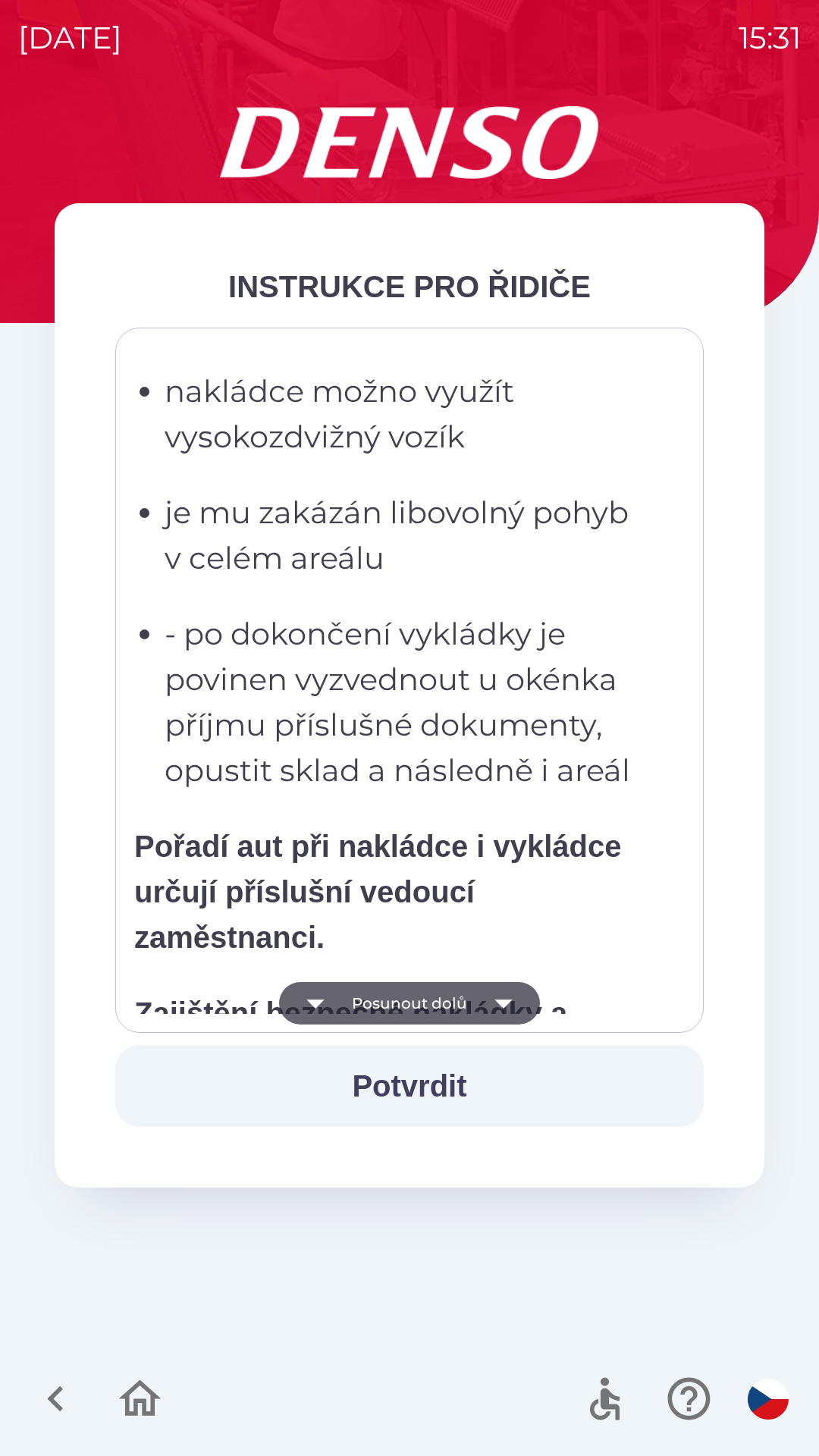
click at [505, 1000] on icon "button" at bounding box center [503, 1004] width 18 height 9
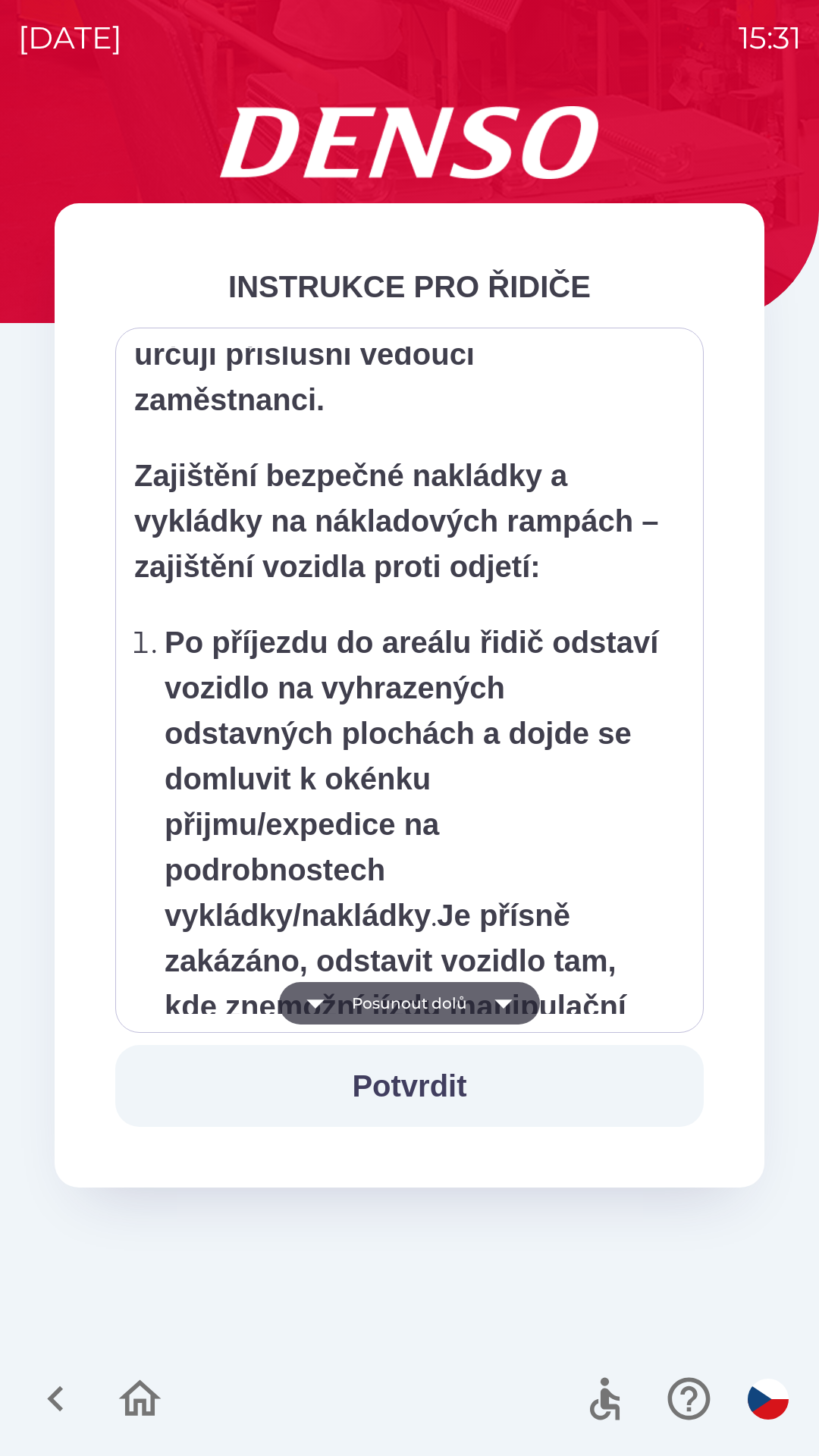
click at [504, 1002] on icon "button" at bounding box center [503, 1004] width 18 height 9
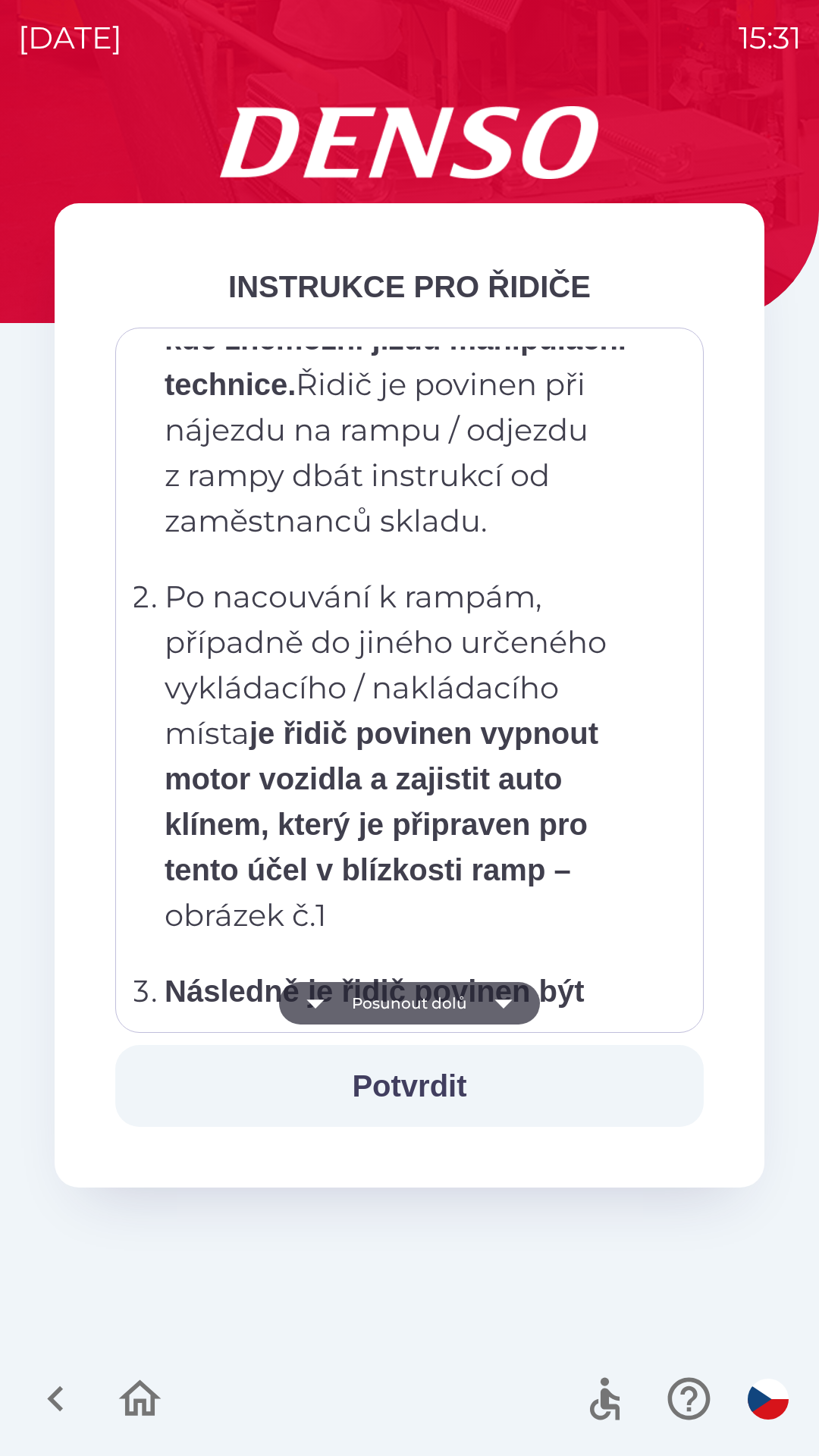
click at [505, 1001] on icon "button" at bounding box center [503, 1004] width 18 height 9
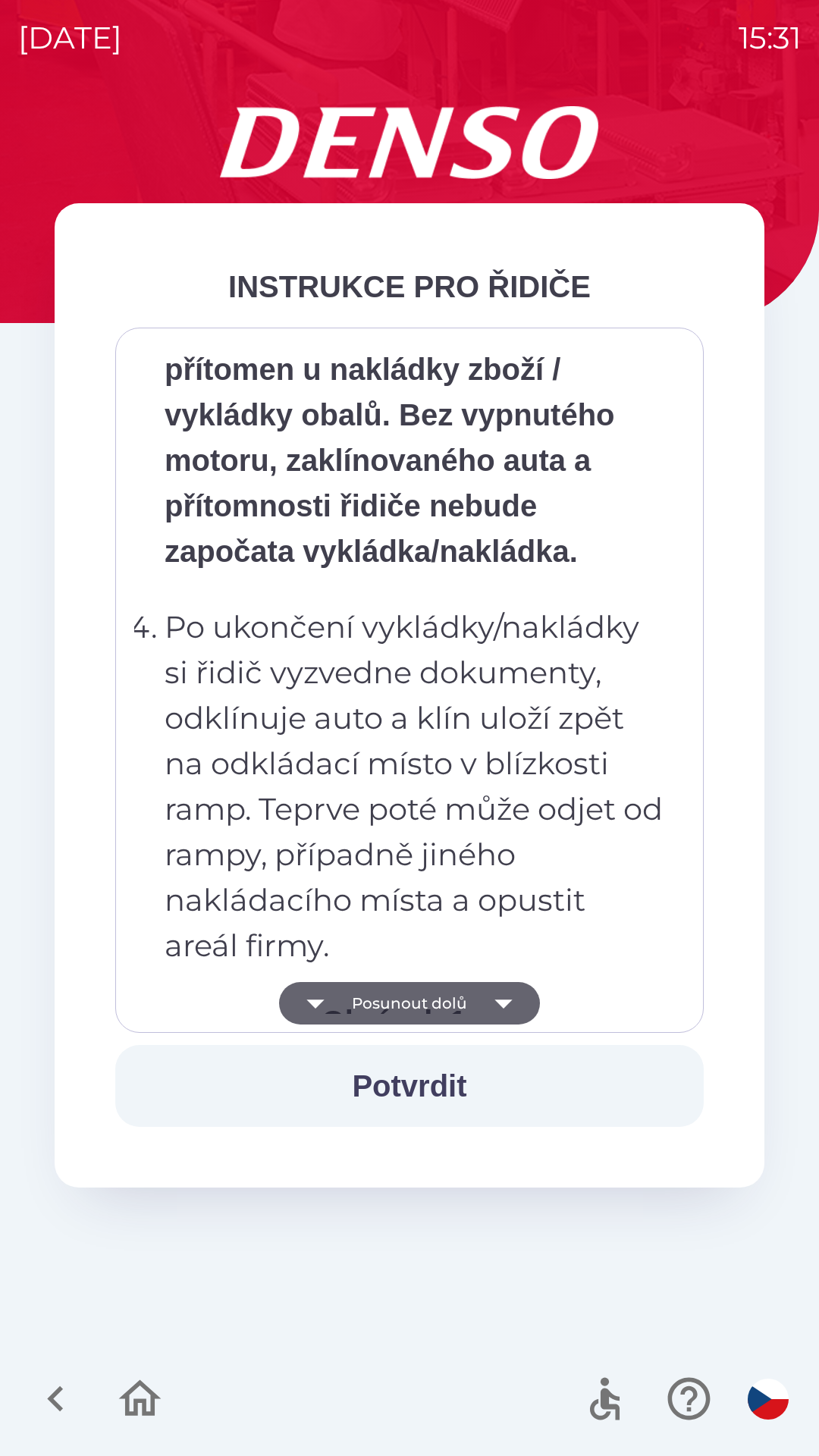
click at [511, 1002] on icon "button" at bounding box center [503, 1003] width 42 height 42
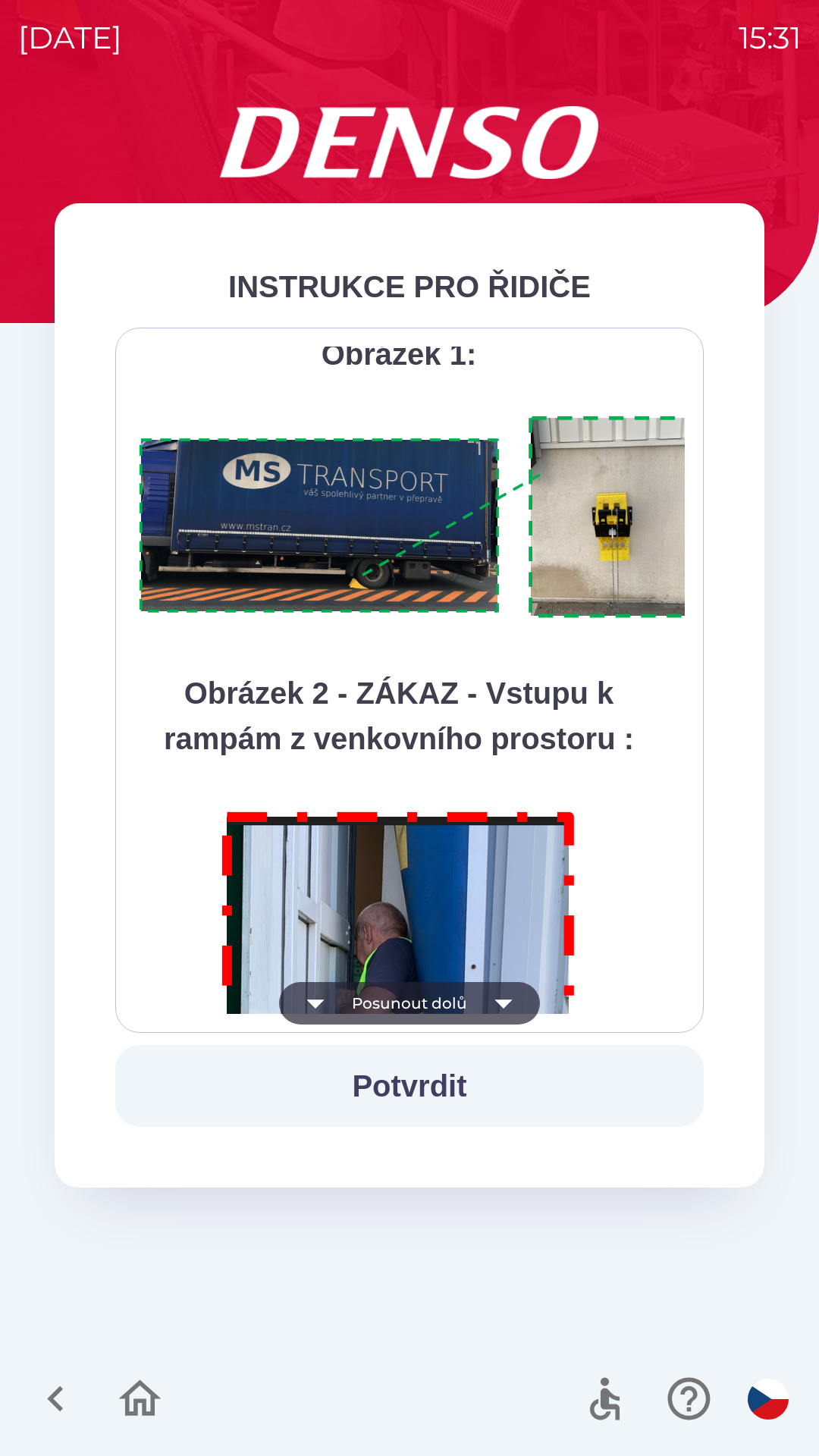
click at [503, 1003] on icon "button" at bounding box center [503, 1004] width 18 height 9
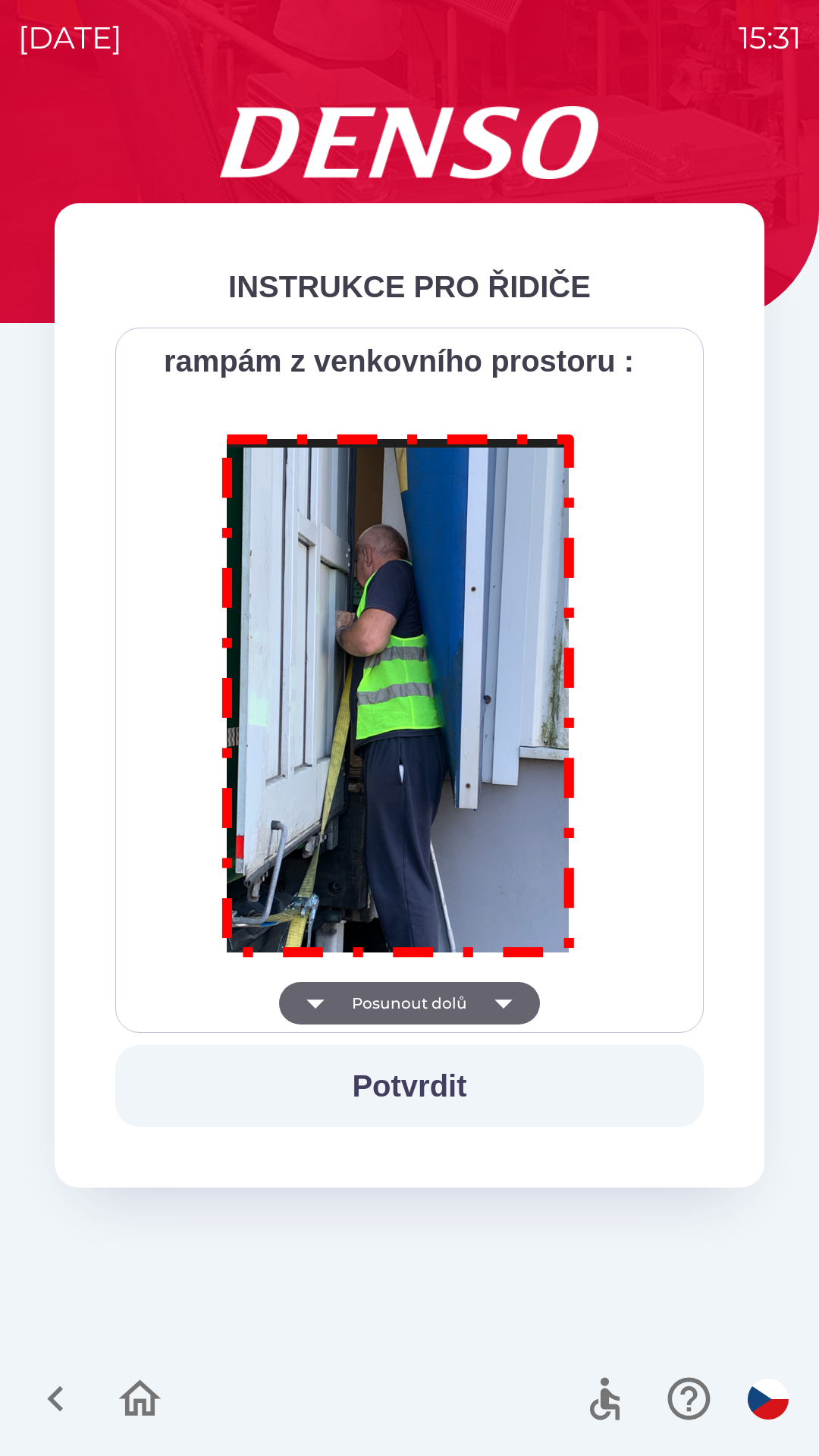
click at [511, 1000] on div "Všichni řidiči přijíždějící do skladu firmy DENSO CZECH s.r.o. jsou po průjezdu…" at bounding box center [410, 680] width 551 height 667
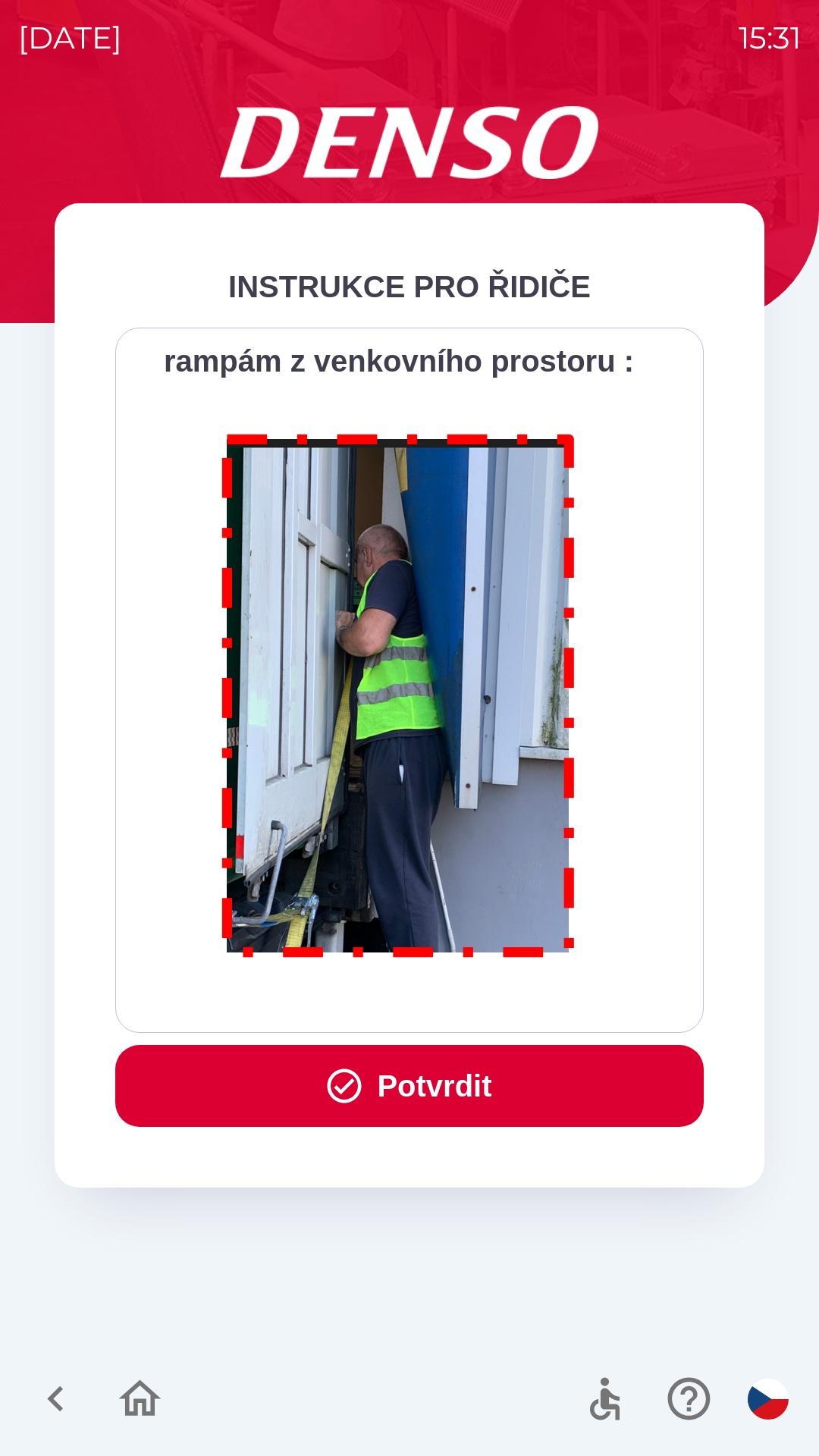
click at [499, 1098] on button "Potvrdit" at bounding box center [409, 1085] width 588 height 82
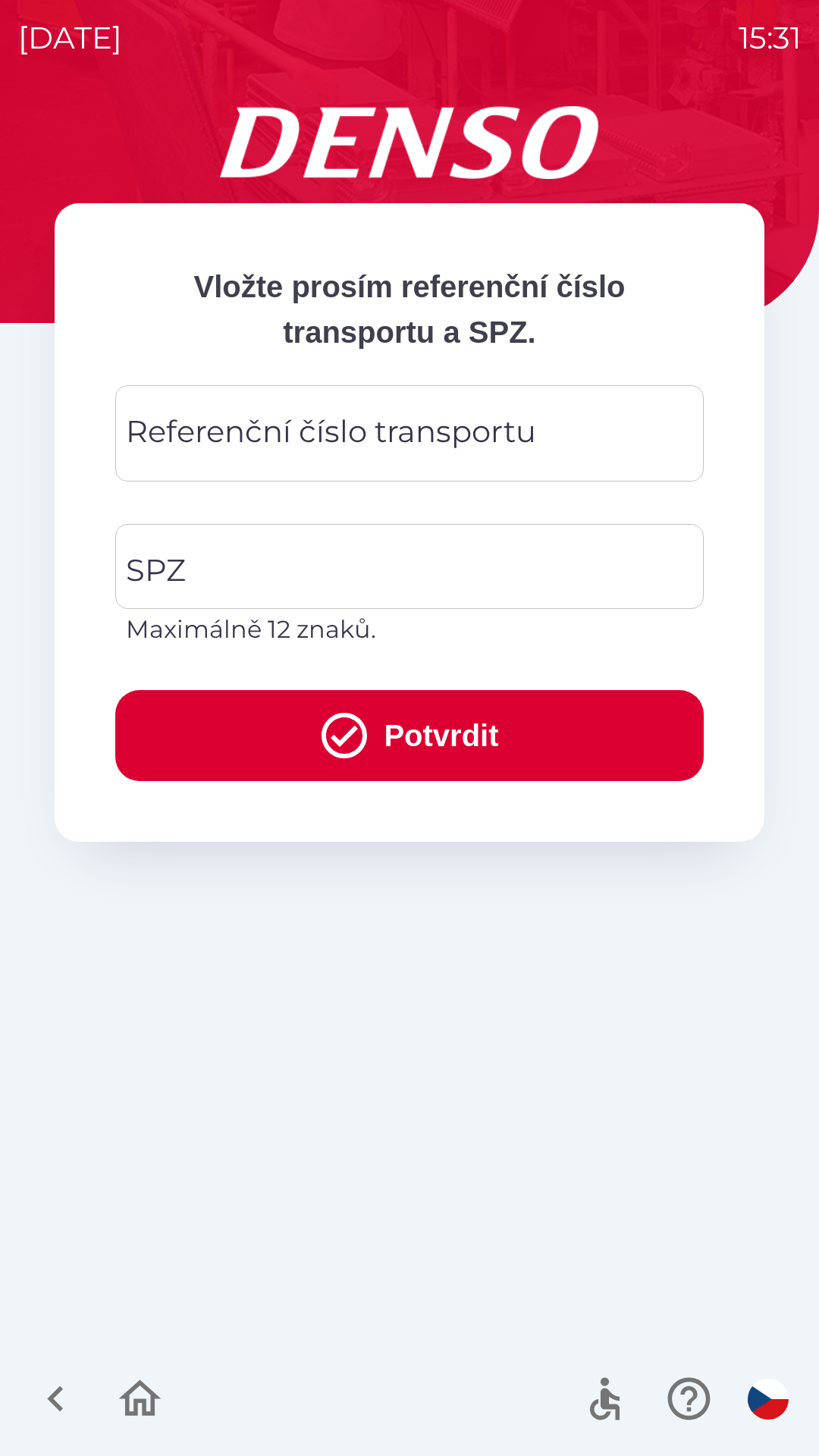
click at [327, 451] on div "Referenční číslo transportu Referenční číslo transportu" at bounding box center [409, 433] width 588 height 97
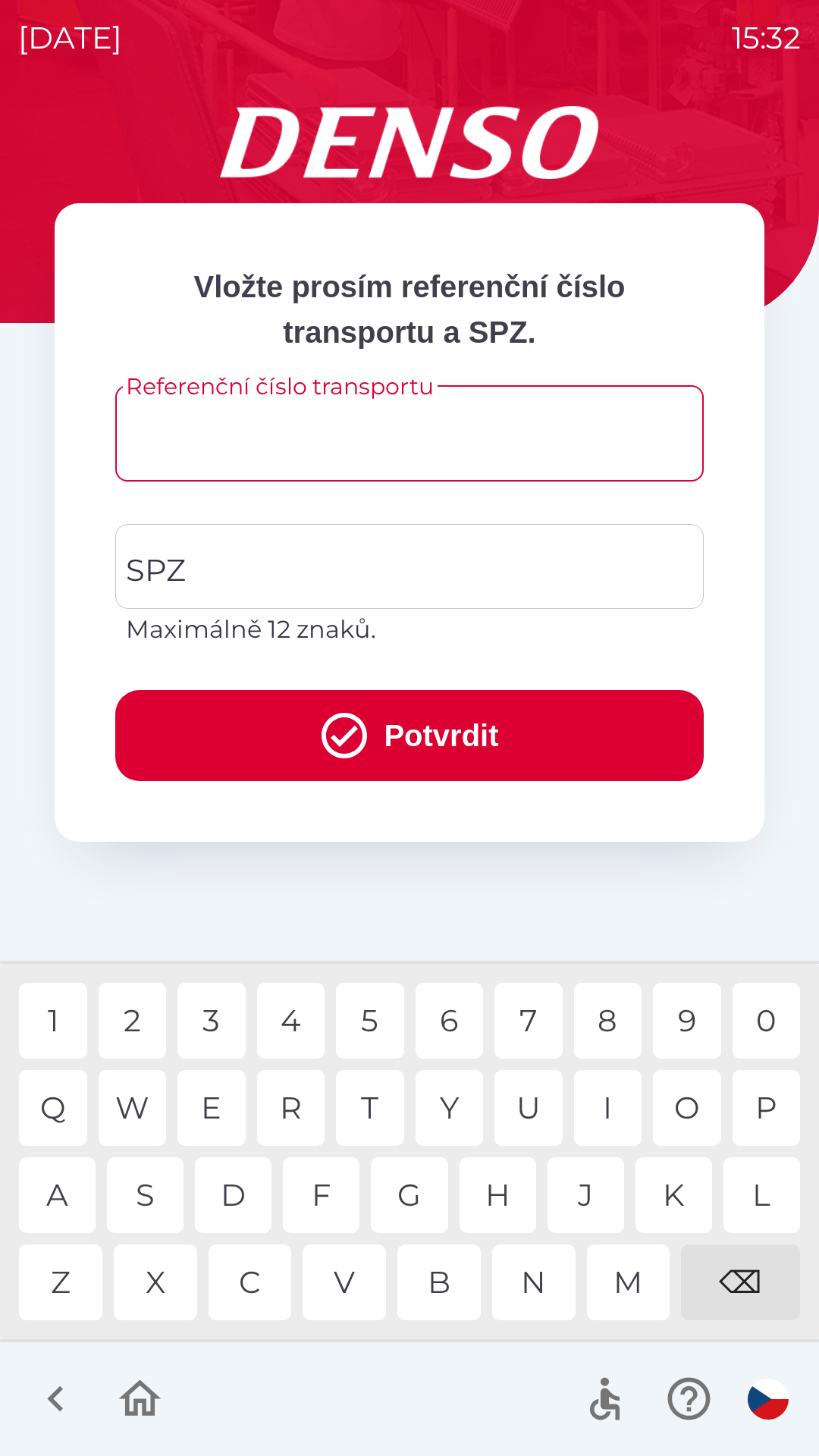
click at [265, 436] on input "Referenční číslo transportu" at bounding box center [410, 433] width 552 height 60
click at [459, 1023] on div "6" at bounding box center [449, 1020] width 68 height 76
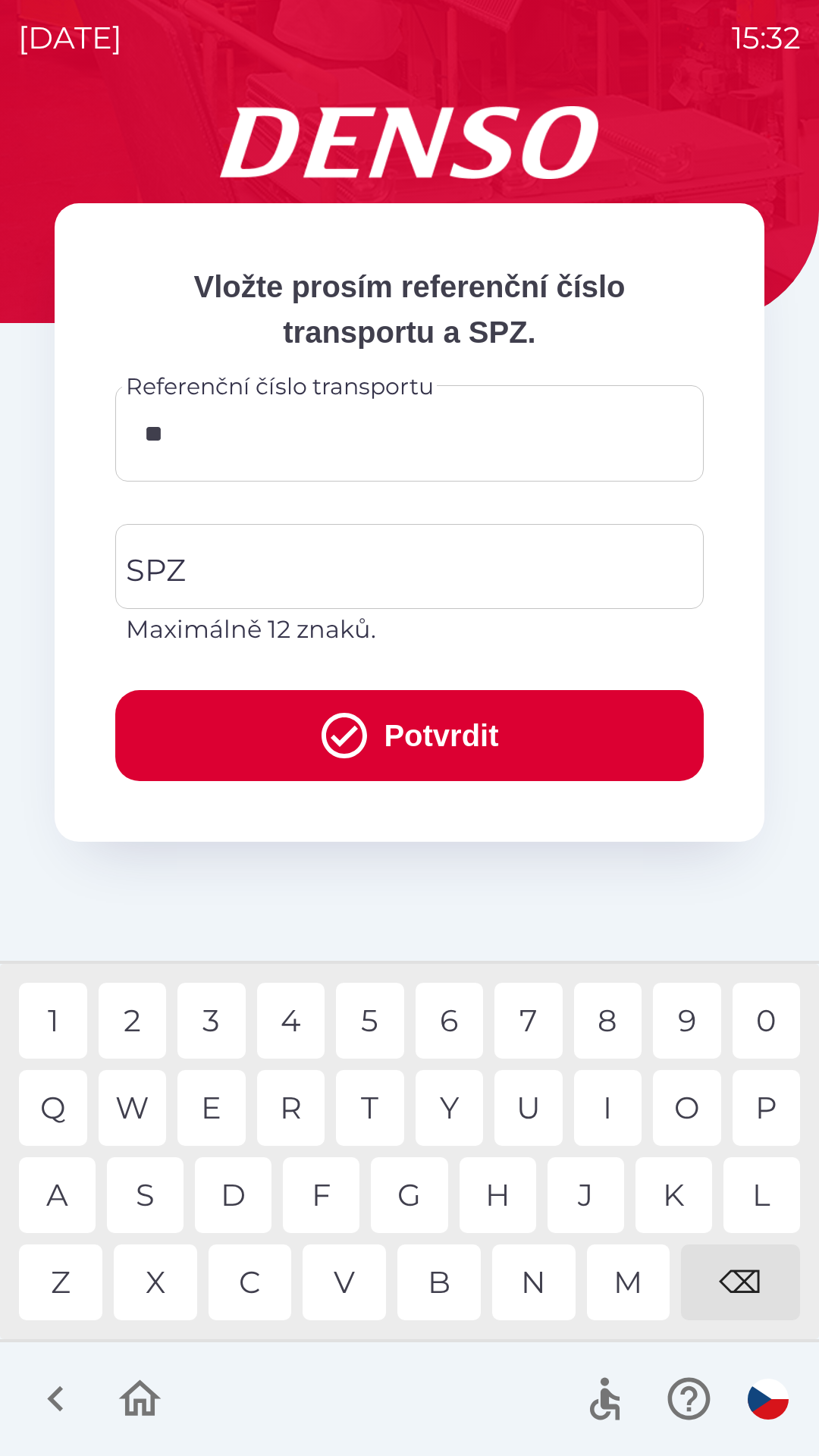
click at [67, 1023] on div "1" at bounding box center [53, 1020] width 68 height 76
click at [451, 1016] on div "6" at bounding box center [449, 1020] width 68 height 76
click at [291, 1012] on div "4" at bounding box center [291, 1020] width 68 height 76
click at [62, 1015] on div "1" at bounding box center [53, 1020] width 68 height 76
click at [758, 1023] on div "0" at bounding box center [766, 1020] width 68 height 76
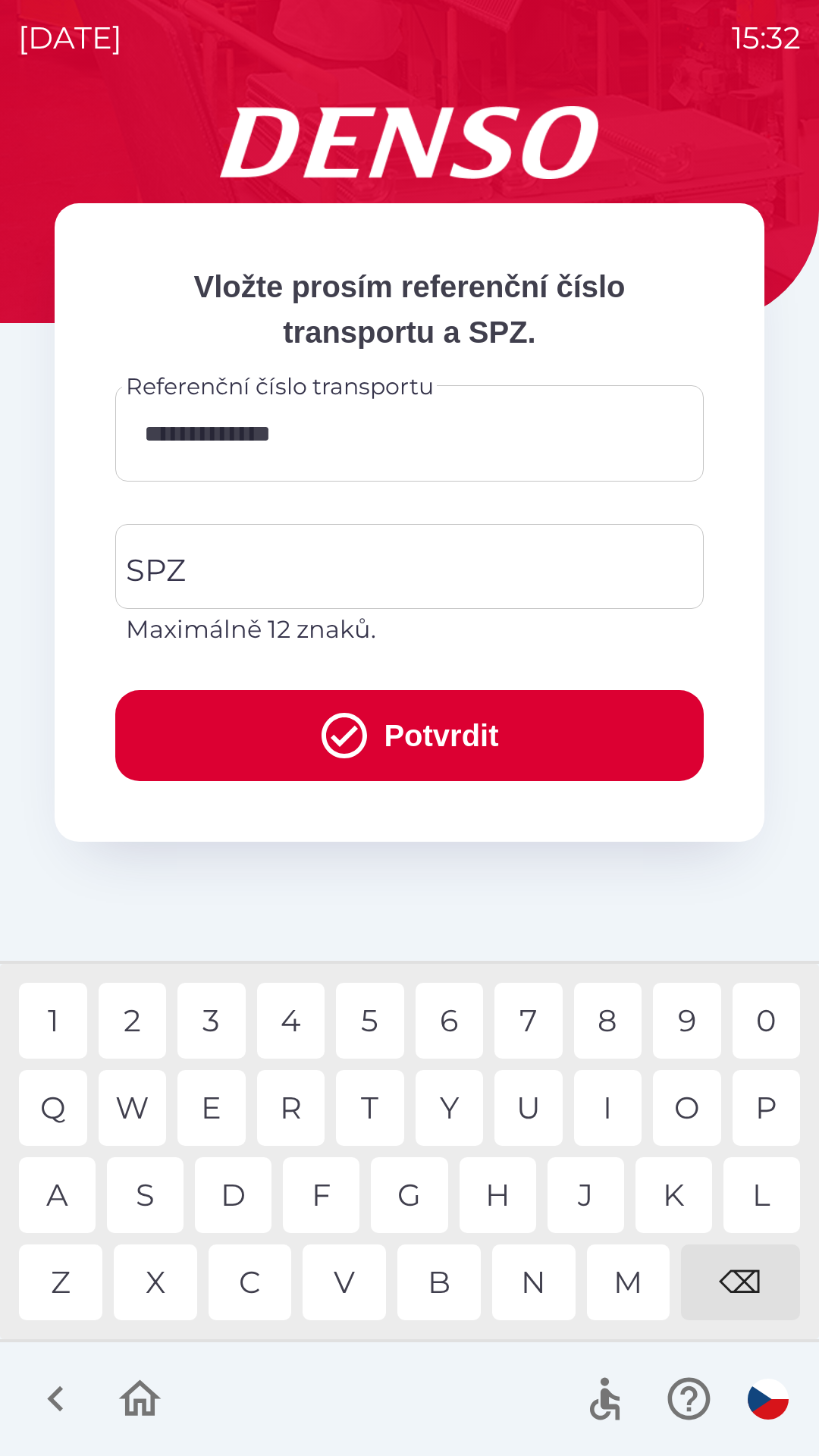
click at [615, 1025] on div "8" at bounding box center [607, 1020] width 68 height 76
click at [459, 1019] on div "6" at bounding box center [449, 1020] width 68 height 76
type input "**********"
click at [72, 1023] on div "1" at bounding box center [53, 1020] width 68 height 76
click at [334, 575] on input "SPZ" at bounding box center [398, 566] width 552 height 71
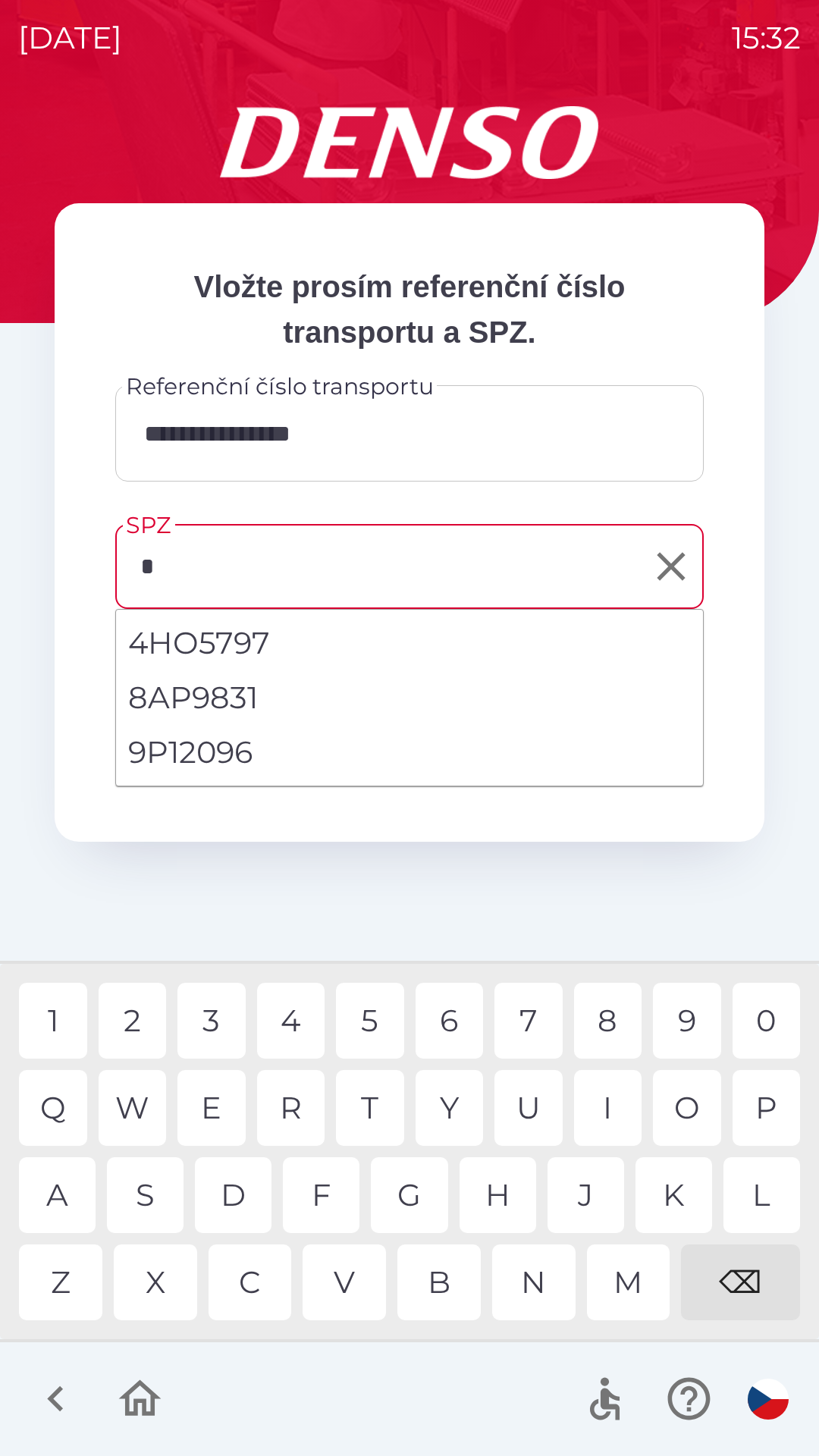
click at [230, 758] on li "9P12096" at bounding box center [409, 752] width 587 height 54
type input "*******"
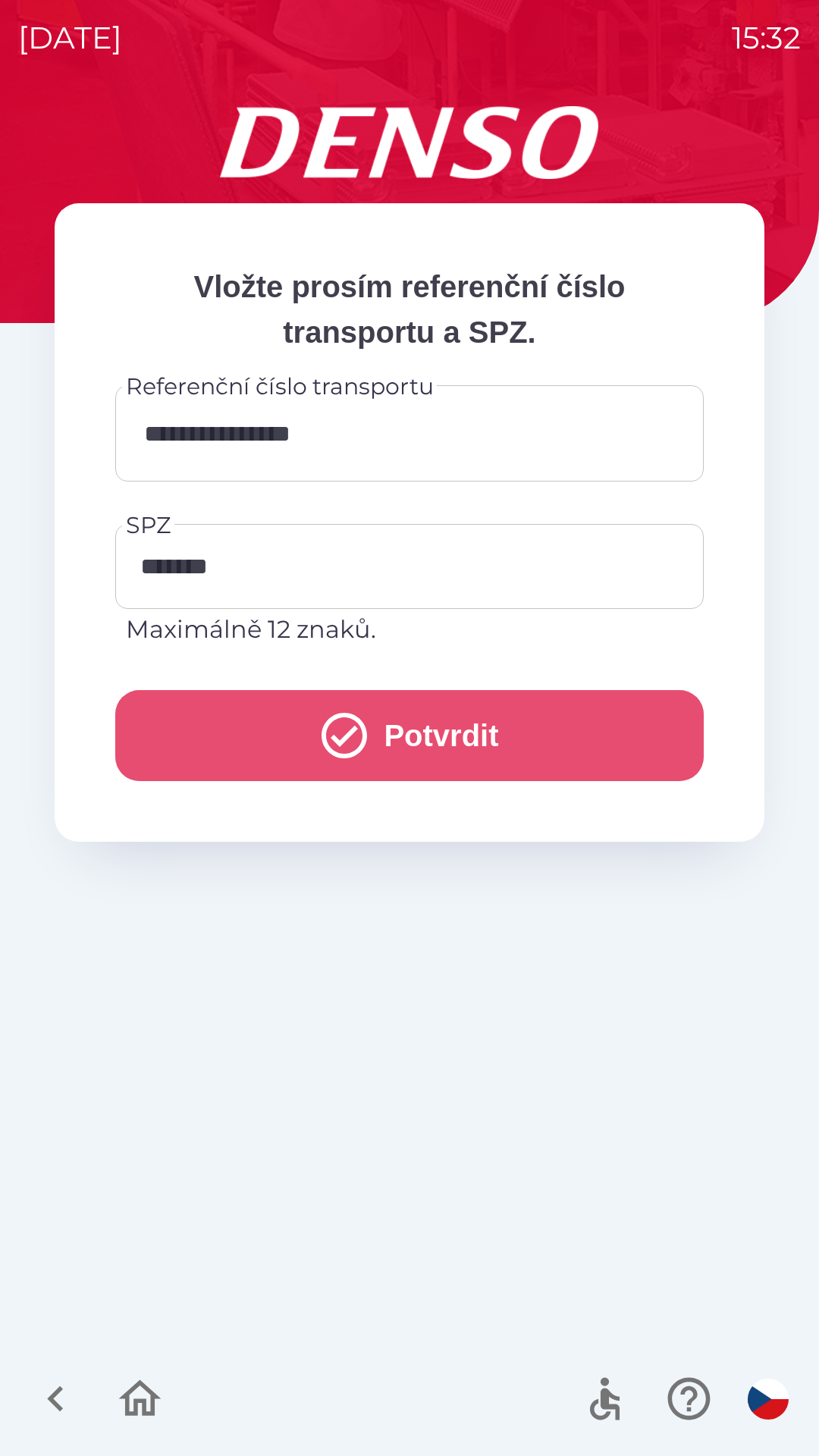
click at [511, 729] on button "Potvrdit" at bounding box center [409, 736] width 588 height 91
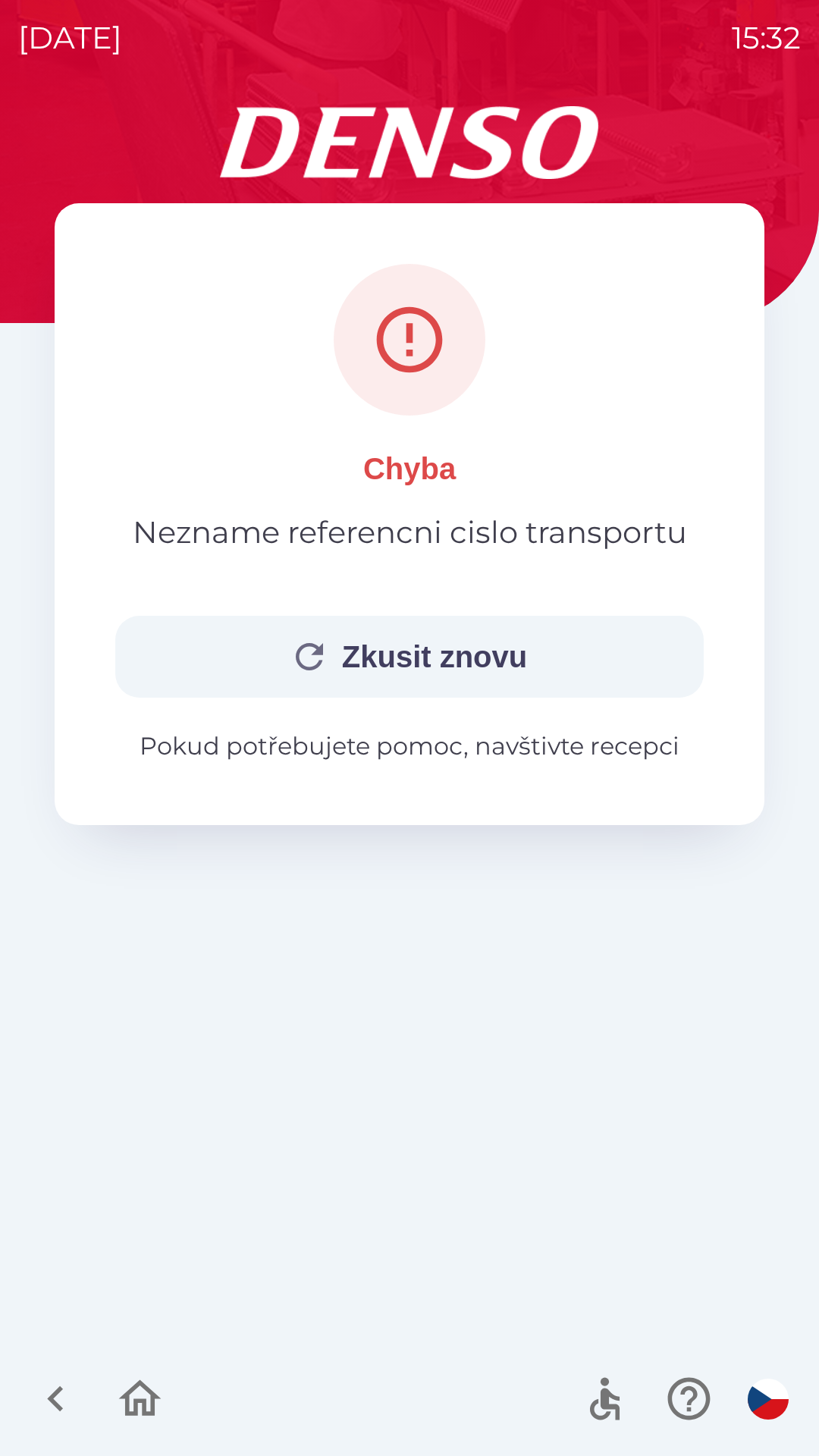
click at [468, 658] on button "Zkusit znovu" at bounding box center [409, 657] width 588 height 82
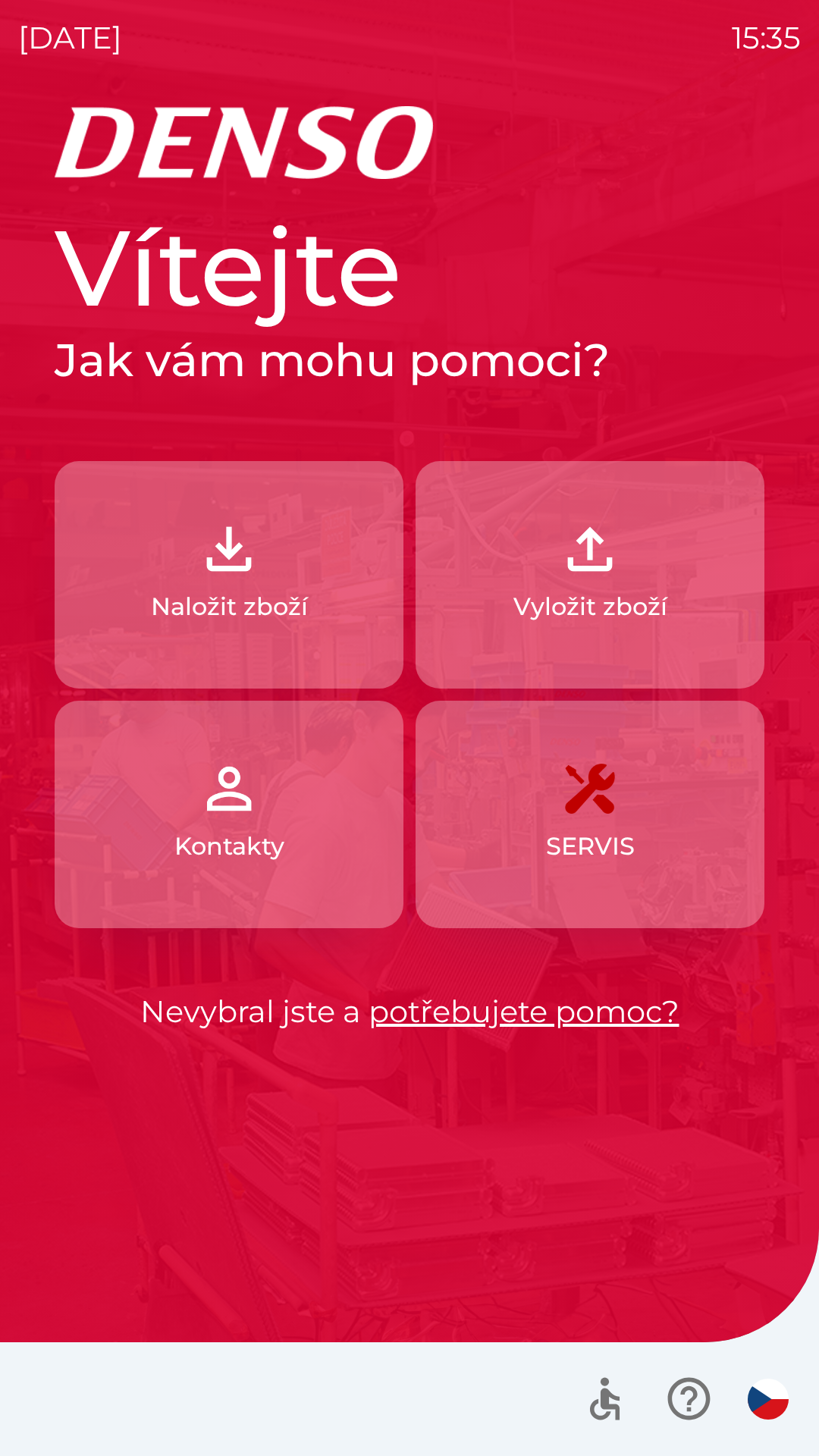
click at [274, 621] on p "Naložit zboží" at bounding box center [229, 606] width 157 height 36
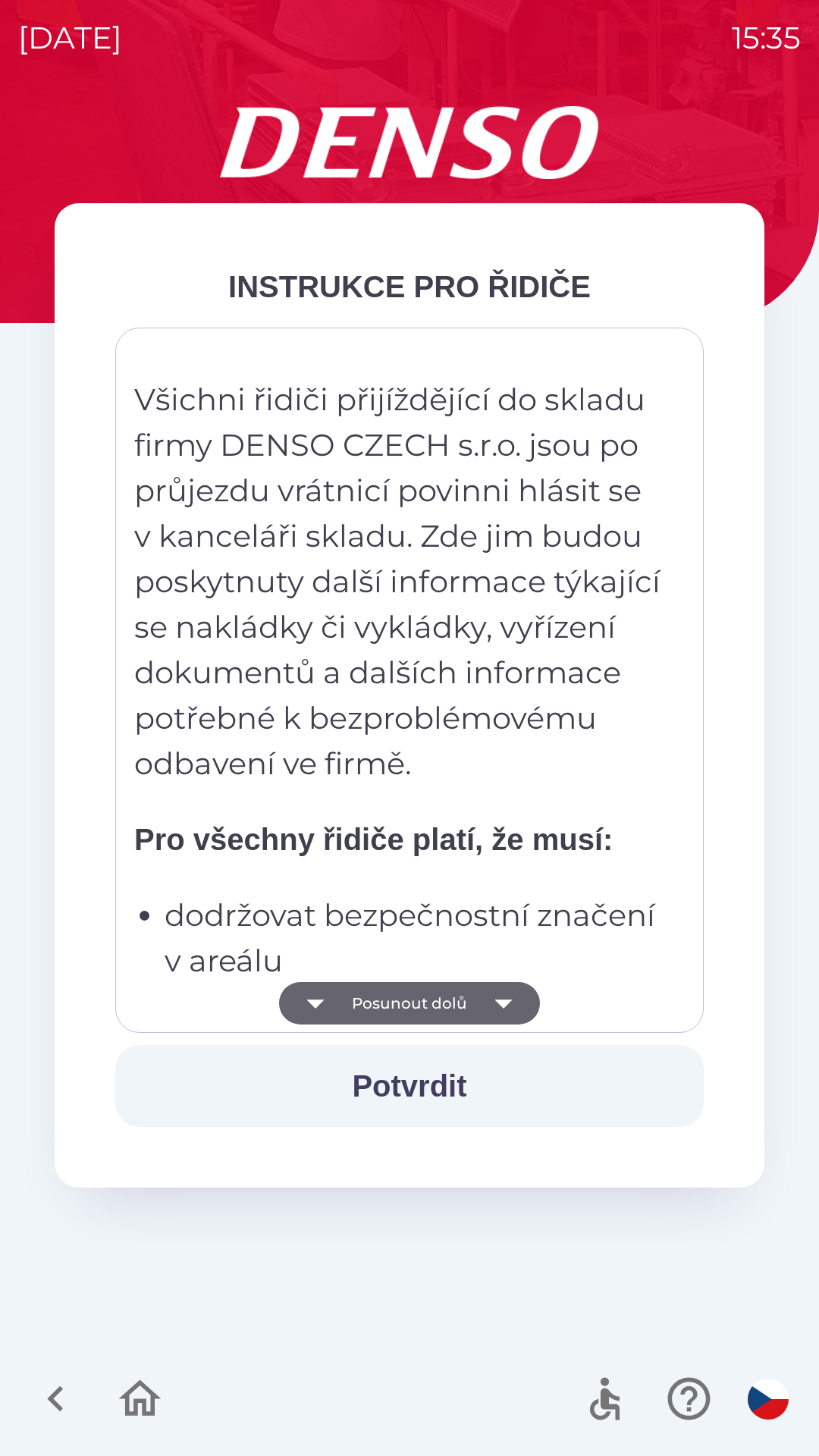
click at [390, 835] on strong "Pro všechny řidiče platí, že musí:" at bounding box center [373, 839] width 479 height 33
click at [418, 1006] on button "Posunout dolů" at bounding box center [410, 1003] width 261 height 42
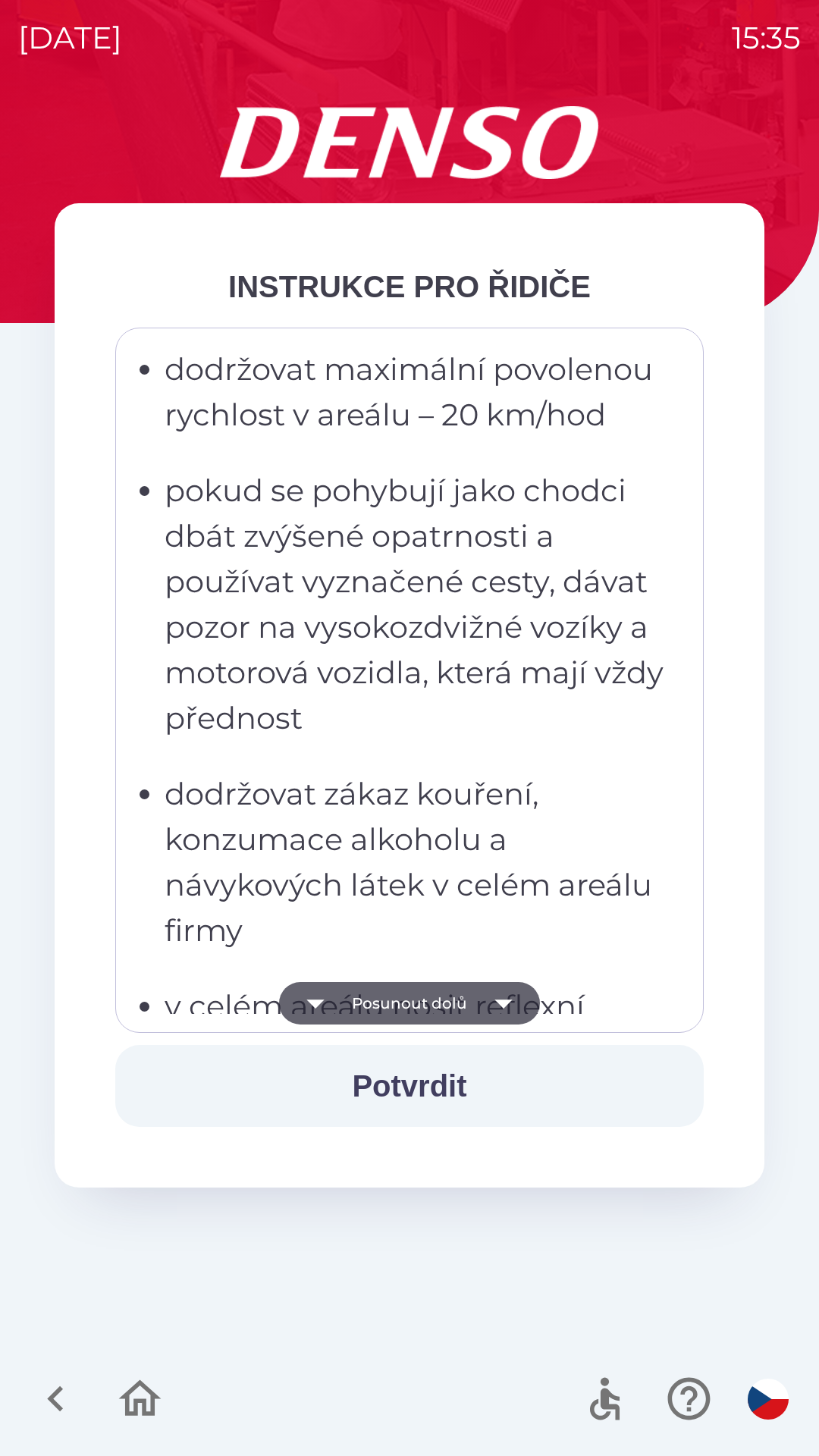
click at [413, 1008] on button "Posunout dolů" at bounding box center [410, 1003] width 261 height 42
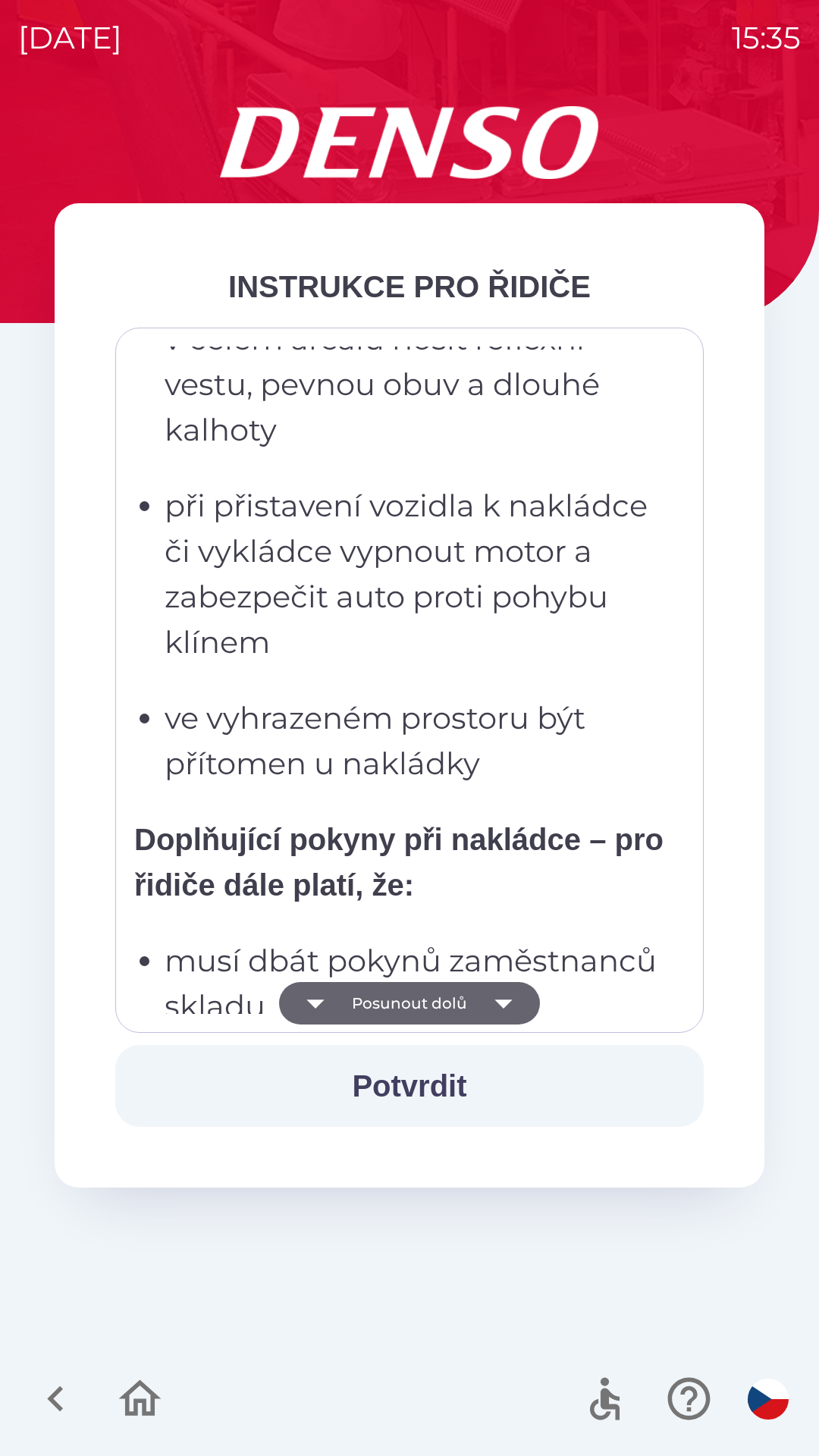
click at [410, 1010] on button "Posunout dolů" at bounding box center [410, 1003] width 261 height 42
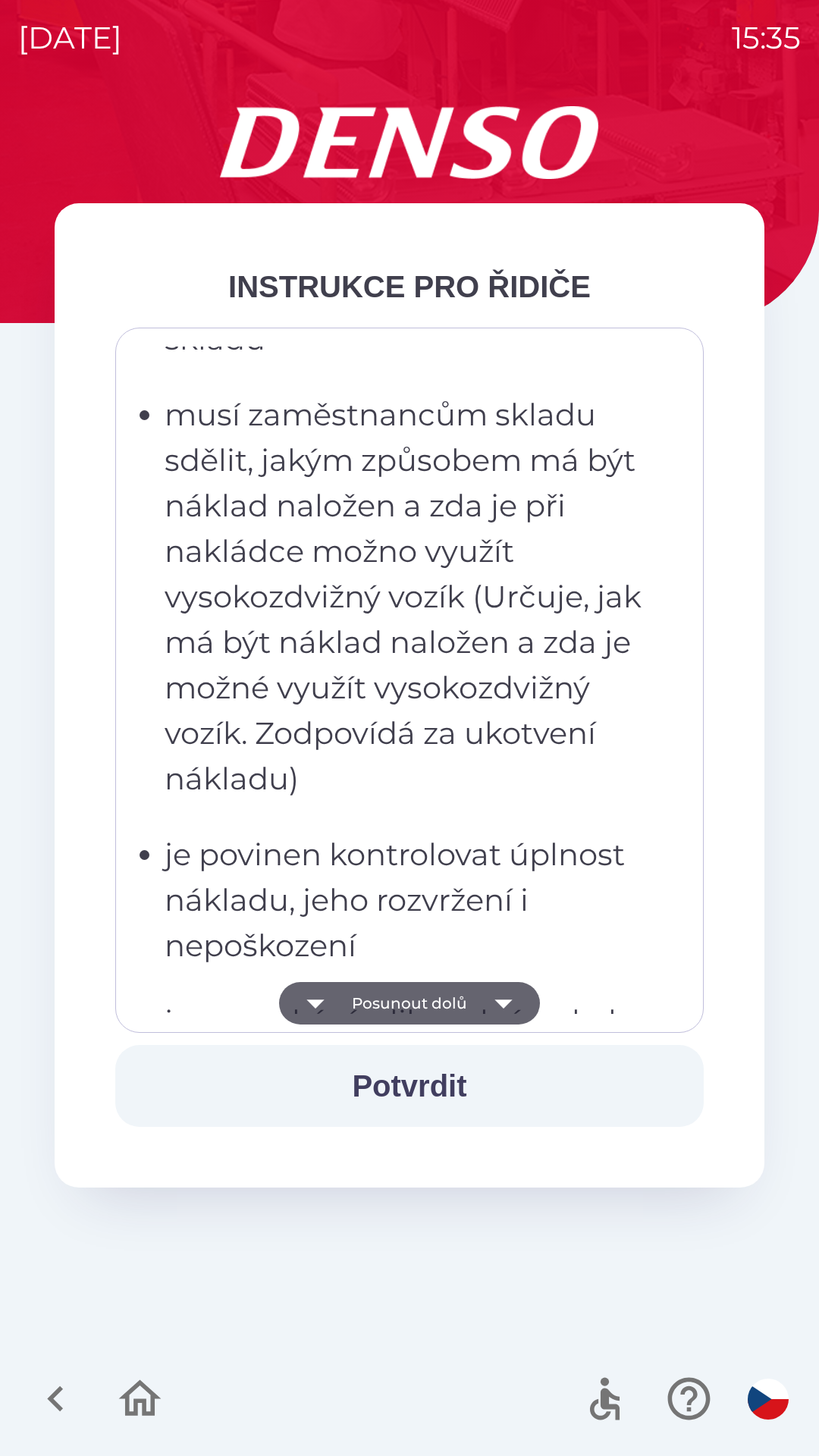
click at [413, 1006] on button "Posunout dolů" at bounding box center [410, 1003] width 261 height 42
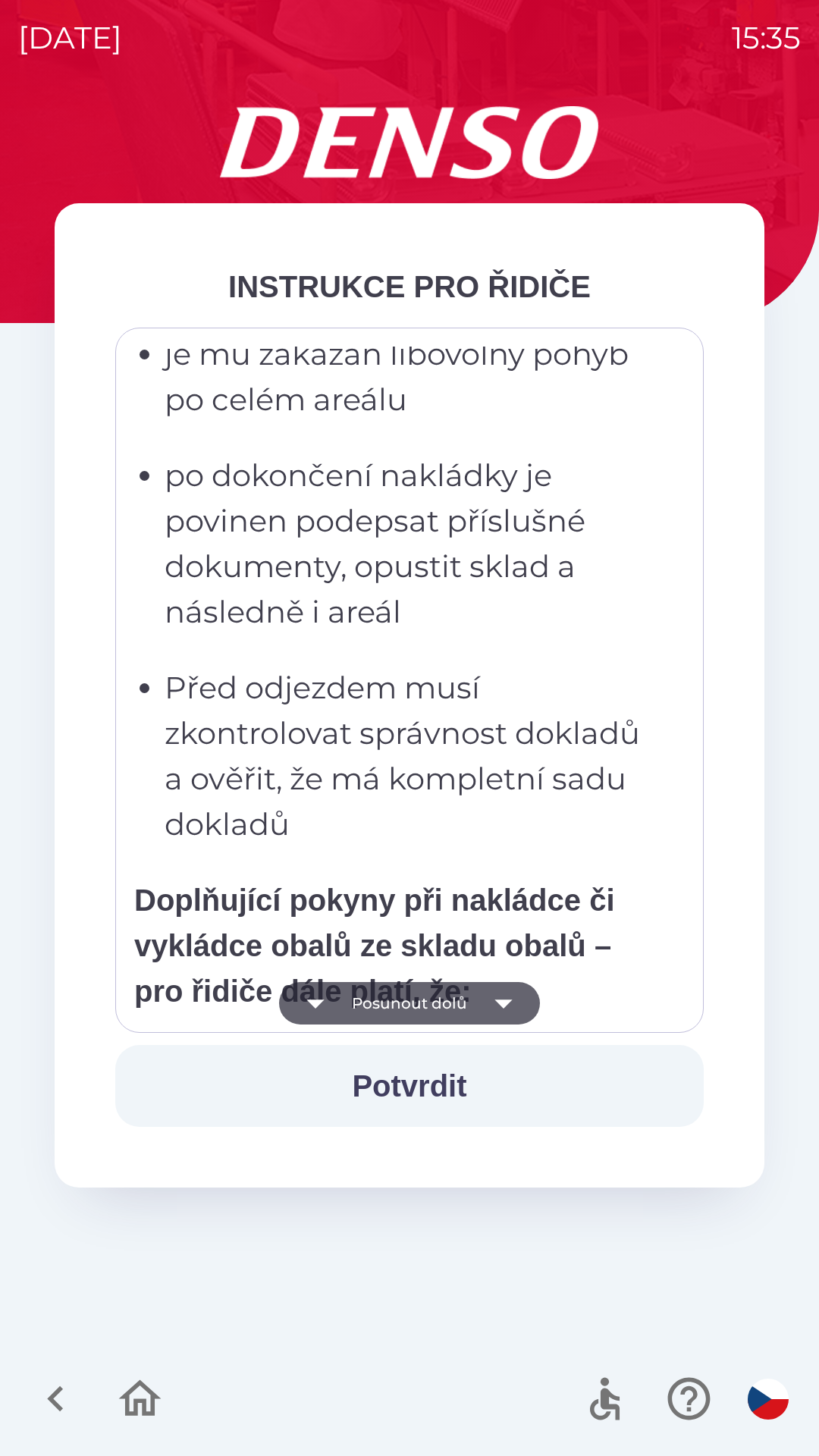
click at [413, 1002] on button "Posunout dolů" at bounding box center [410, 1003] width 261 height 42
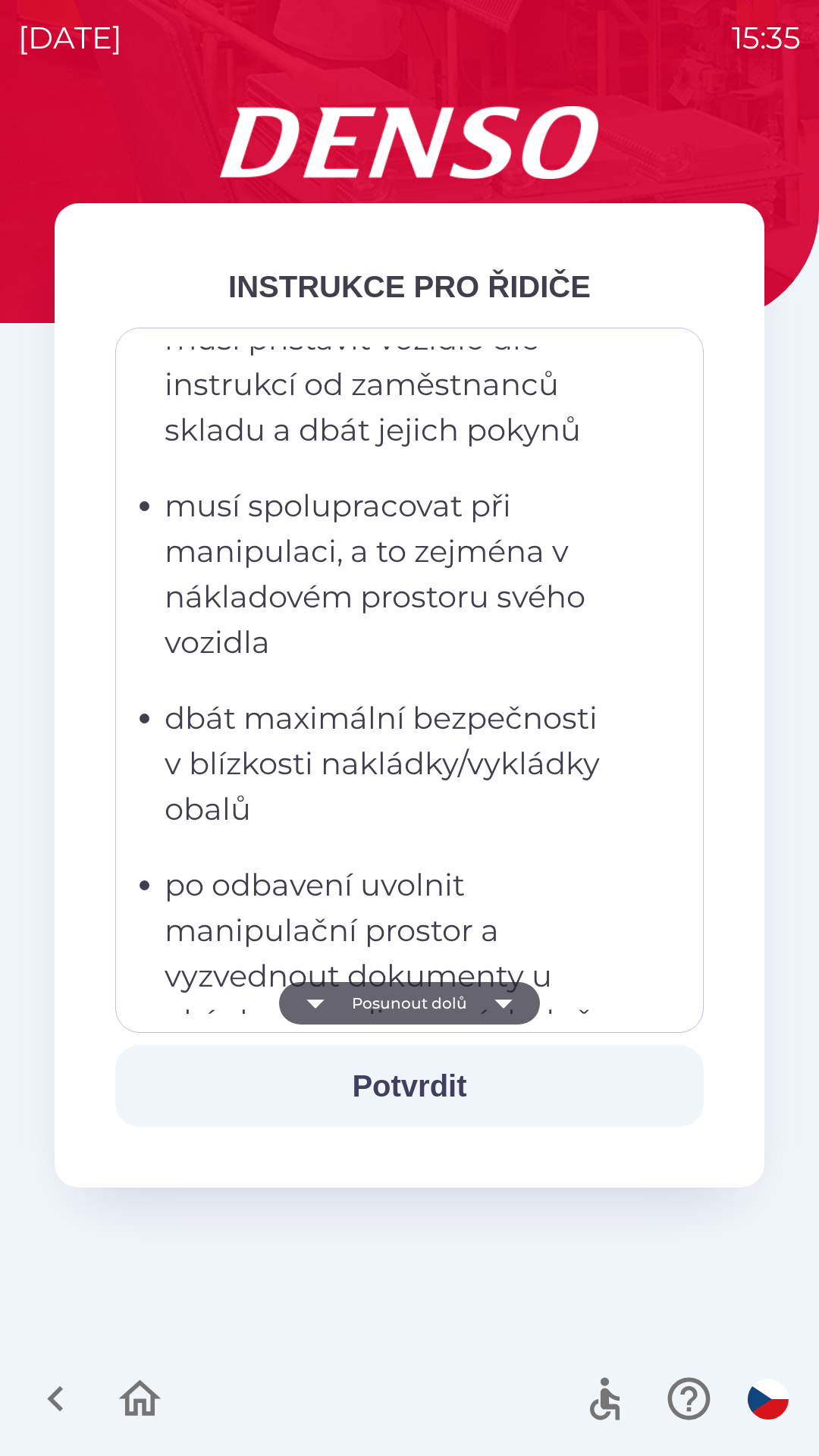
click at [413, 1002] on button "Posunout dolů" at bounding box center [410, 1003] width 261 height 42
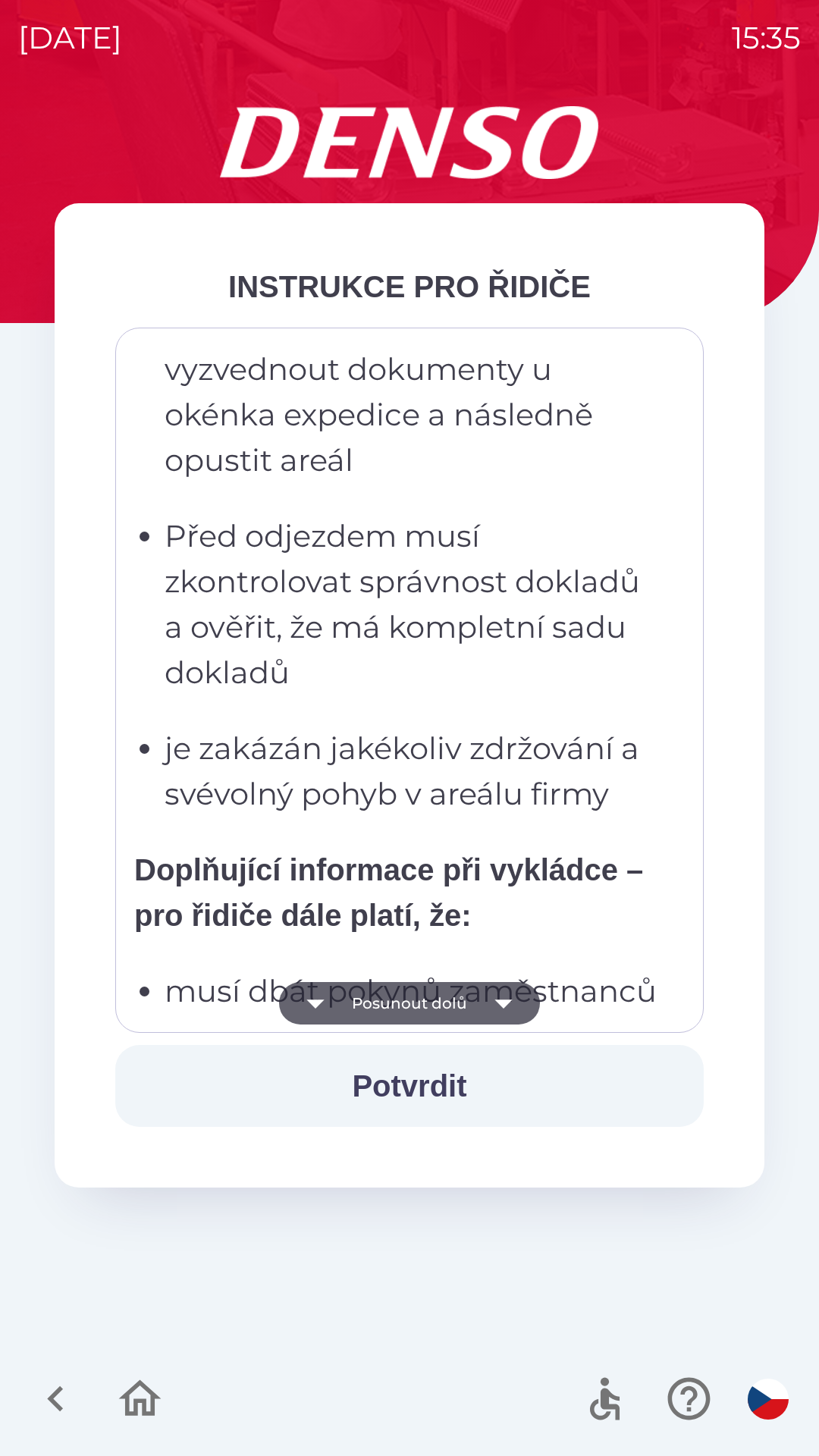
click at [411, 1012] on button "Posunout dolů" at bounding box center [410, 1003] width 261 height 42
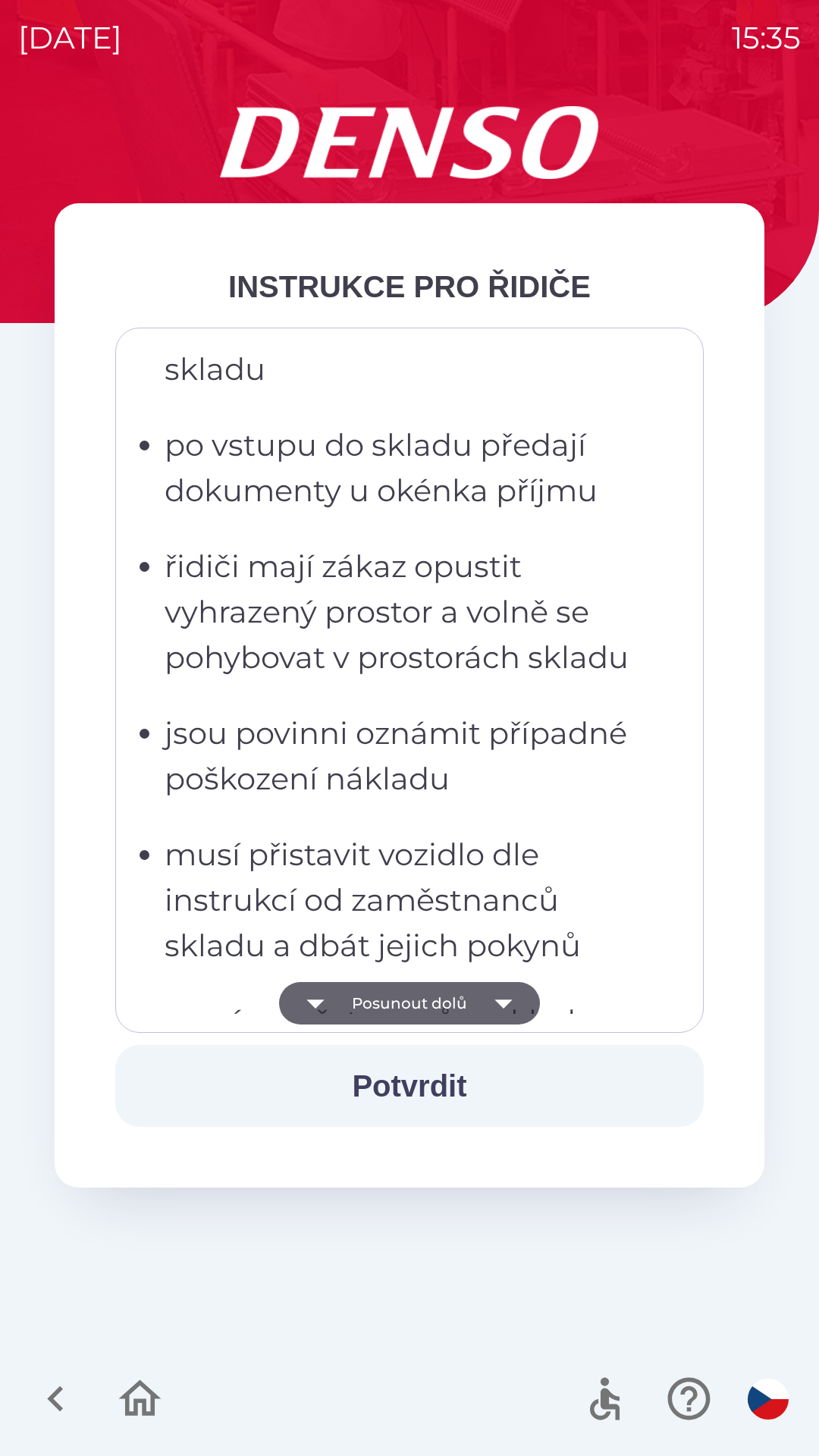
click at [406, 994] on button "Posunout dolů" at bounding box center [410, 1003] width 261 height 42
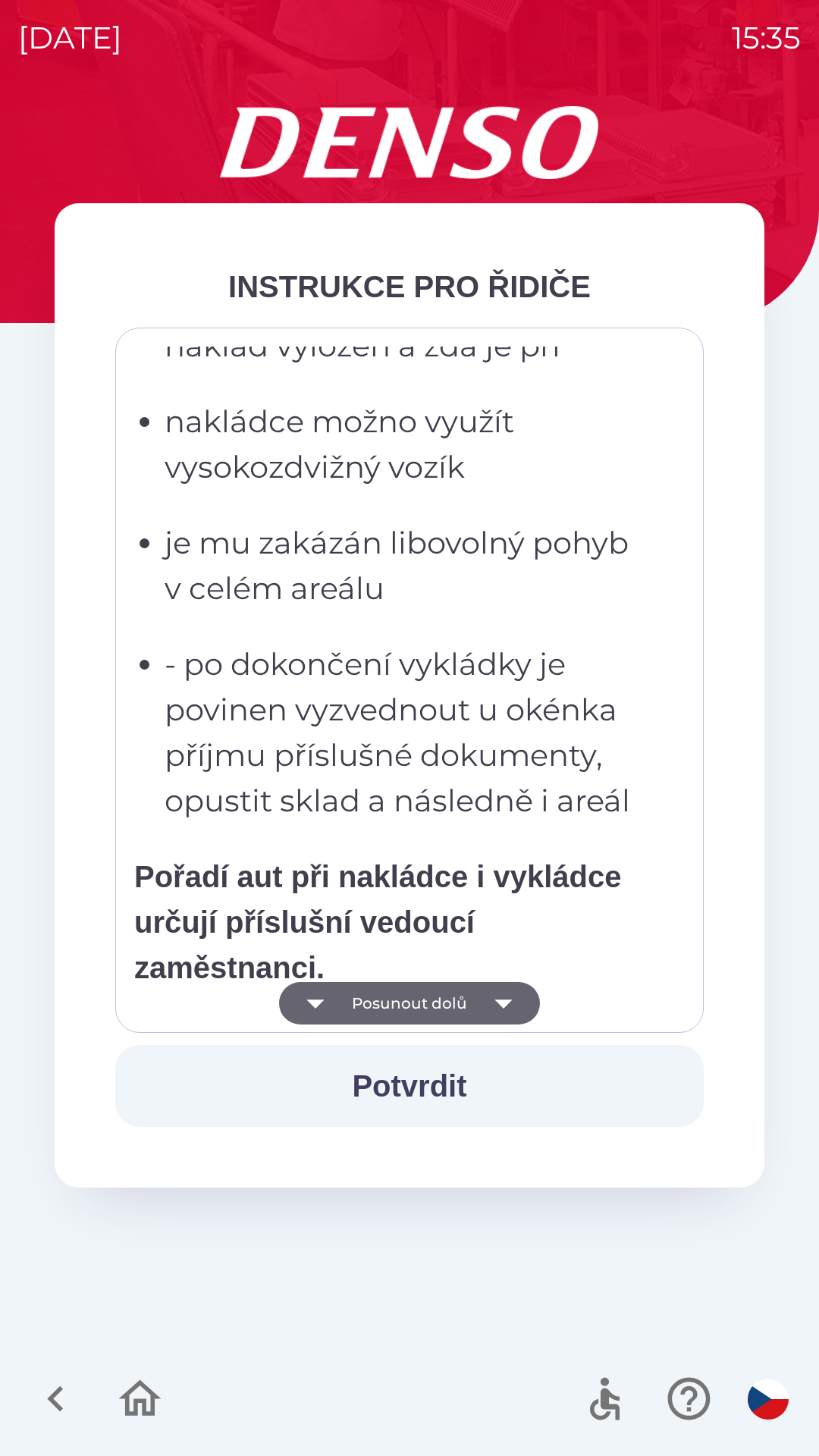
click at [404, 996] on button "Posunout dolů" at bounding box center [410, 1003] width 261 height 42
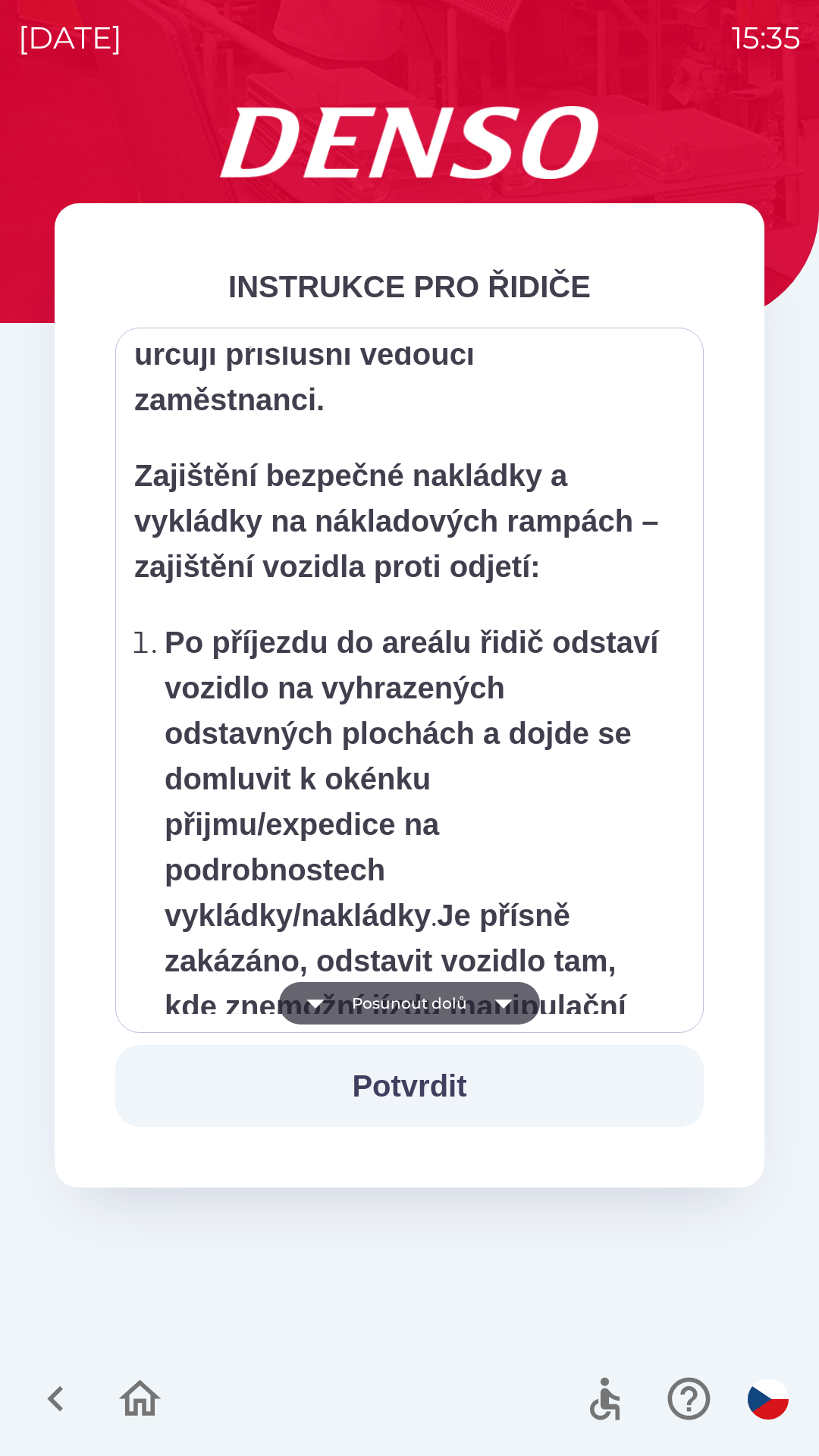
click at [406, 1010] on button "Posunout dolů" at bounding box center [410, 1003] width 261 height 42
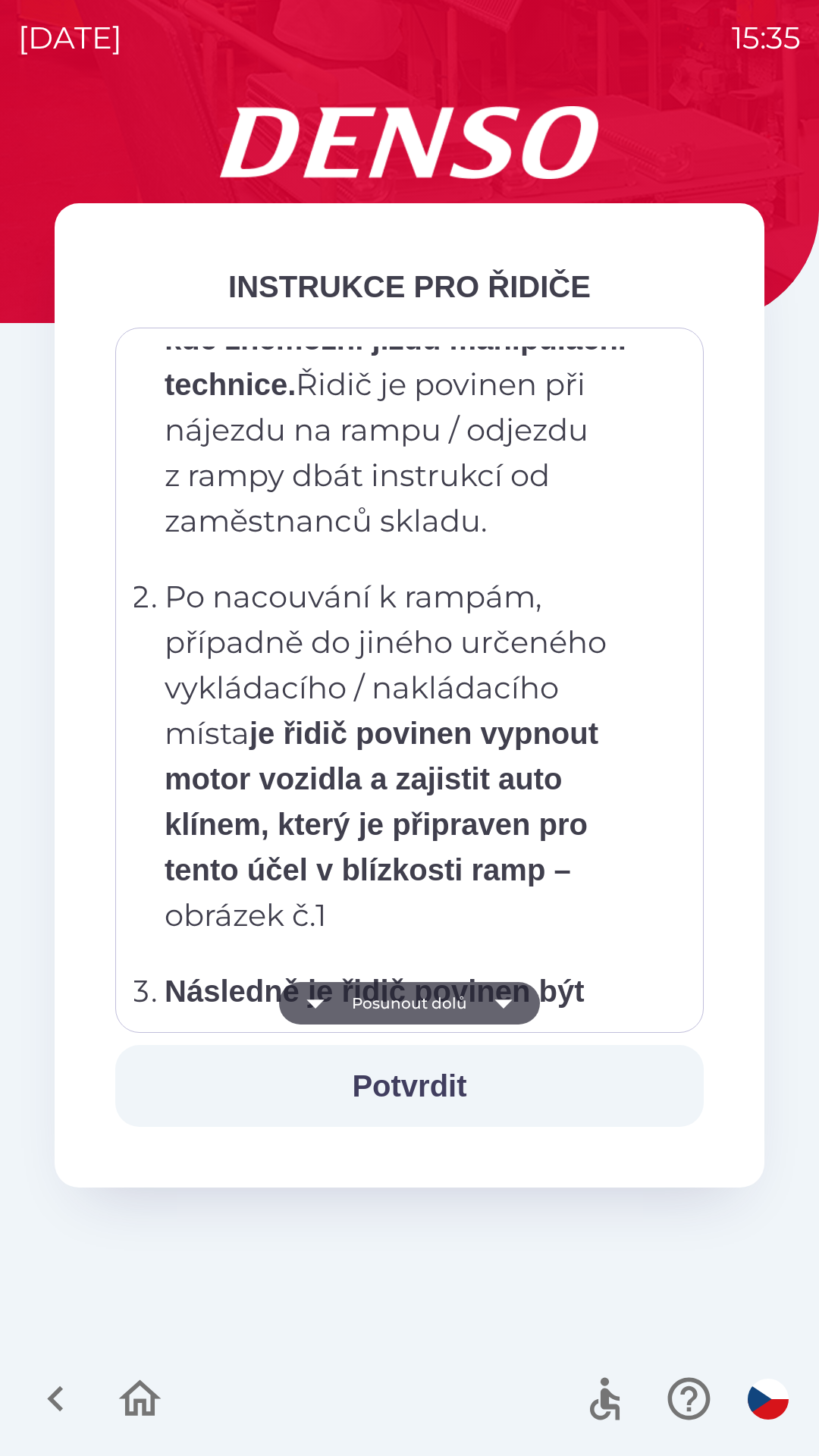
click at [403, 1000] on button "Posunout dolů" at bounding box center [410, 1003] width 261 height 42
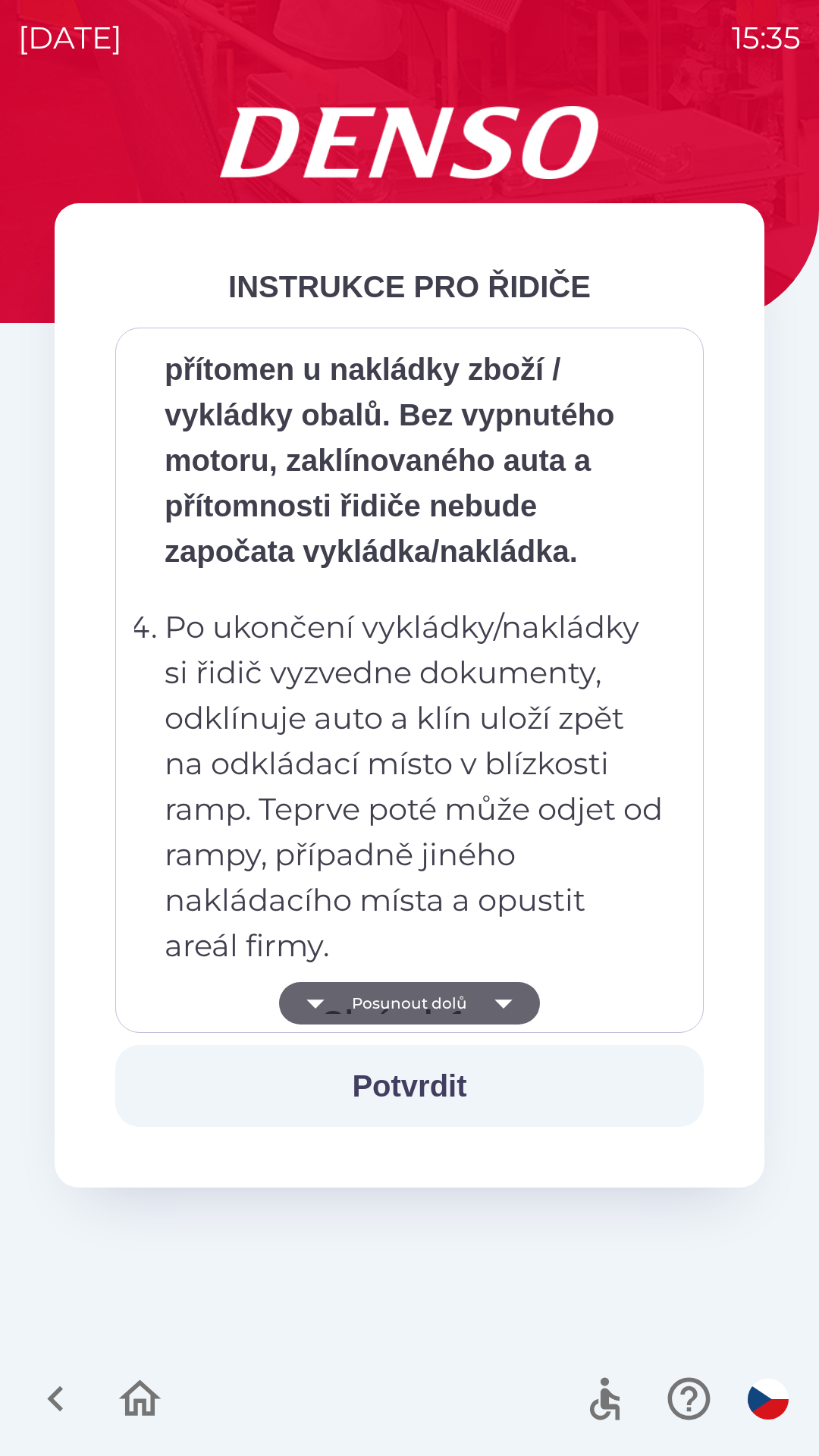
click at [397, 1000] on button "Posunout dolů" at bounding box center [410, 1003] width 261 height 42
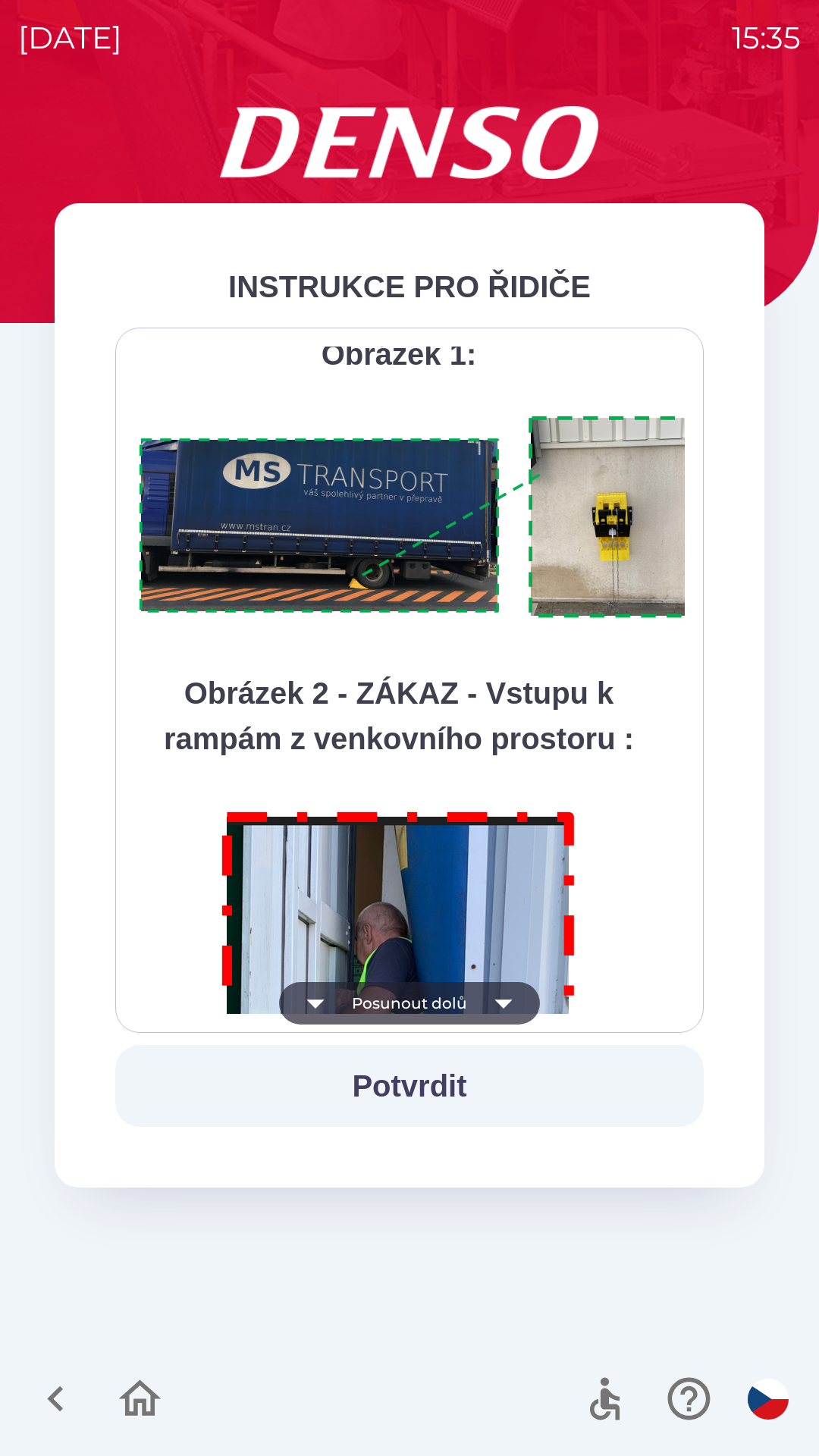
click at [395, 1009] on button "Posunout dolů" at bounding box center [410, 1003] width 261 height 42
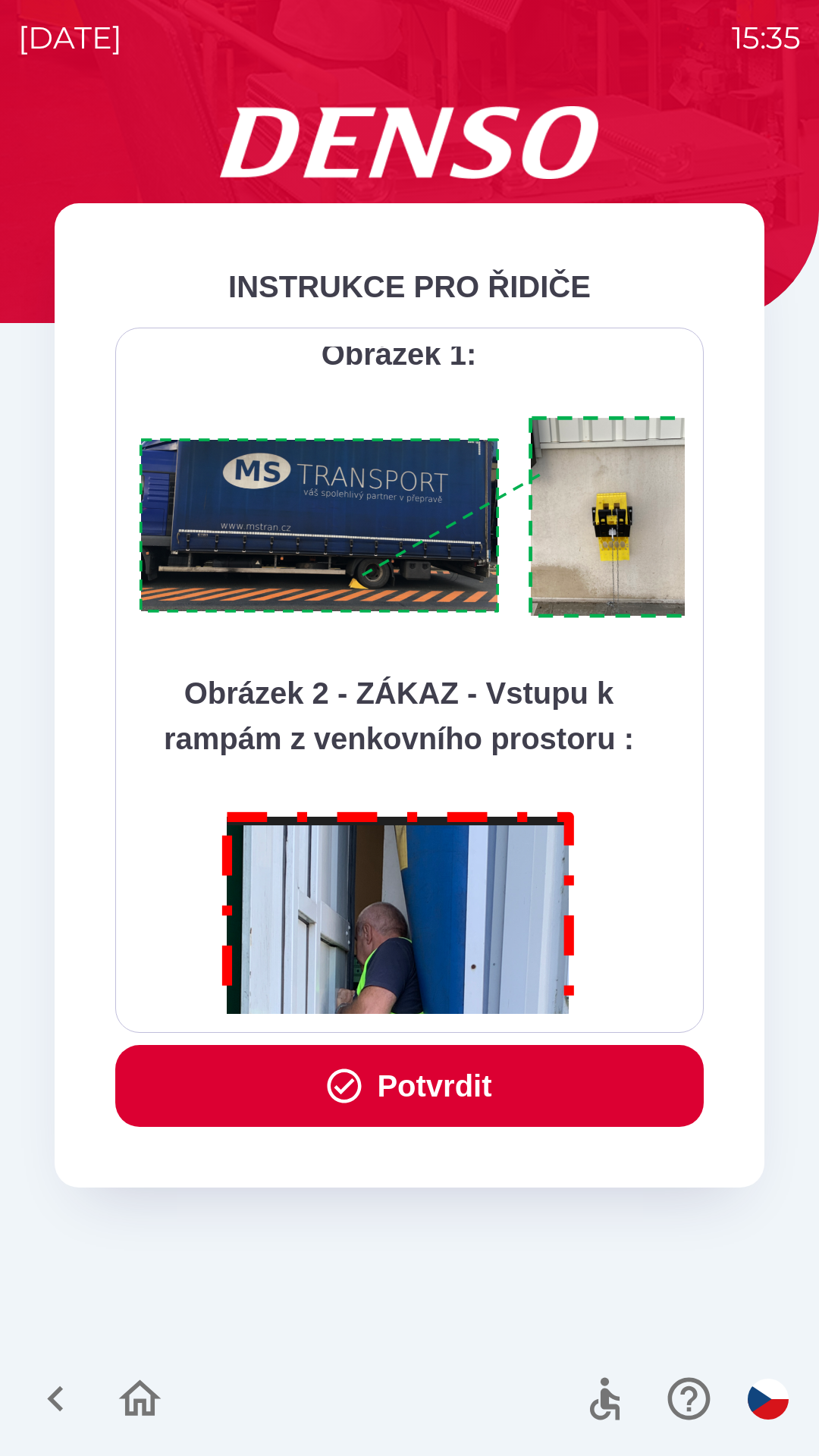
scroll to position [8522, 0]
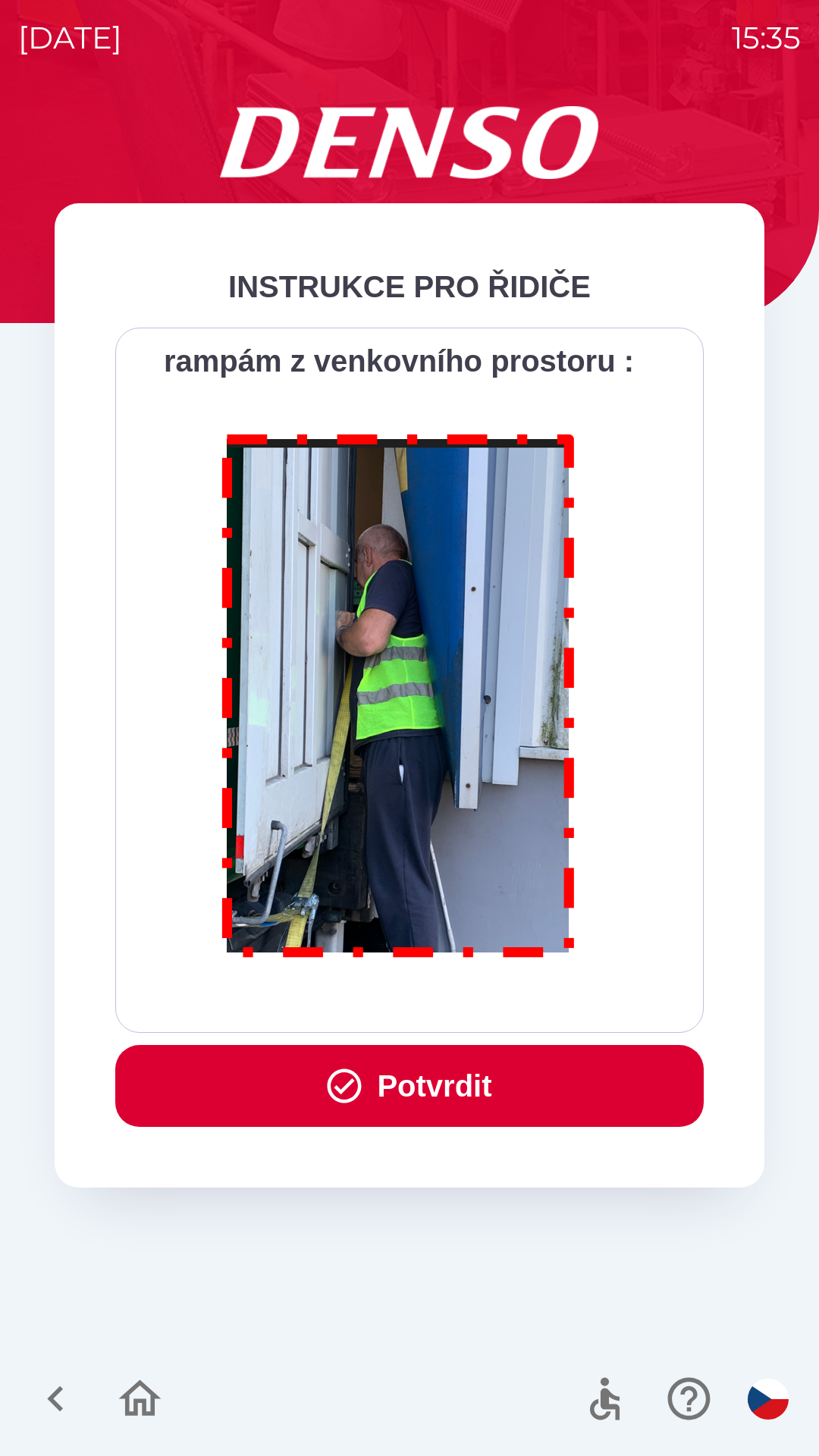
click at [388, 1009] on div "Všichni řidiči přijíždějící do skladu firmy DENSO CZECH s.r.o. jsou po průjezdu…" at bounding box center [410, 680] width 551 height 667
click at [390, 1064] on button "Potvrdit" at bounding box center [409, 1085] width 588 height 82
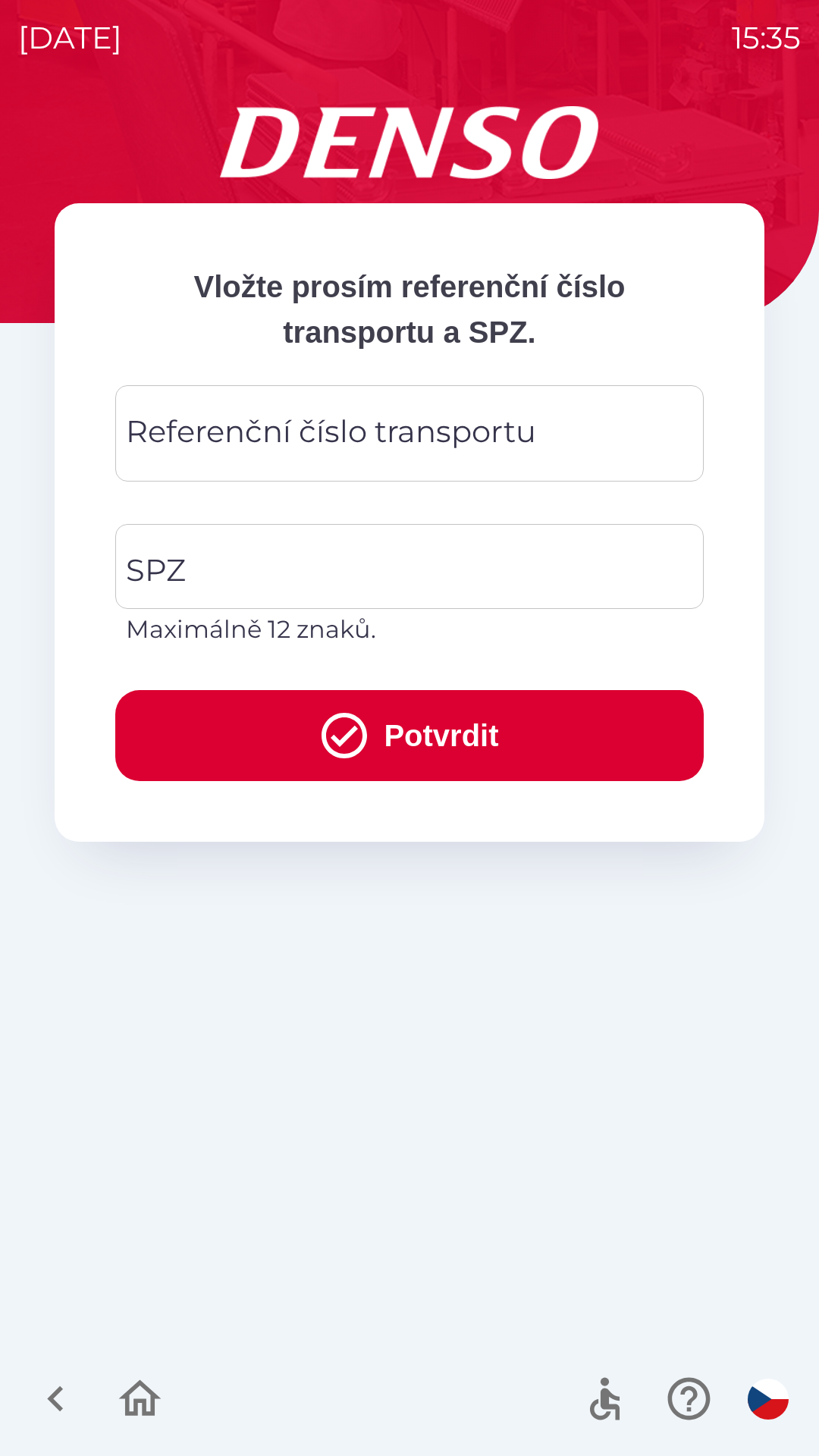
click at [247, 427] on div "Referenční číslo transportu Referenční číslo transportu" at bounding box center [409, 433] width 588 height 97
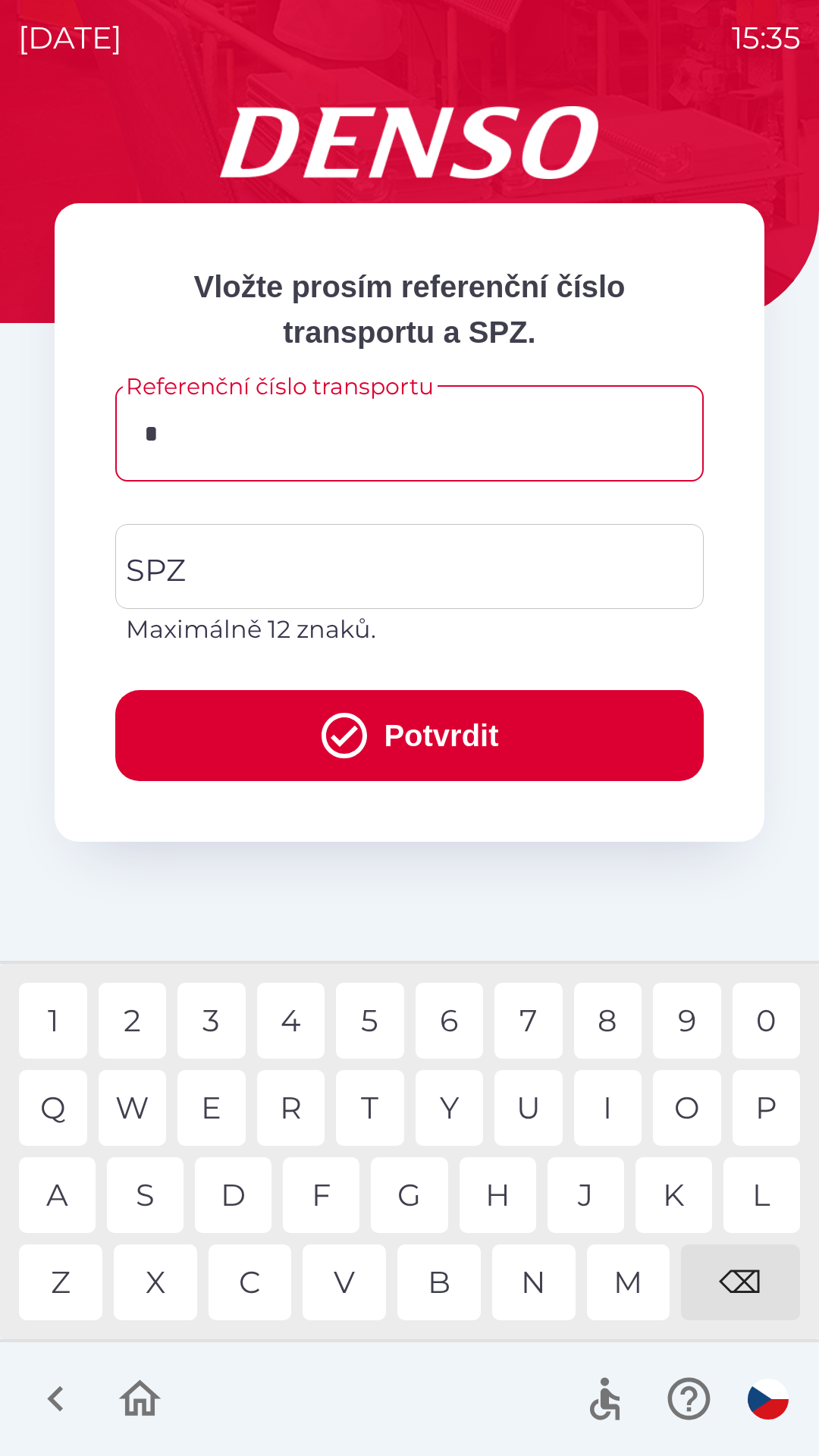
click at [261, 1286] on div "C" at bounding box center [250, 1282] width 84 height 76
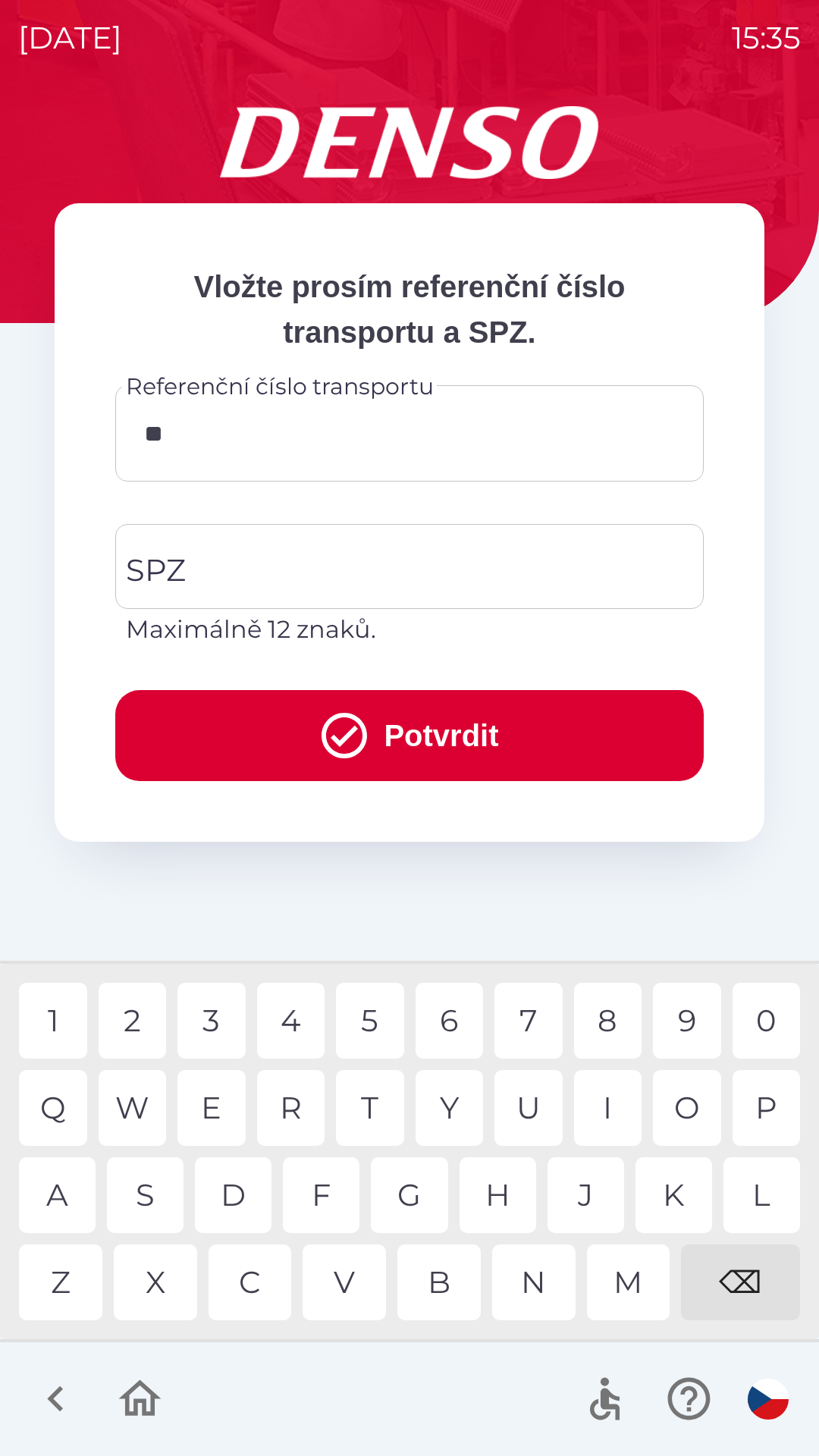
click at [70, 1108] on div "Q" at bounding box center [53, 1108] width 68 height 76
click at [446, 1294] on div "B" at bounding box center [439, 1282] width 84 height 76
click at [219, 1020] on div "3" at bounding box center [211, 1020] width 68 height 76
click at [140, 1109] on div "W" at bounding box center [133, 1108] width 68 height 76
type input "*********"
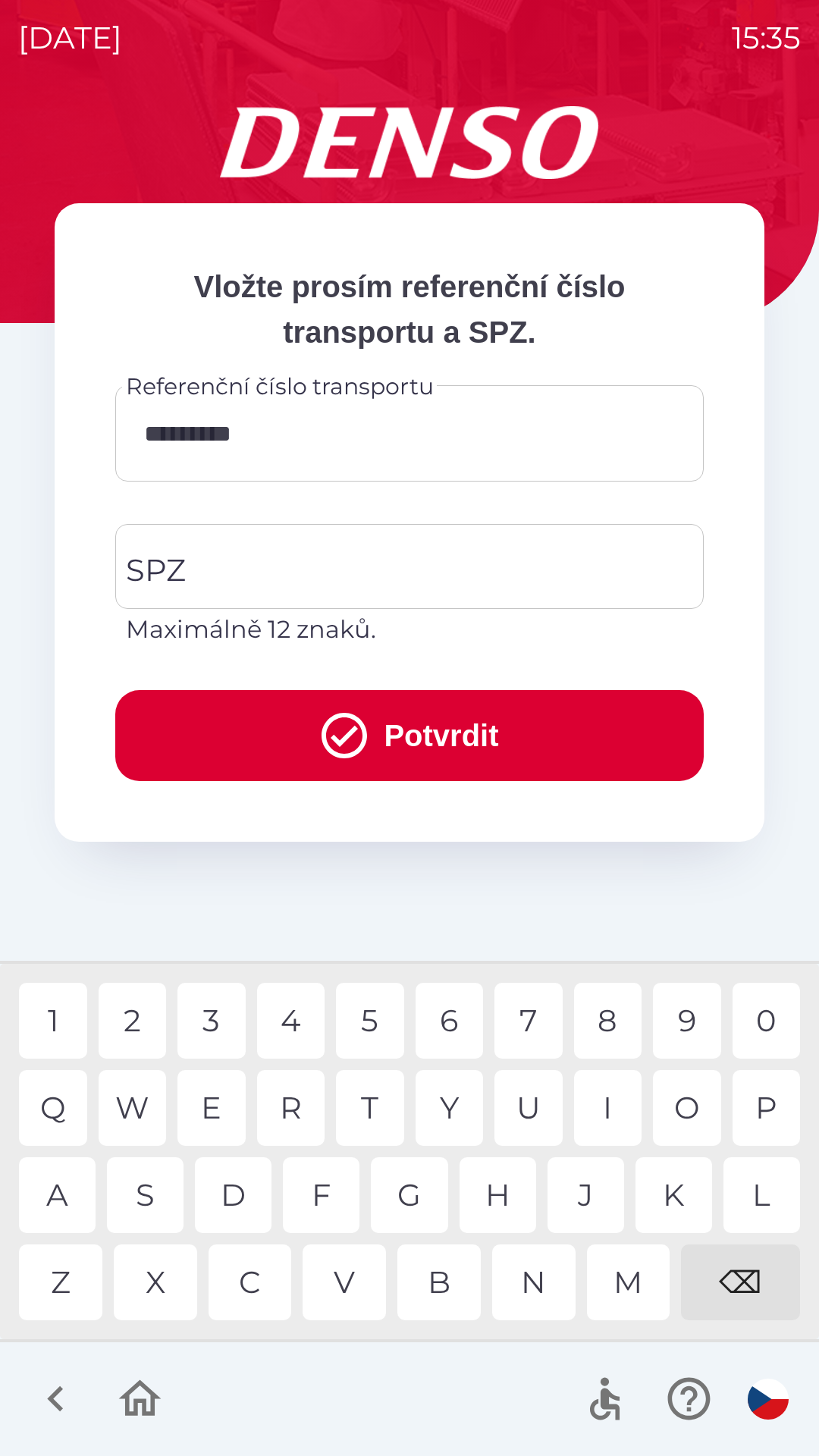
click at [756, 1029] on div "0" at bounding box center [766, 1020] width 68 height 76
click at [295, 575] on input "SPZ" at bounding box center [398, 566] width 552 height 71
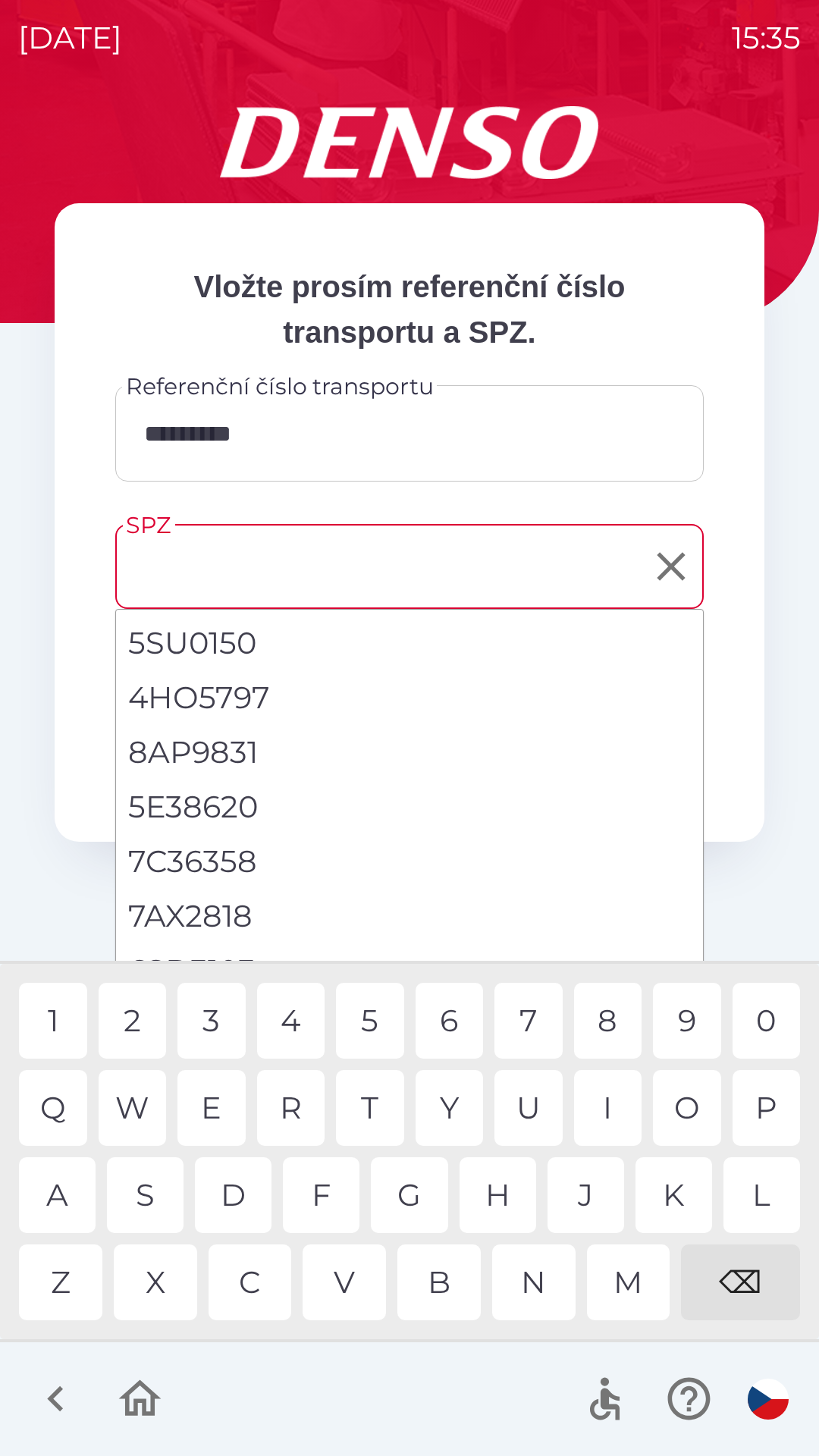
click at [208, 564] on input "SPZ" at bounding box center [398, 566] width 552 height 71
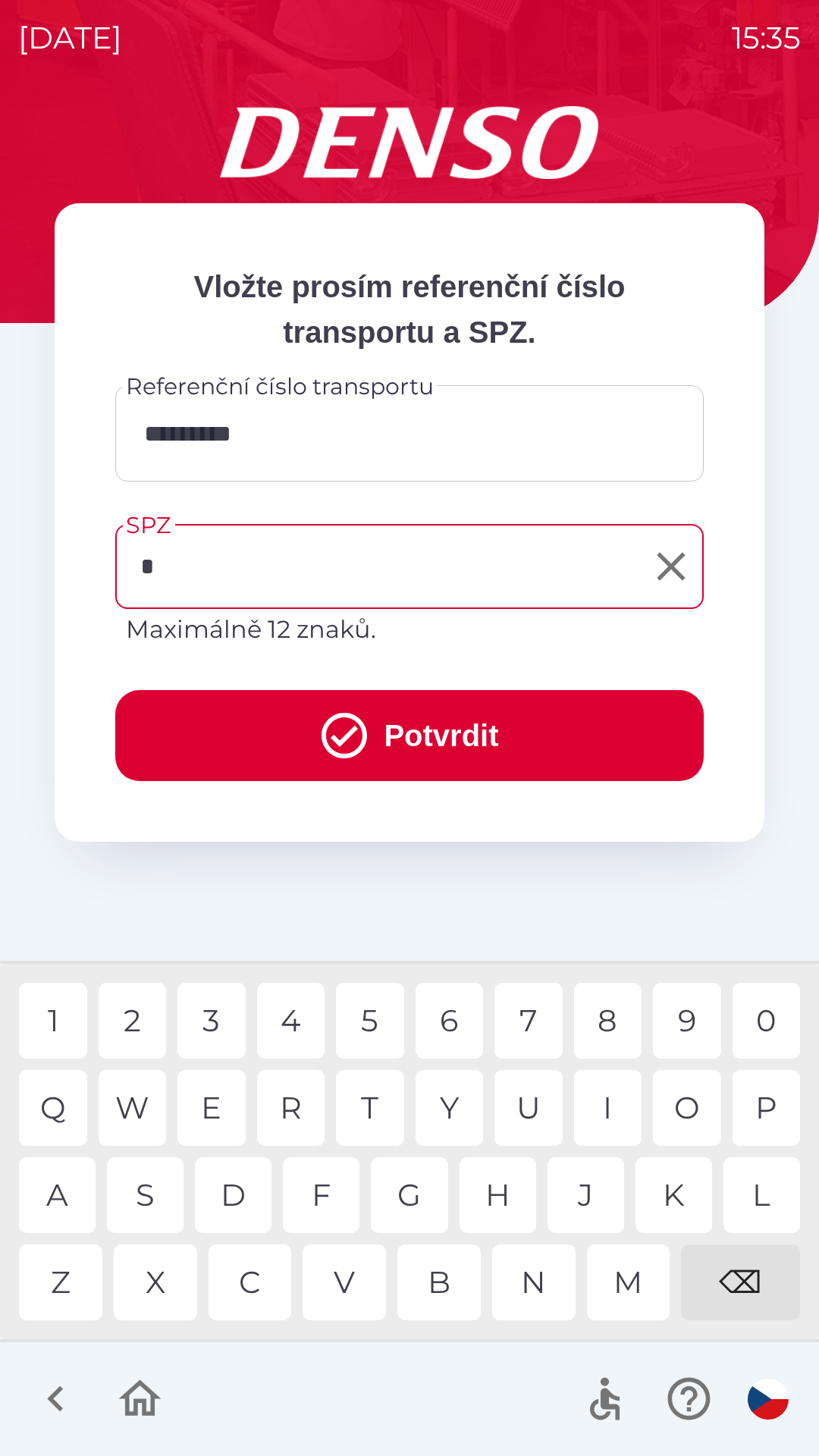
click at [367, 1029] on div "5" at bounding box center [370, 1020] width 68 height 76
click at [662, 1189] on div "K" at bounding box center [673, 1194] width 77 height 76
type input "*******"
click at [299, 1008] on div "4" at bounding box center [291, 1020] width 68 height 76
click at [367, 720] on button "Potvrdit" at bounding box center [409, 736] width 588 height 91
